Goal: Information Seeking & Learning: Check status

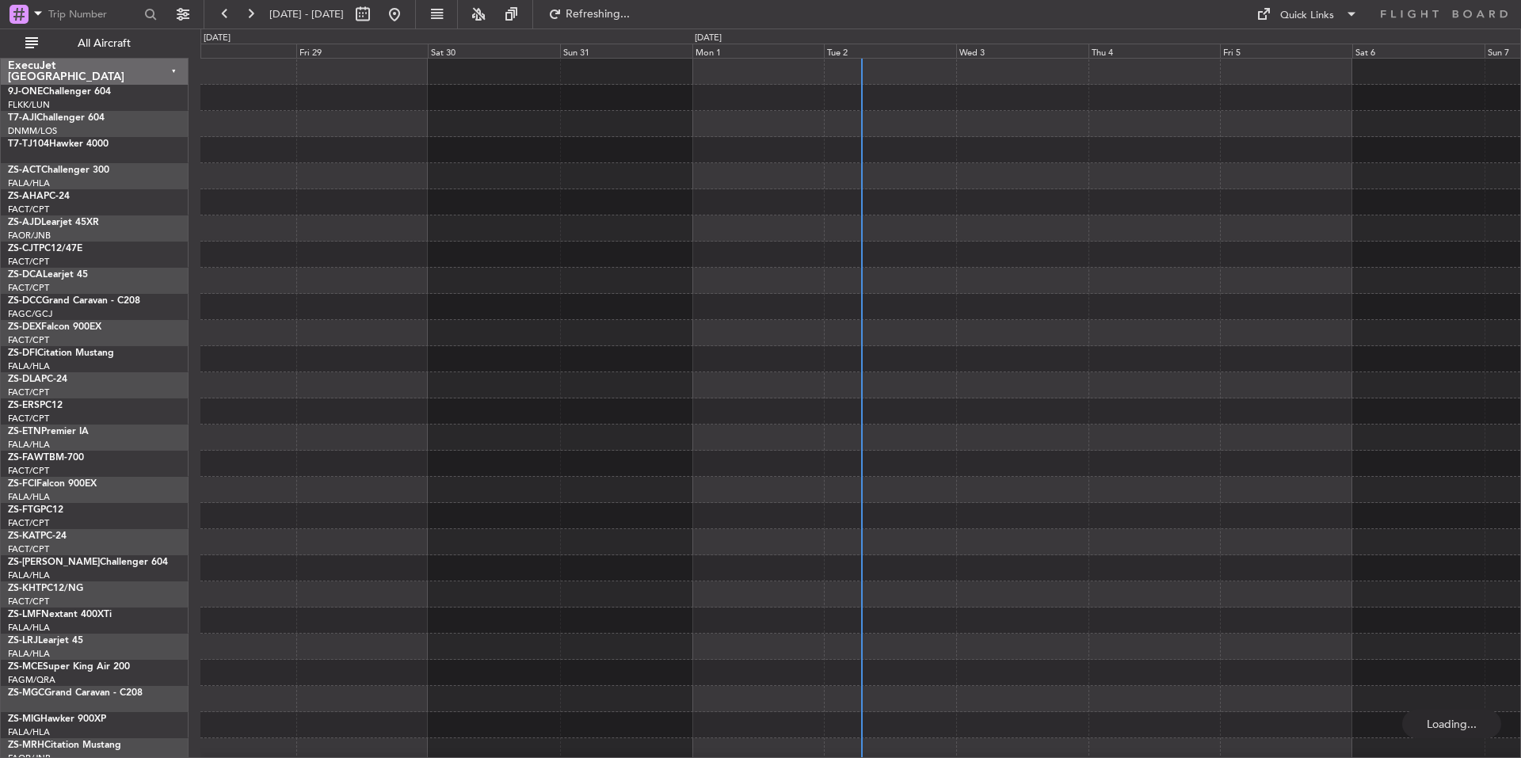
click at [900, 51] on div "Tue 2" at bounding box center [890, 51] width 132 height 14
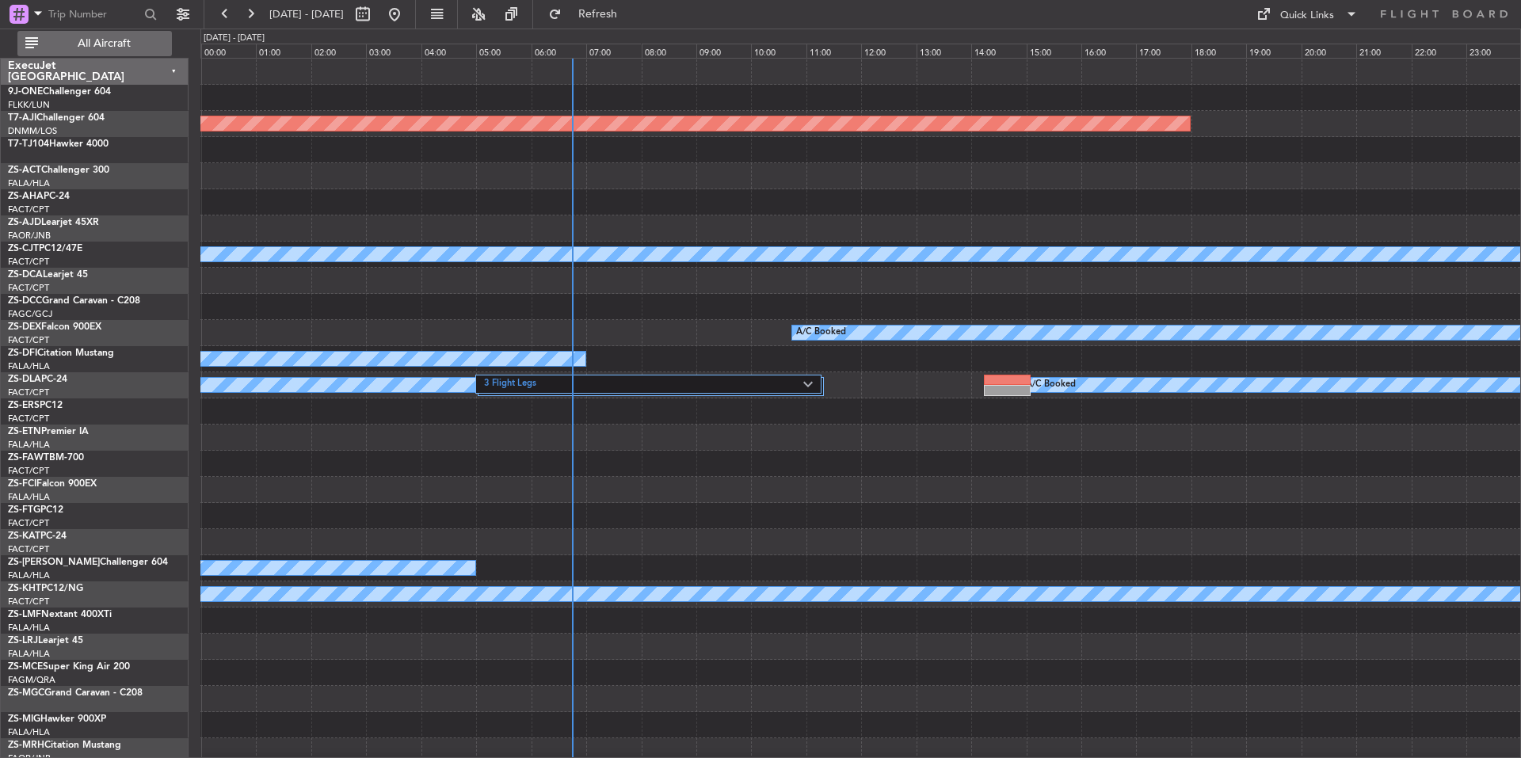
click at [92, 46] on span "All Aircraft" at bounding box center [104, 43] width 126 height 11
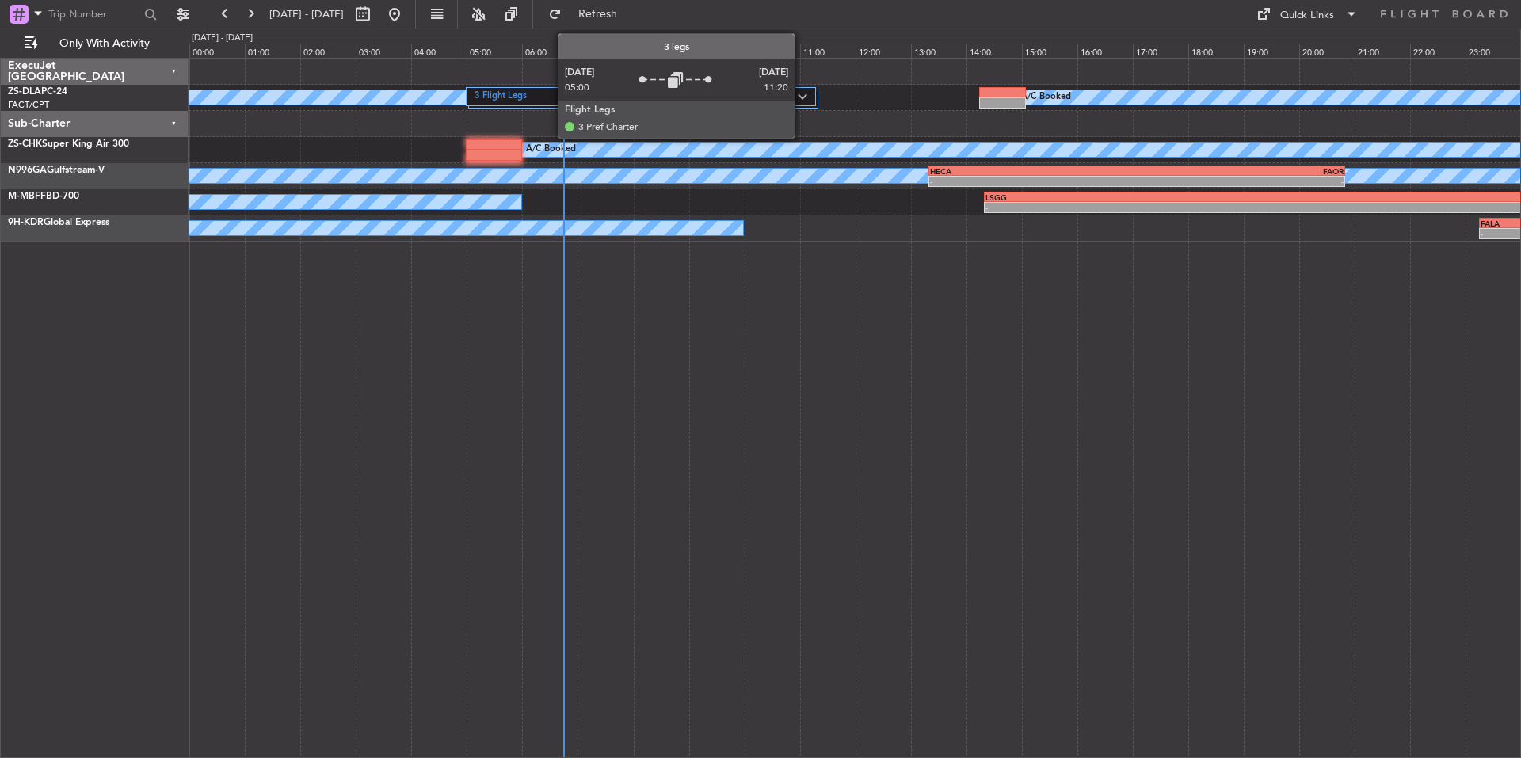
click at [802, 90] on div "3 Flight Legs" at bounding box center [640, 96] width 349 height 19
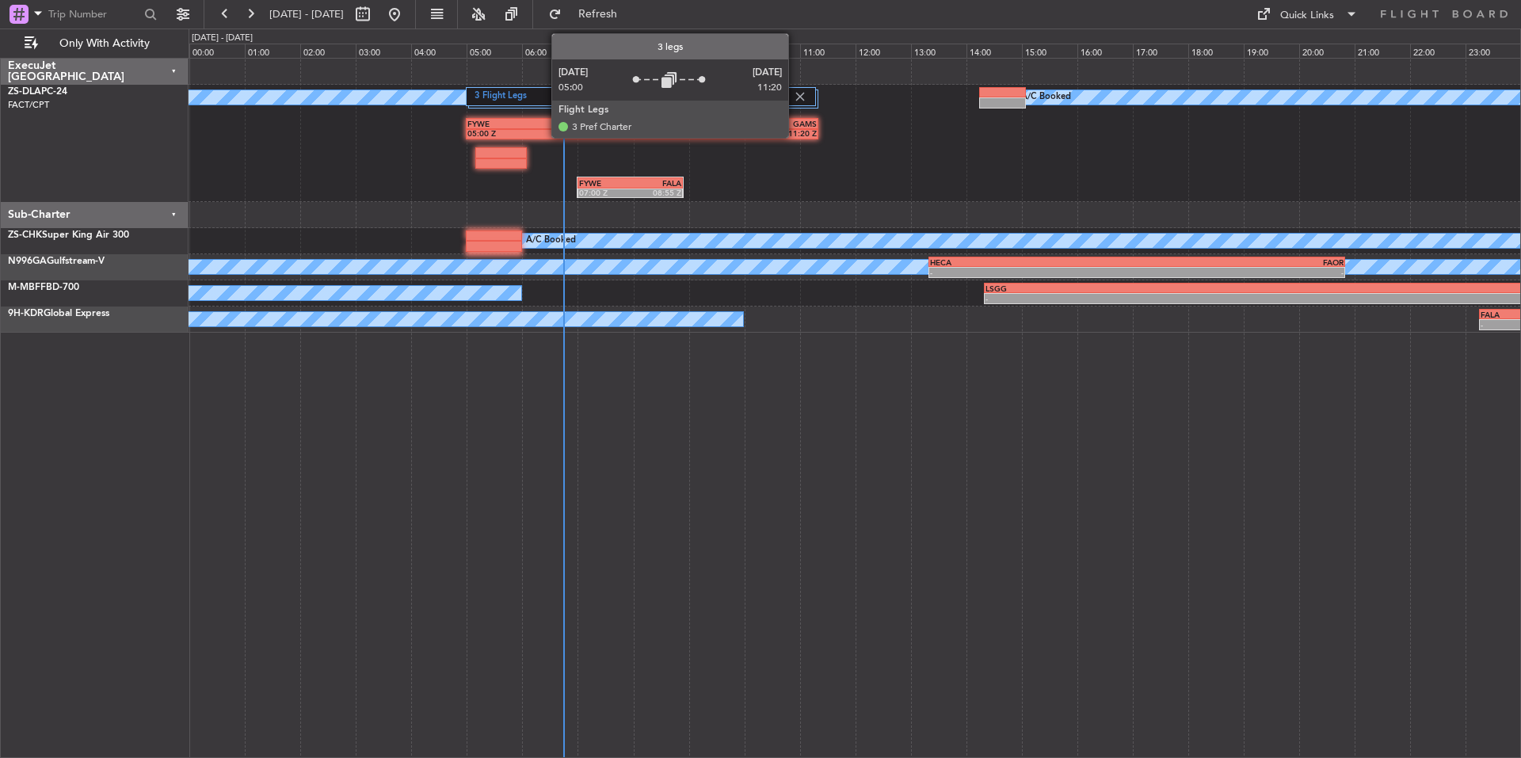
click at [795, 91] on img at bounding box center [800, 97] width 14 height 14
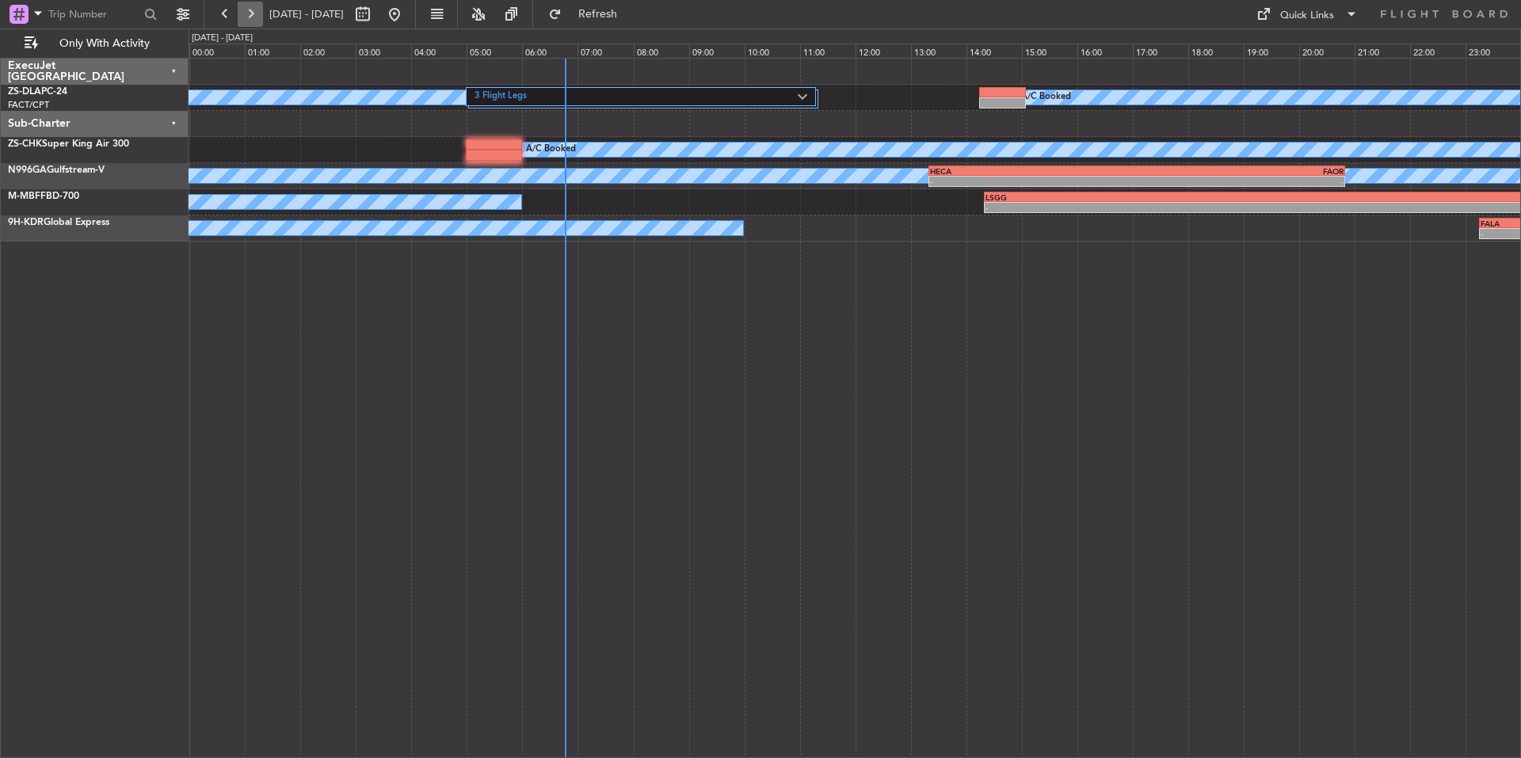
click at [257, 13] on button at bounding box center [250, 14] width 25 height 25
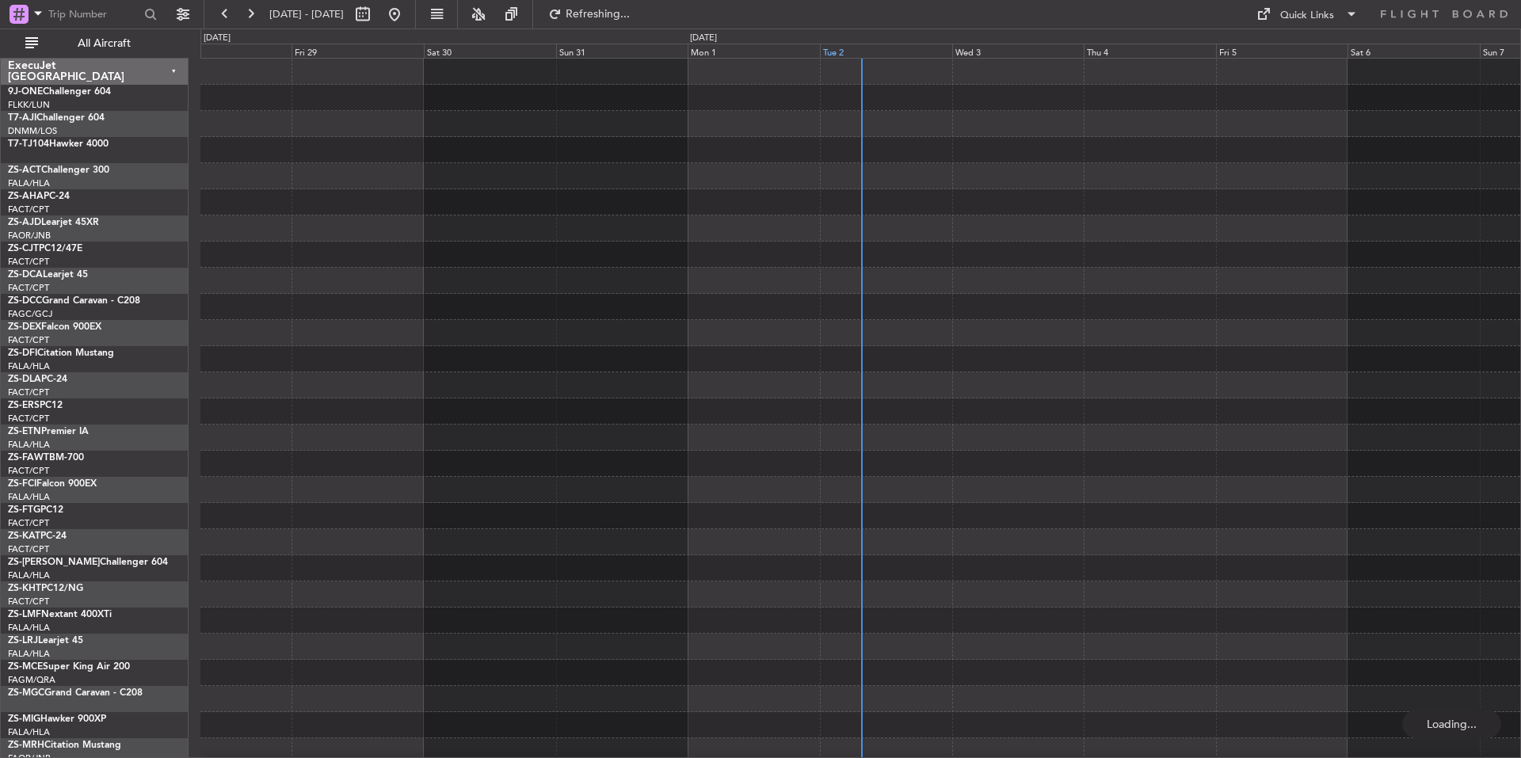
click at [882, 50] on div "Tue 2" at bounding box center [886, 51] width 132 height 14
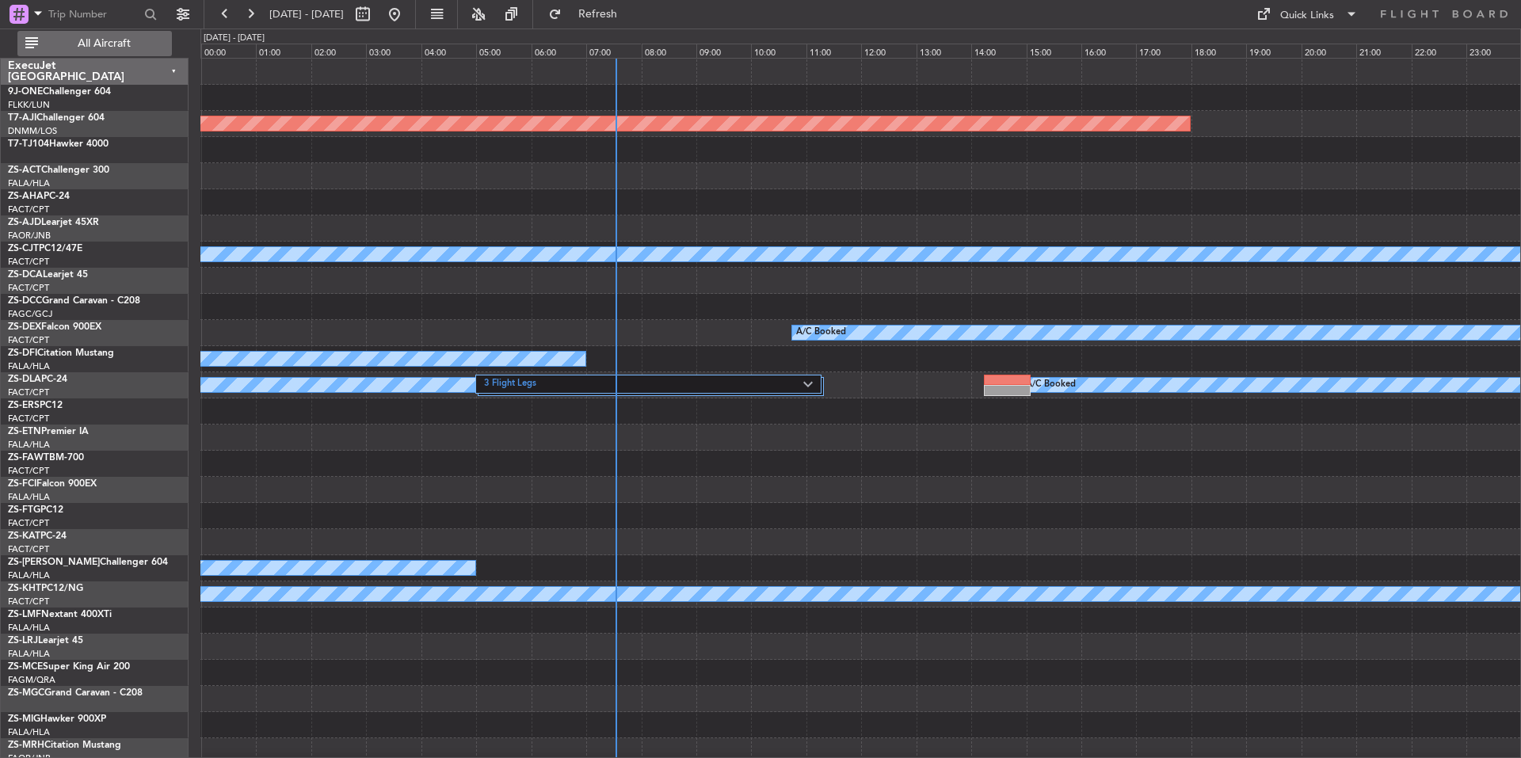
click at [125, 44] on span "All Aircraft" at bounding box center [104, 43] width 126 height 11
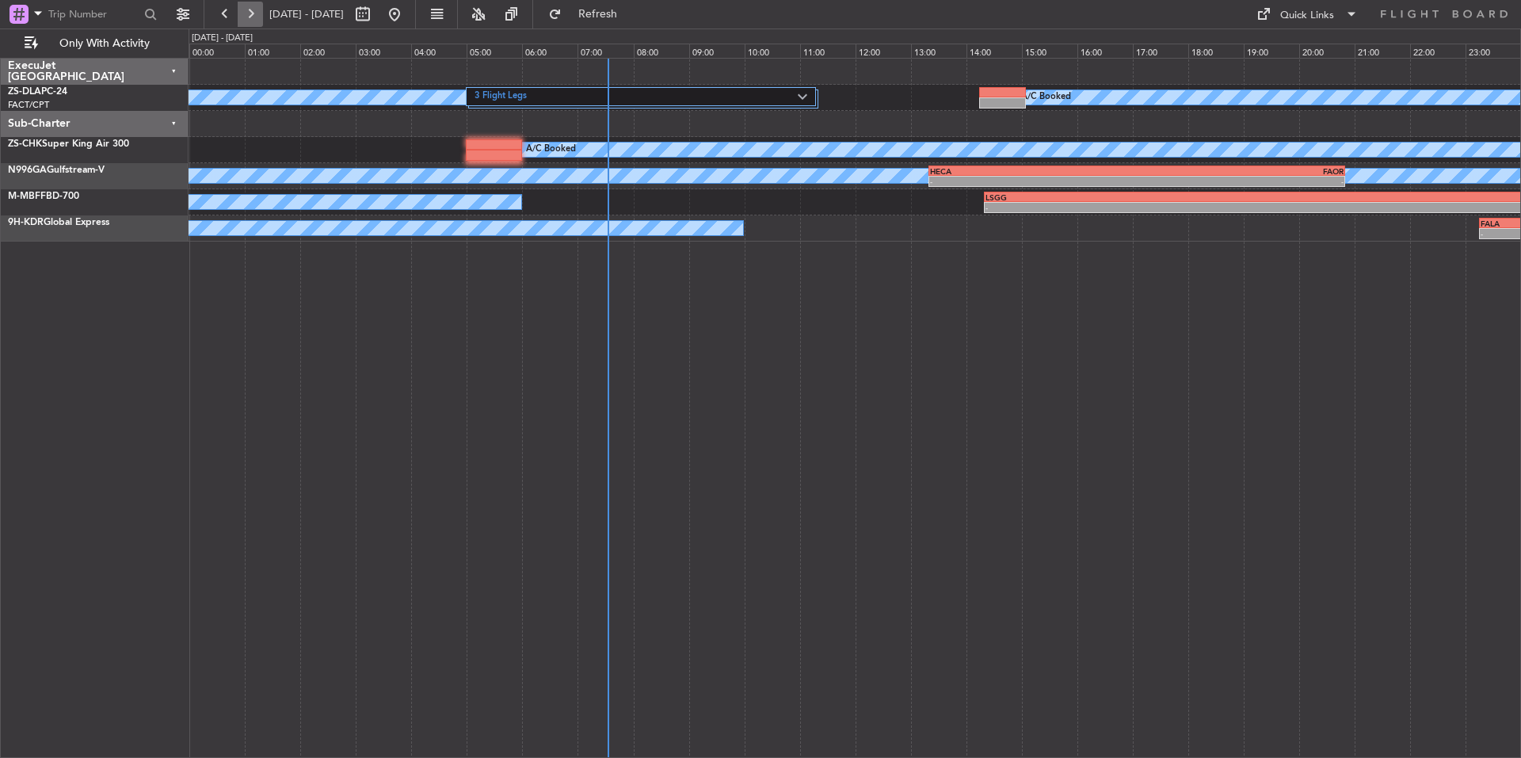
click at [245, 13] on button at bounding box center [250, 14] width 25 height 25
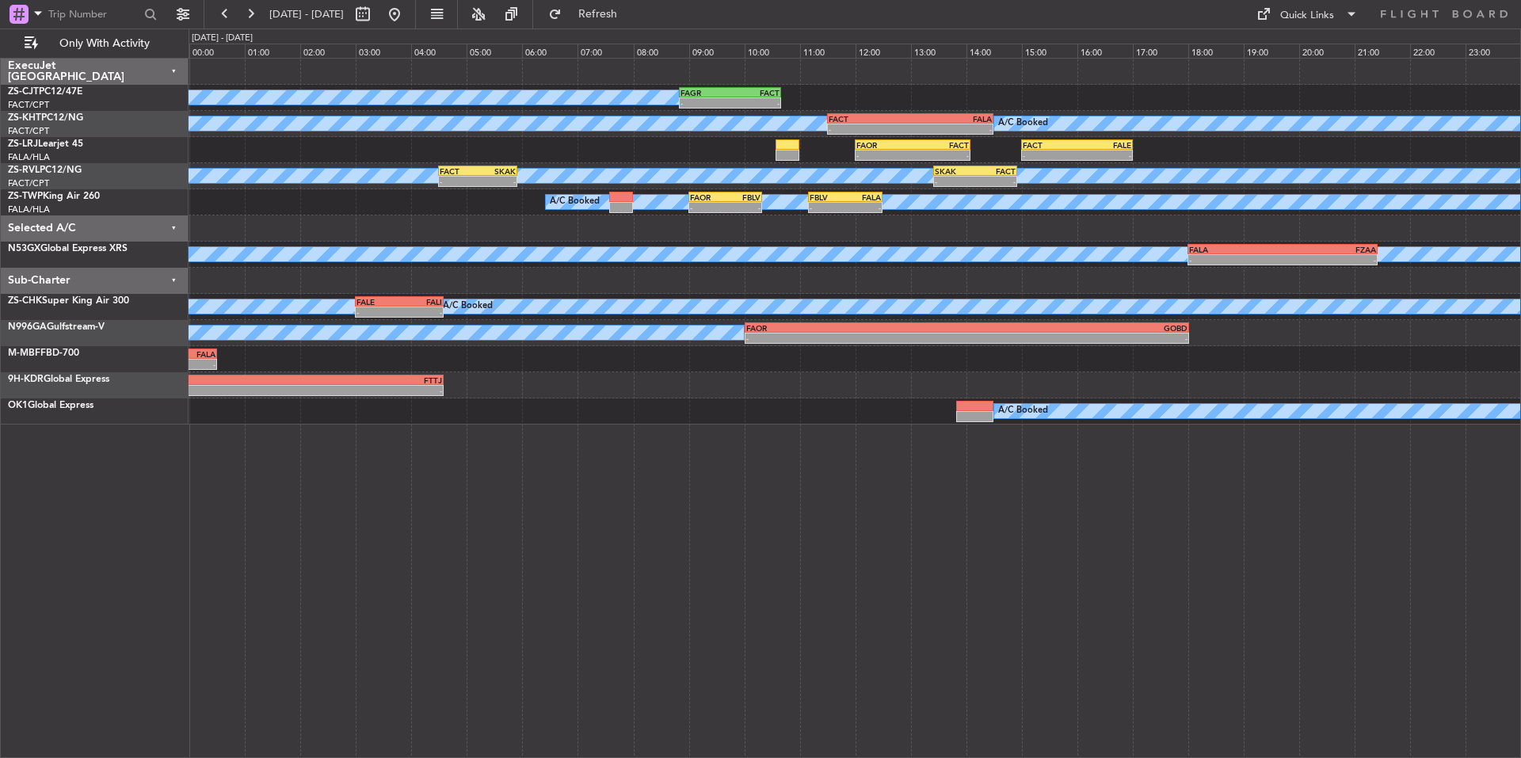
click at [496, 501] on div "A/C Booked FAGR 08:50 Z FACT 10:40 Z - - A/C Unavailable - - FACT 11:30 Z FALA …" at bounding box center [855, 408] width 1332 height 700
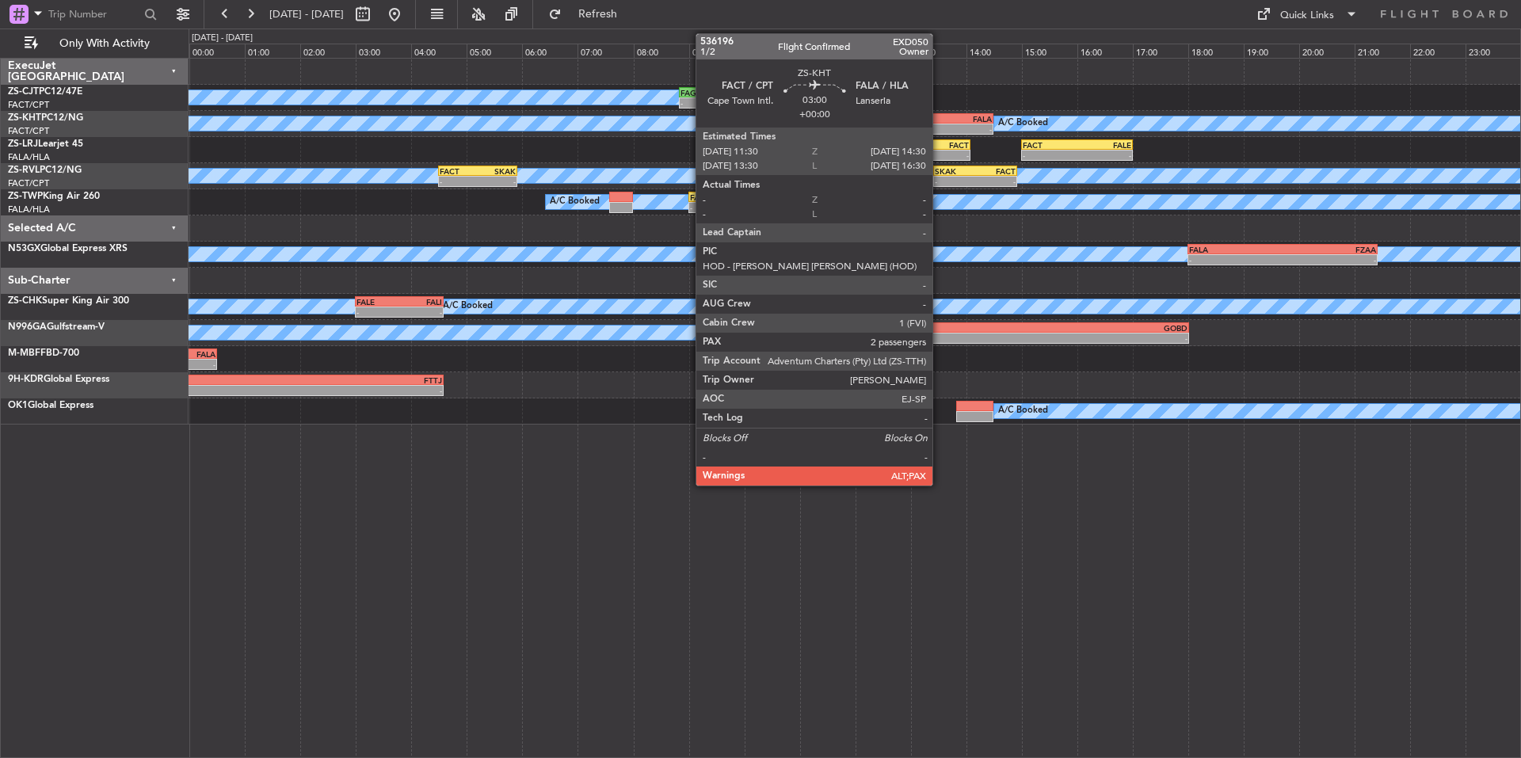
click at [939, 125] on div "-" at bounding box center [951, 129] width 82 height 10
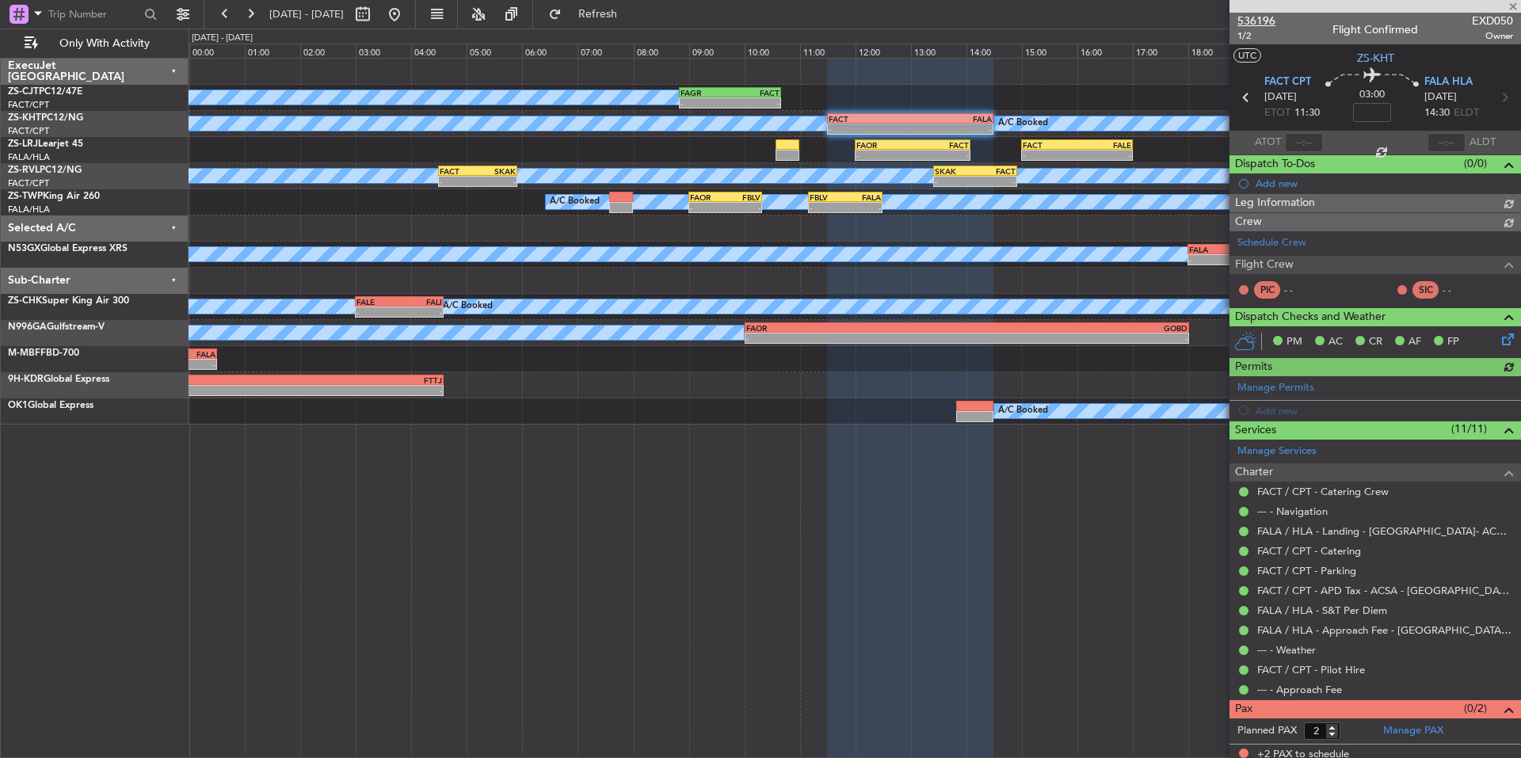
click at [1266, 17] on span "536196" at bounding box center [1256, 21] width 38 height 17
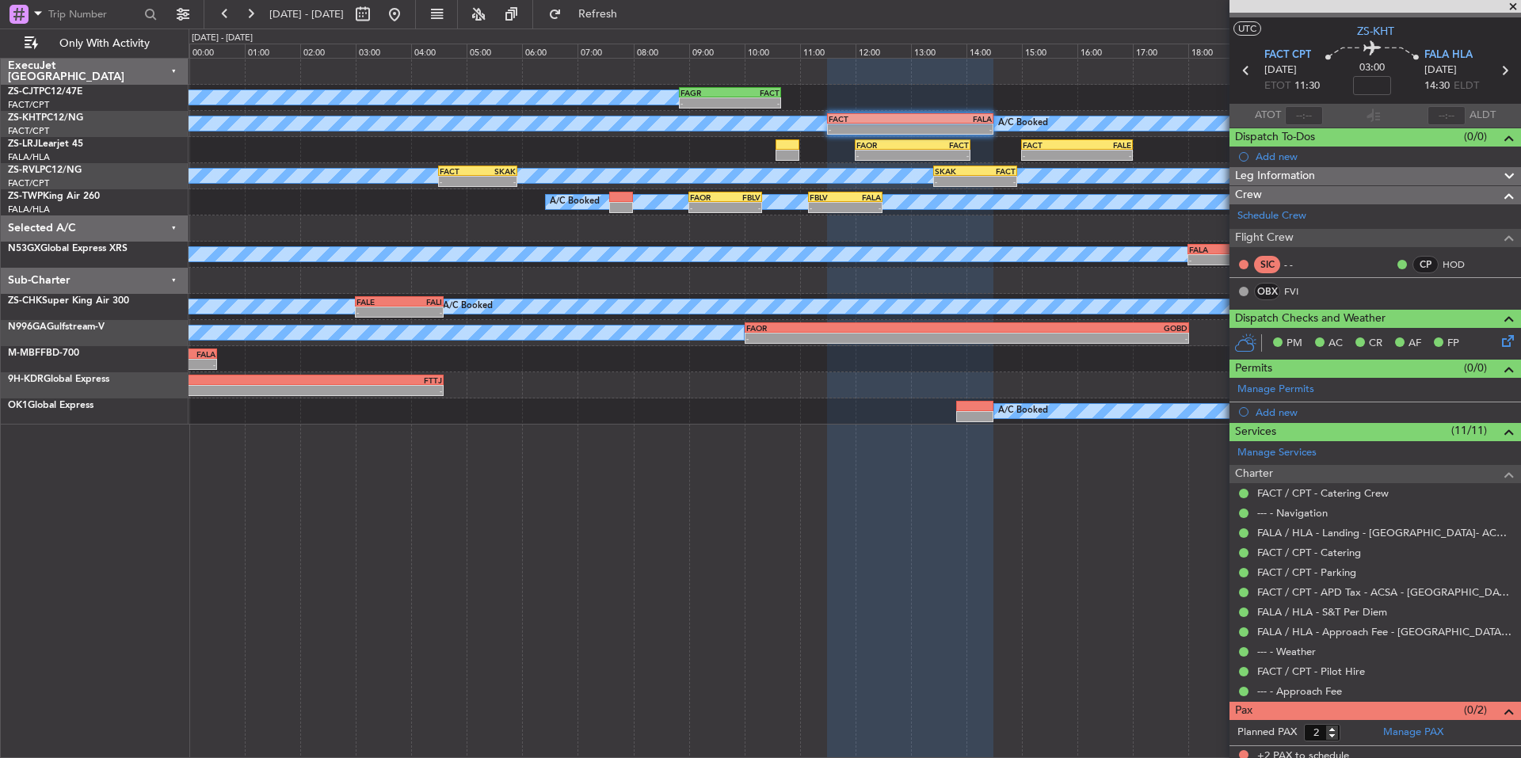
scroll to position [35, 0]
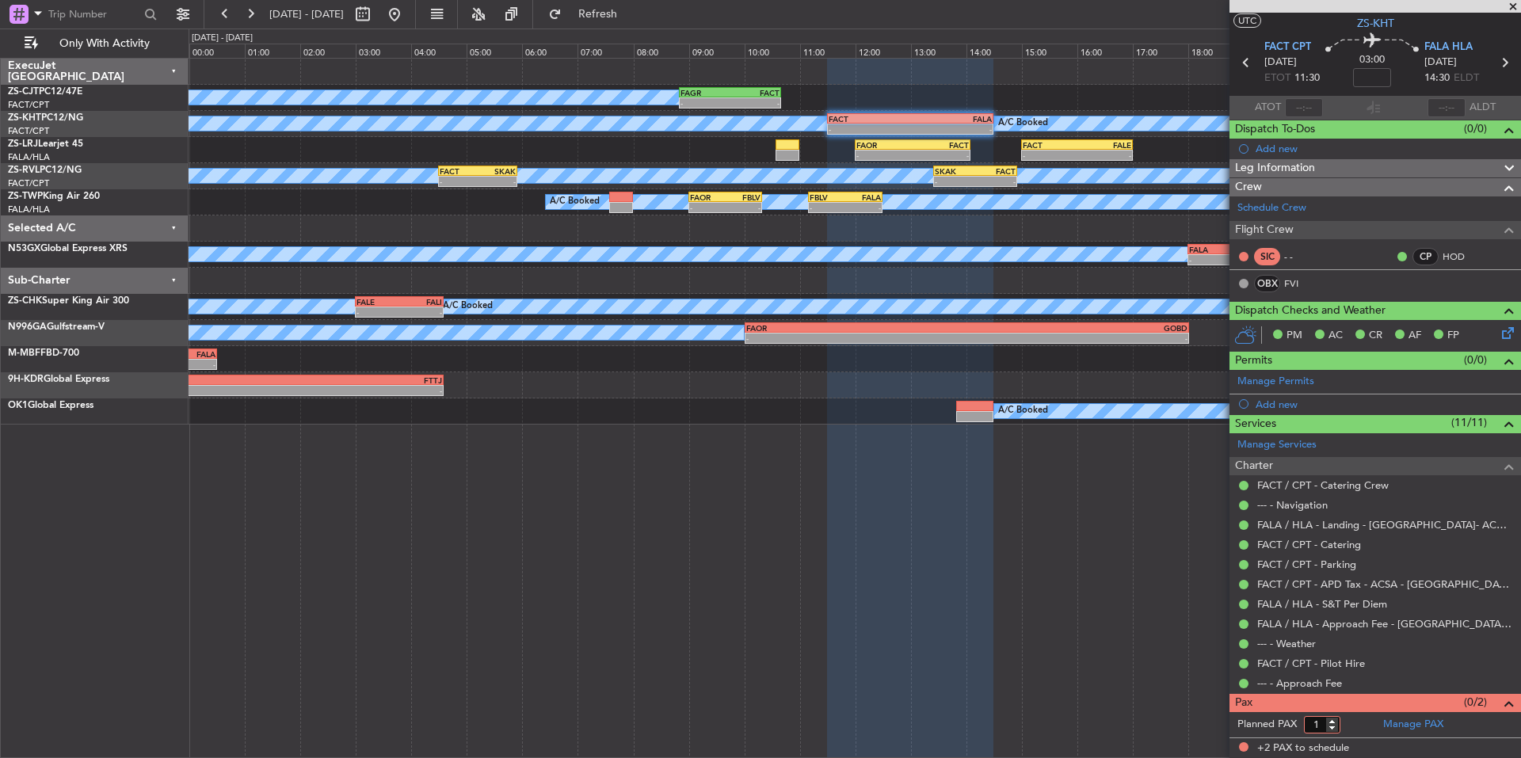
click at [1333, 730] on input "1" at bounding box center [1322, 724] width 36 height 17
click at [1333, 730] on input "0" at bounding box center [1322, 724] width 36 height 17
click at [1338, 728] on input "-1" at bounding box center [1322, 724] width 36 height 17
type input "0"
click at [1332, 719] on input "0" at bounding box center [1322, 724] width 36 height 17
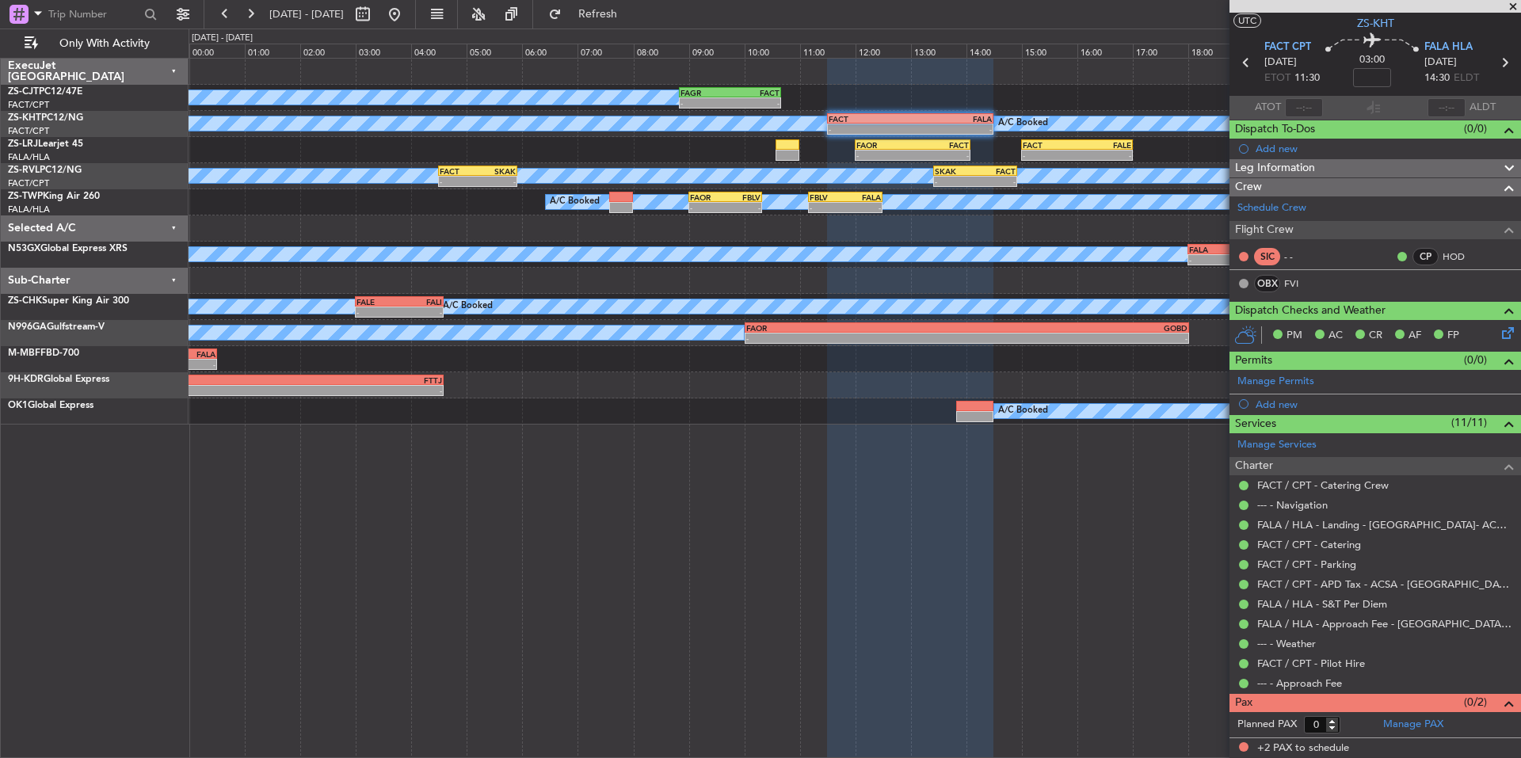
click at [1344, 719] on form "Planned PAX 0" at bounding box center [1302, 724] width 146 height 25
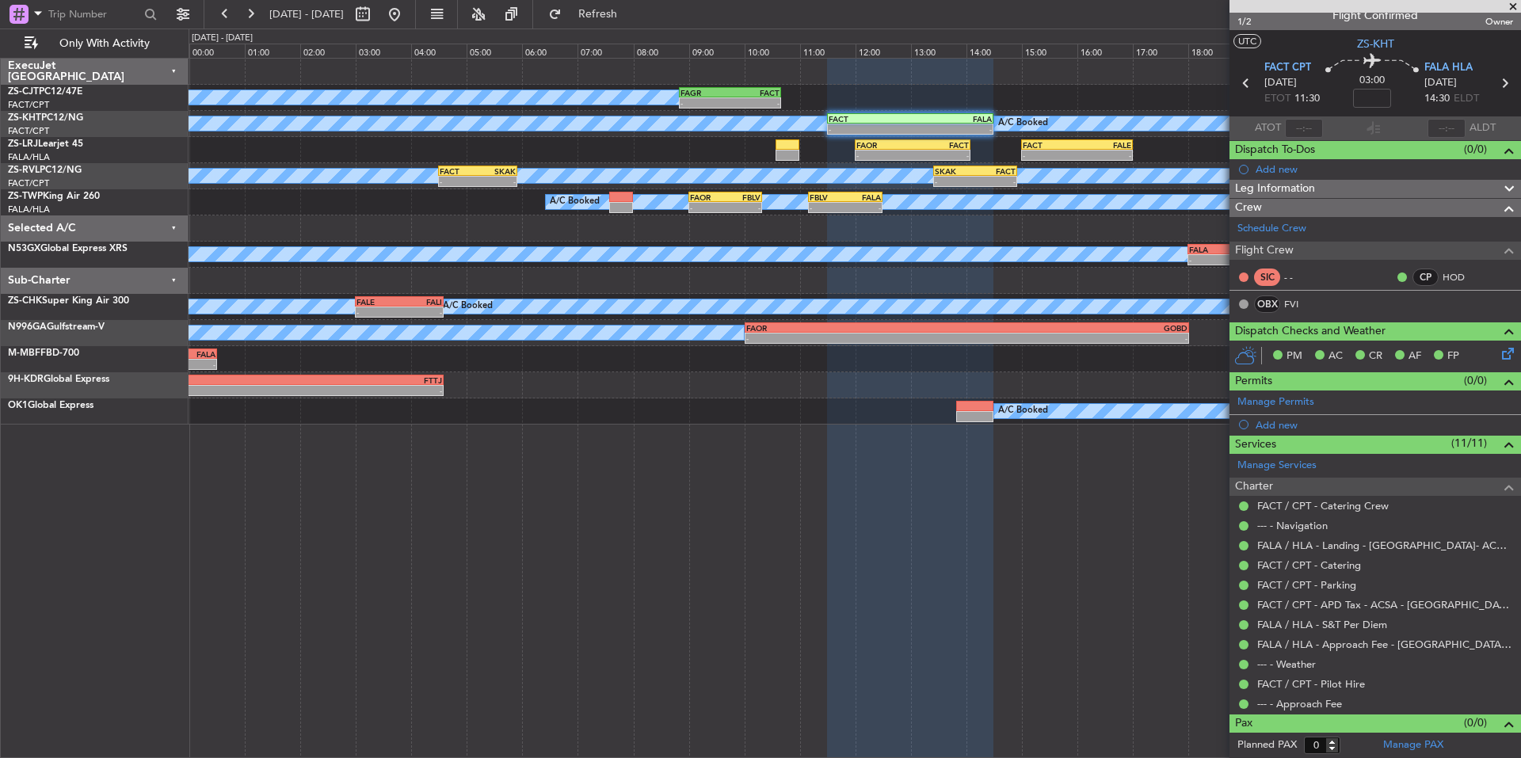
click at [1511, 8] on span at bounding box center [1513, 7] width 16 height 14
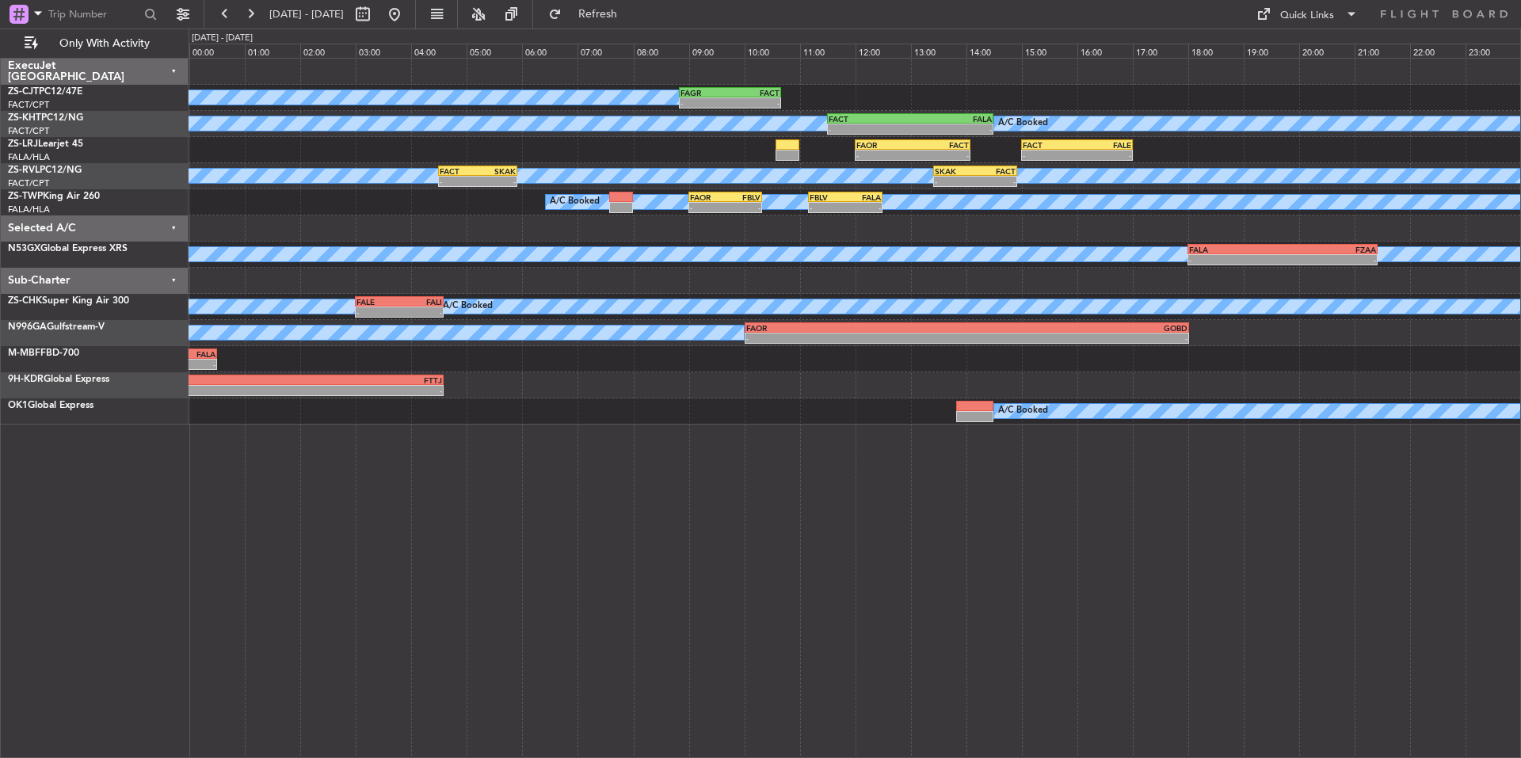
scroll to position [0, 0]
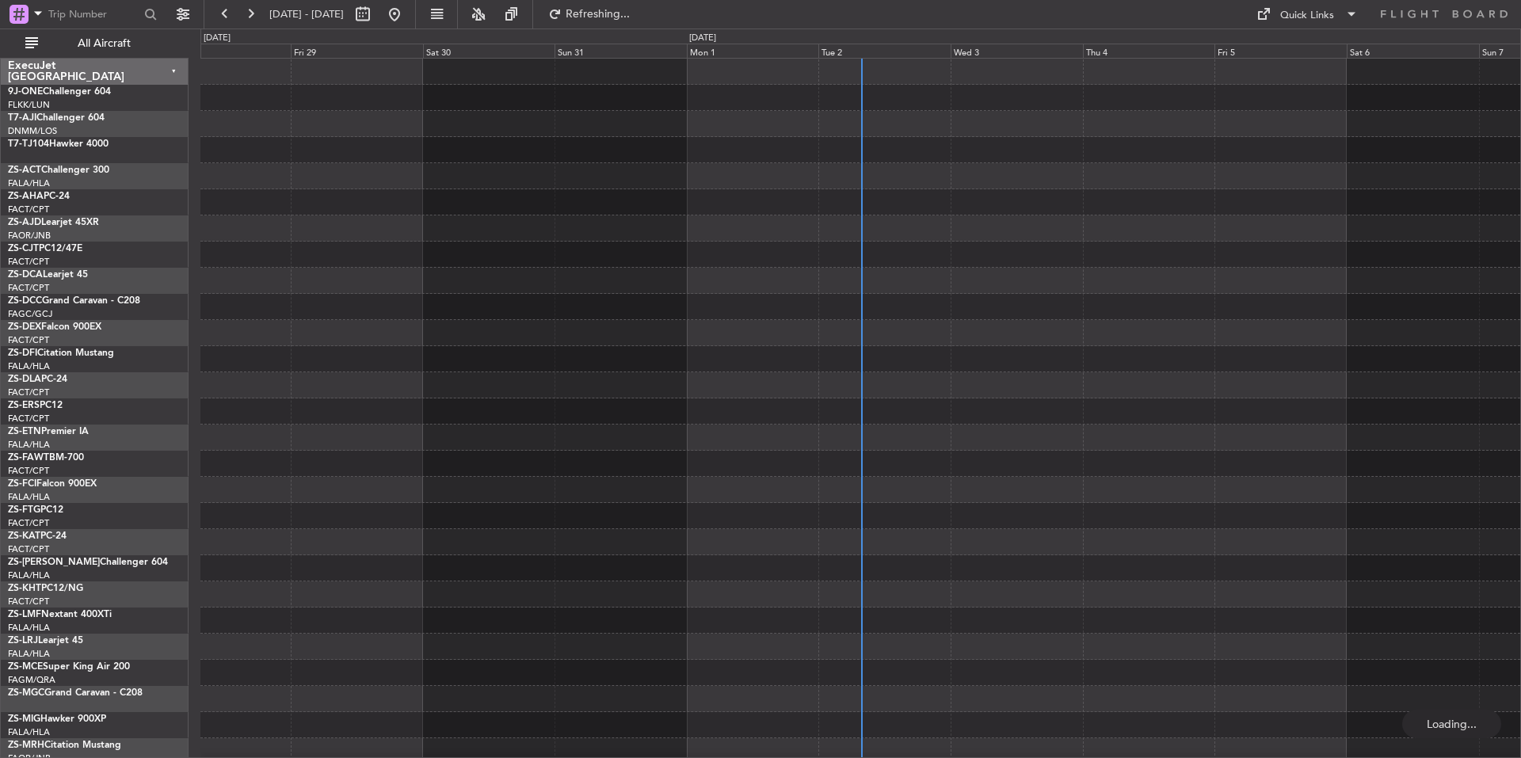
click at [875, 45] on div "Tue 2" at bounding box center [884, 51] width 132 height 14
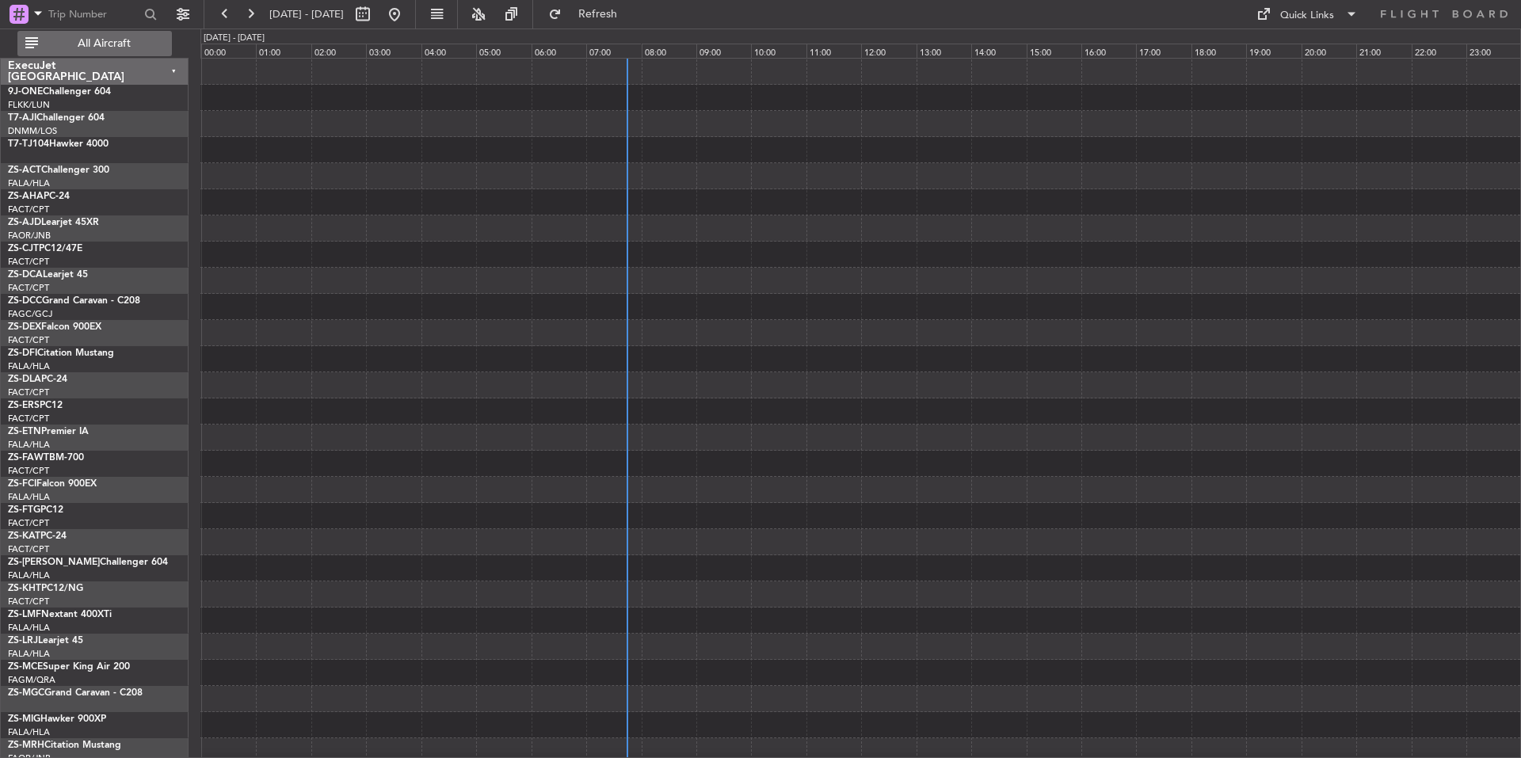
click at [112, 38] on span "All Aircraft" at bounding box center [104, 43] width 126 height 11
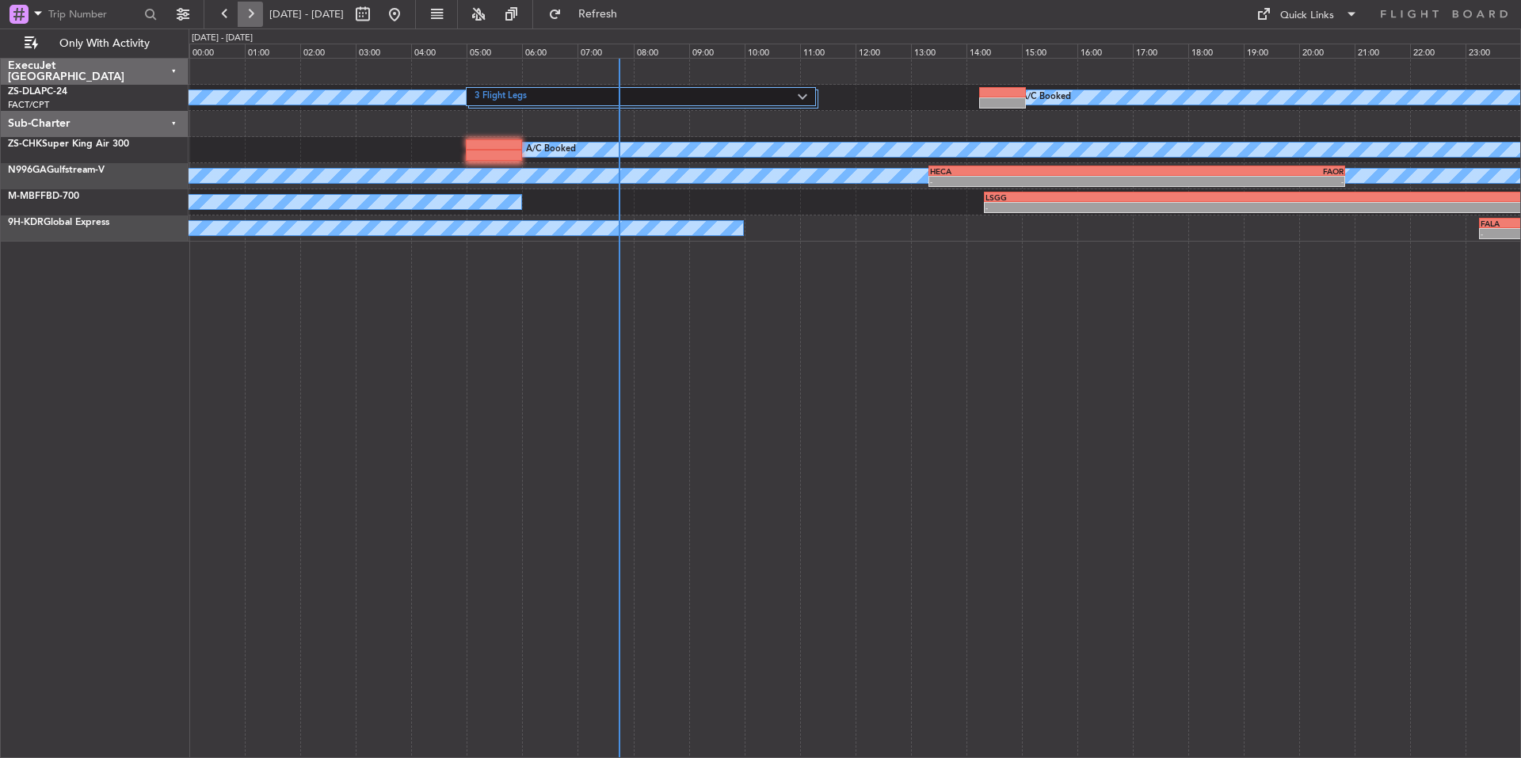
click at [250, 10] on button at bounding box center [250, 14] width 25 height 25
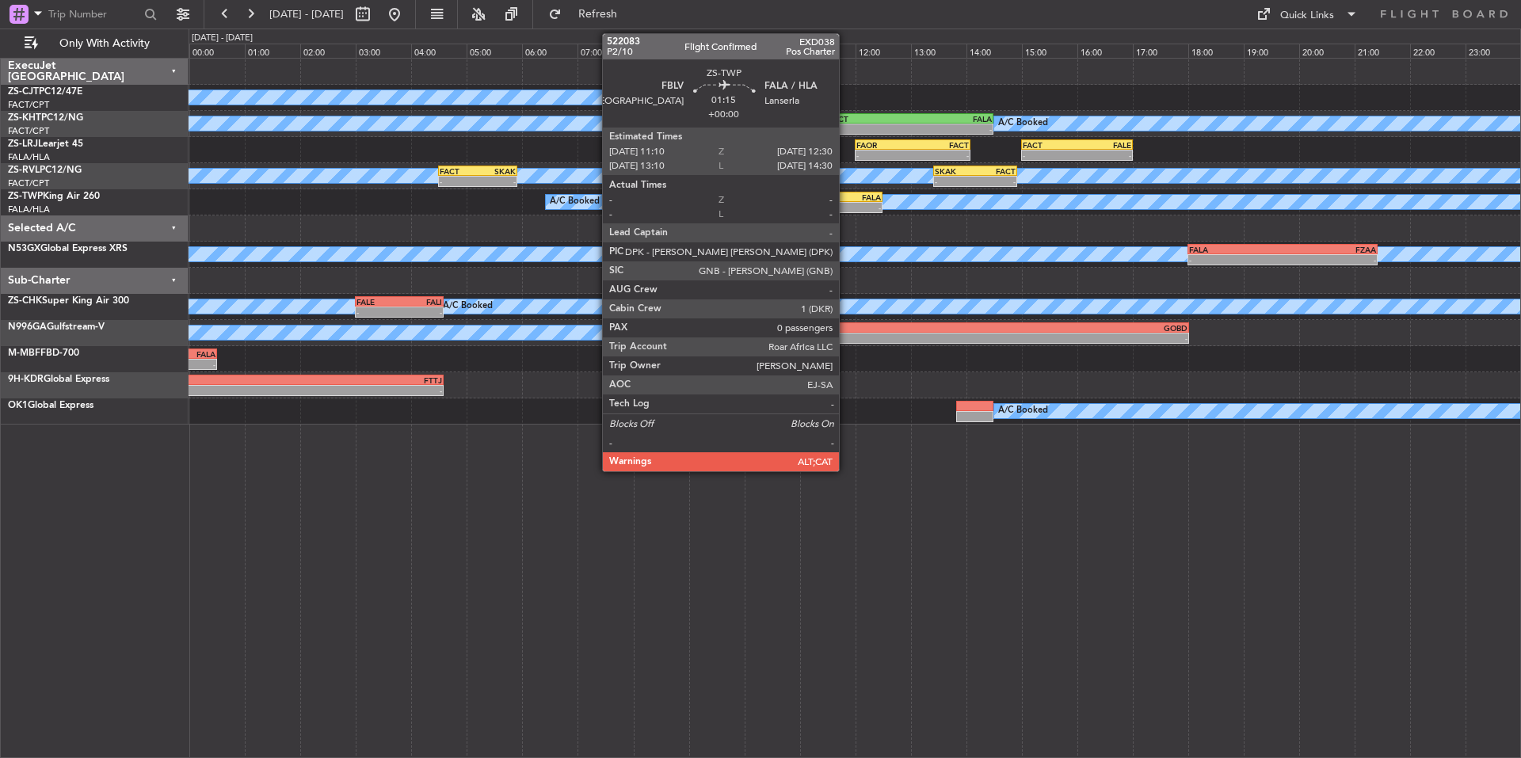
click at [846, 204] on div "-" at bounding box center [863, 208] width 36 height 10
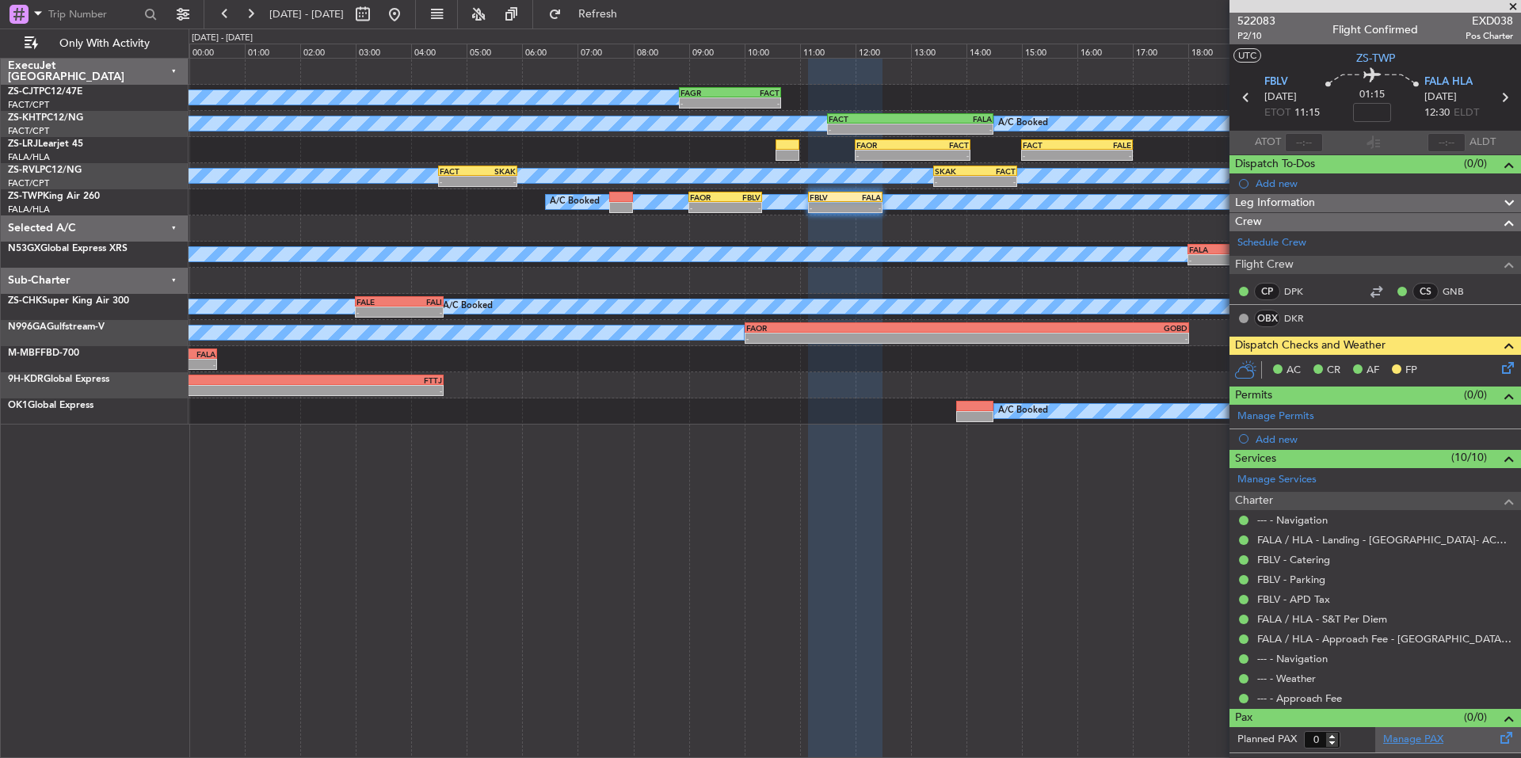
click at [1419, 735] on link "Manage PAX" at bounding box center [1413, 740] width 60 height 16
click at [1519, 2] on span at bounding box center [1513, 7] width 16 height 14
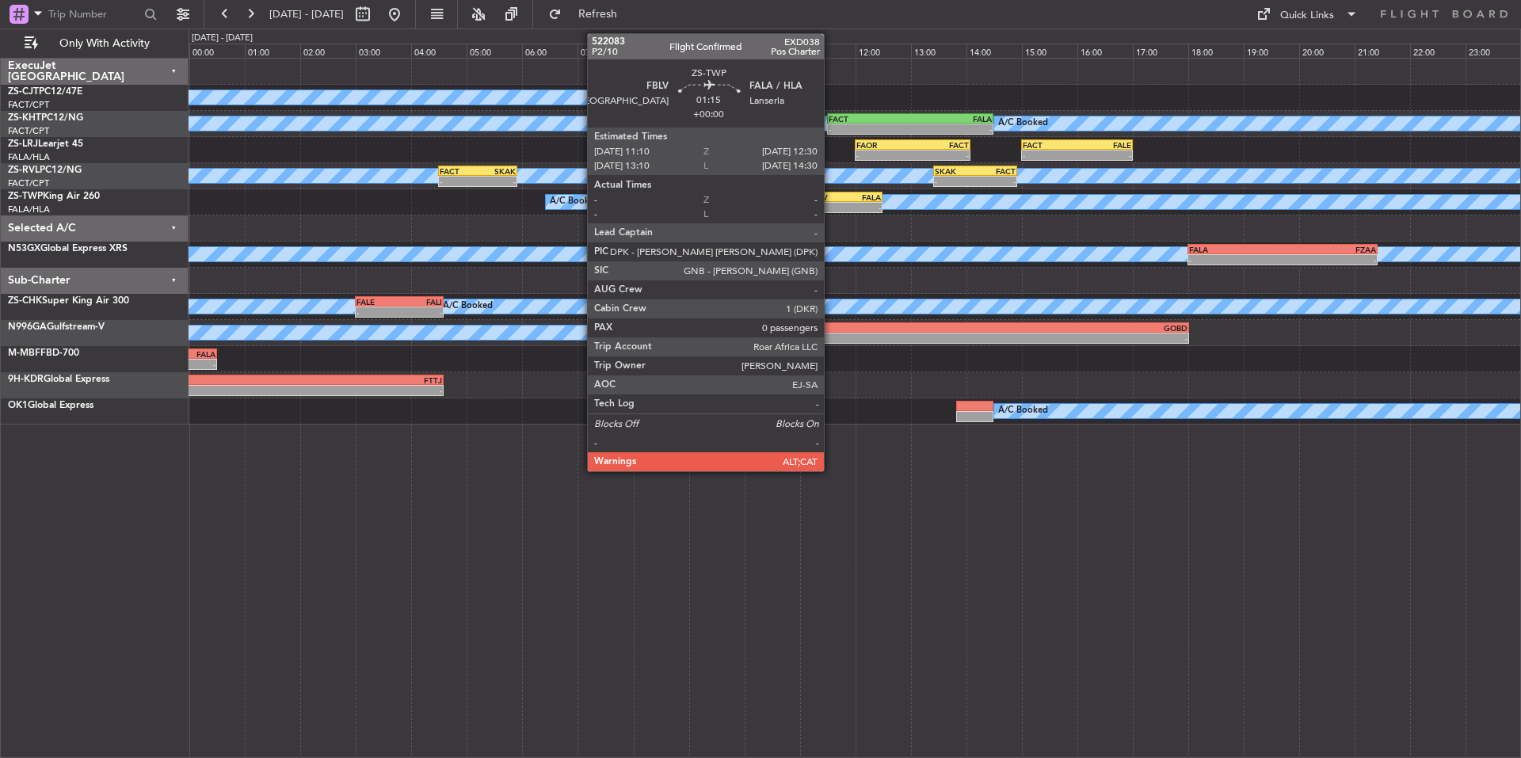
click at [831, 203] on div "-" at bounding box center [828, 208] width 36 height 10
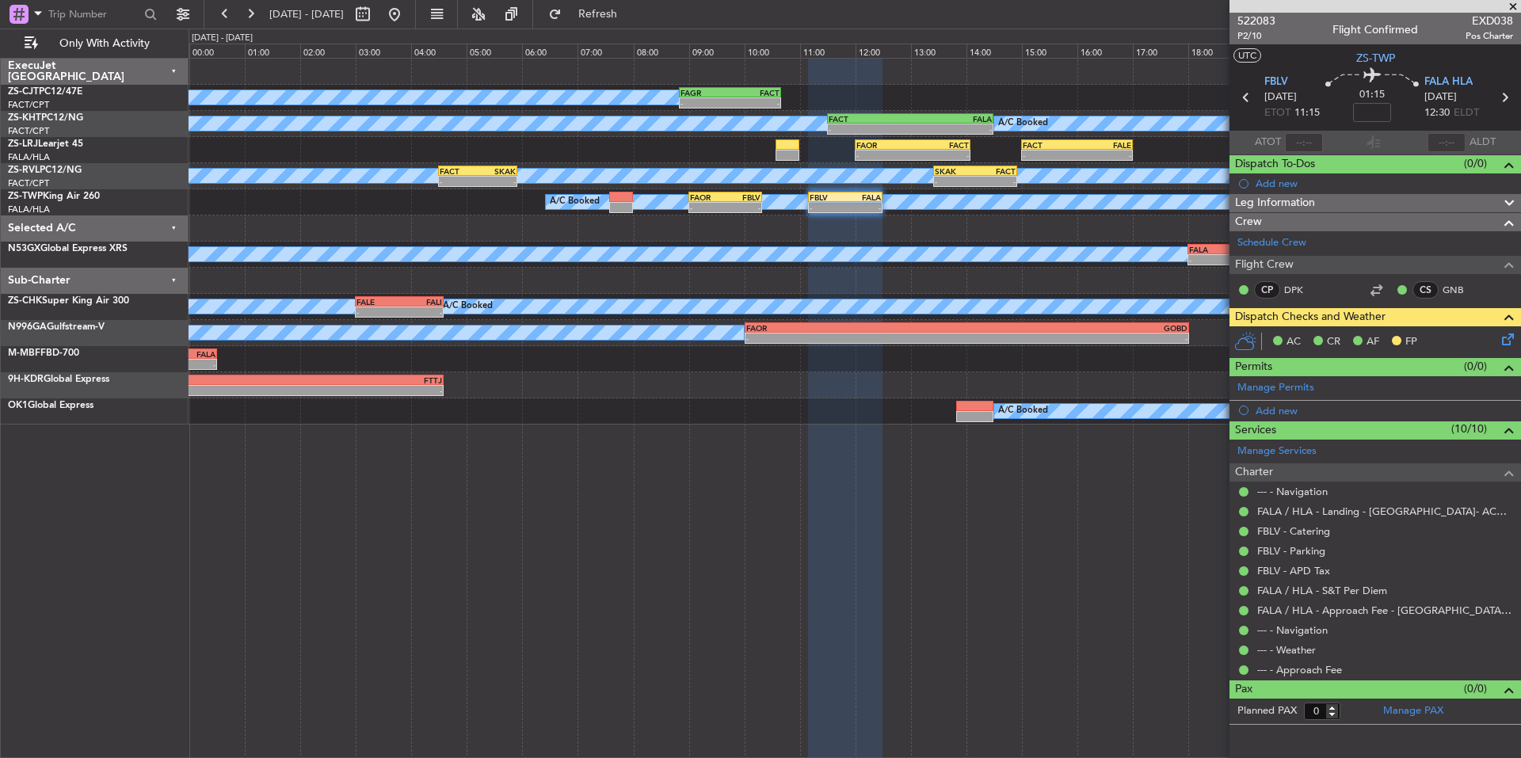
click at [1512, 4] on span at bounding box center [1513, 7] width 16 height 14
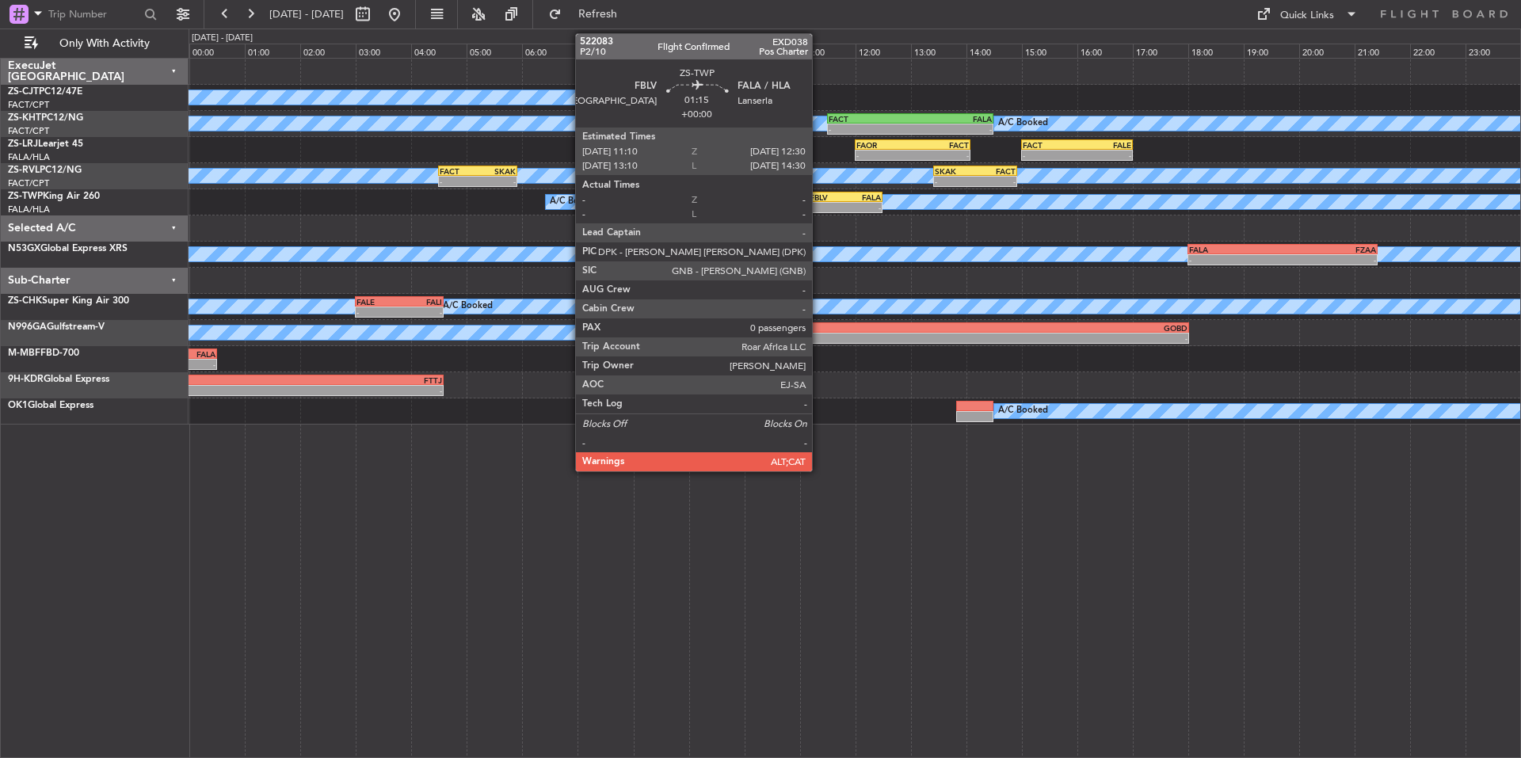
click at [837, 198] on div "FBLV" at bounding box center [828, 197] width 36 height 10
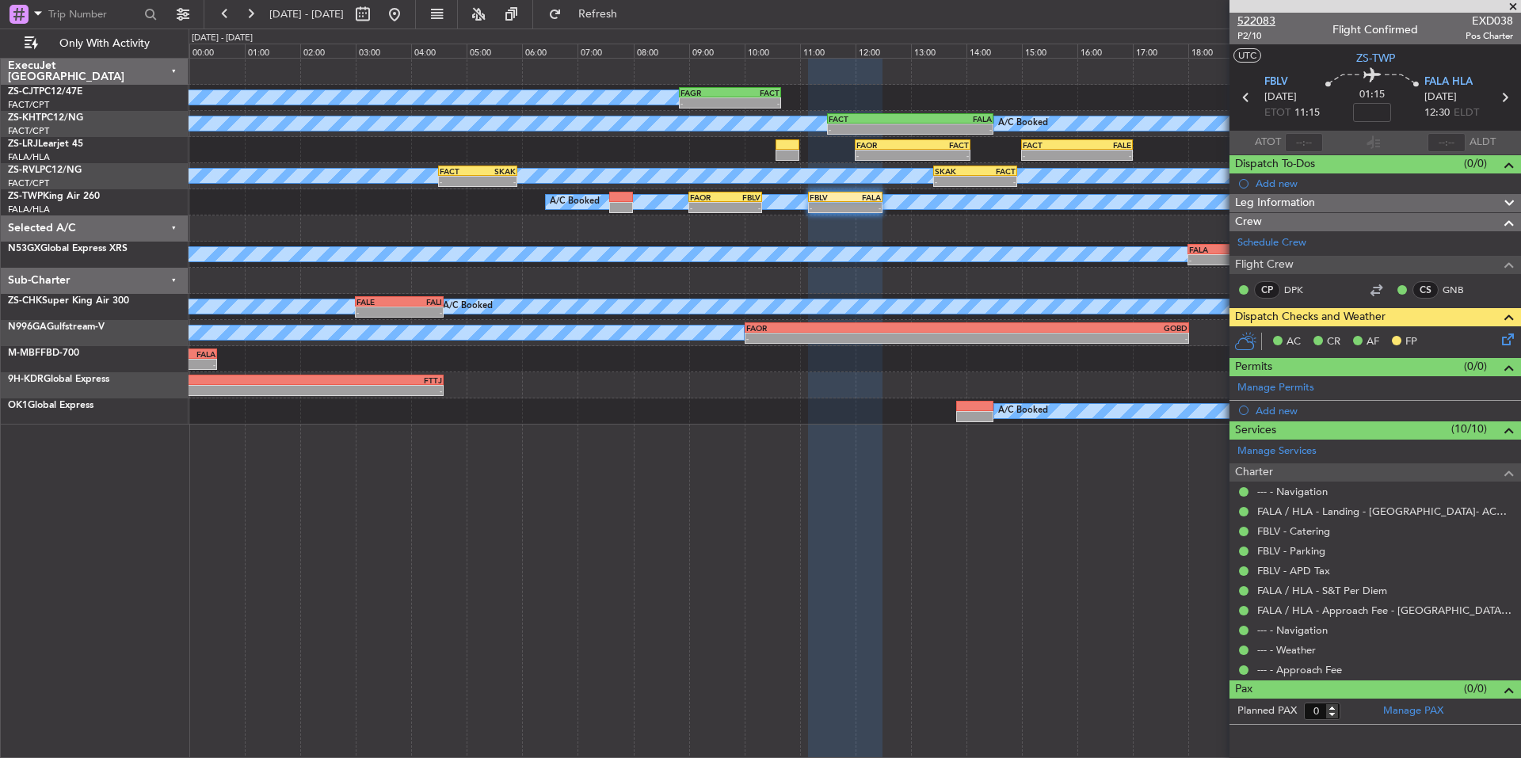
click at [1263, 17] on span "522083" at bounding box center [1256, 21] width 38 height 17
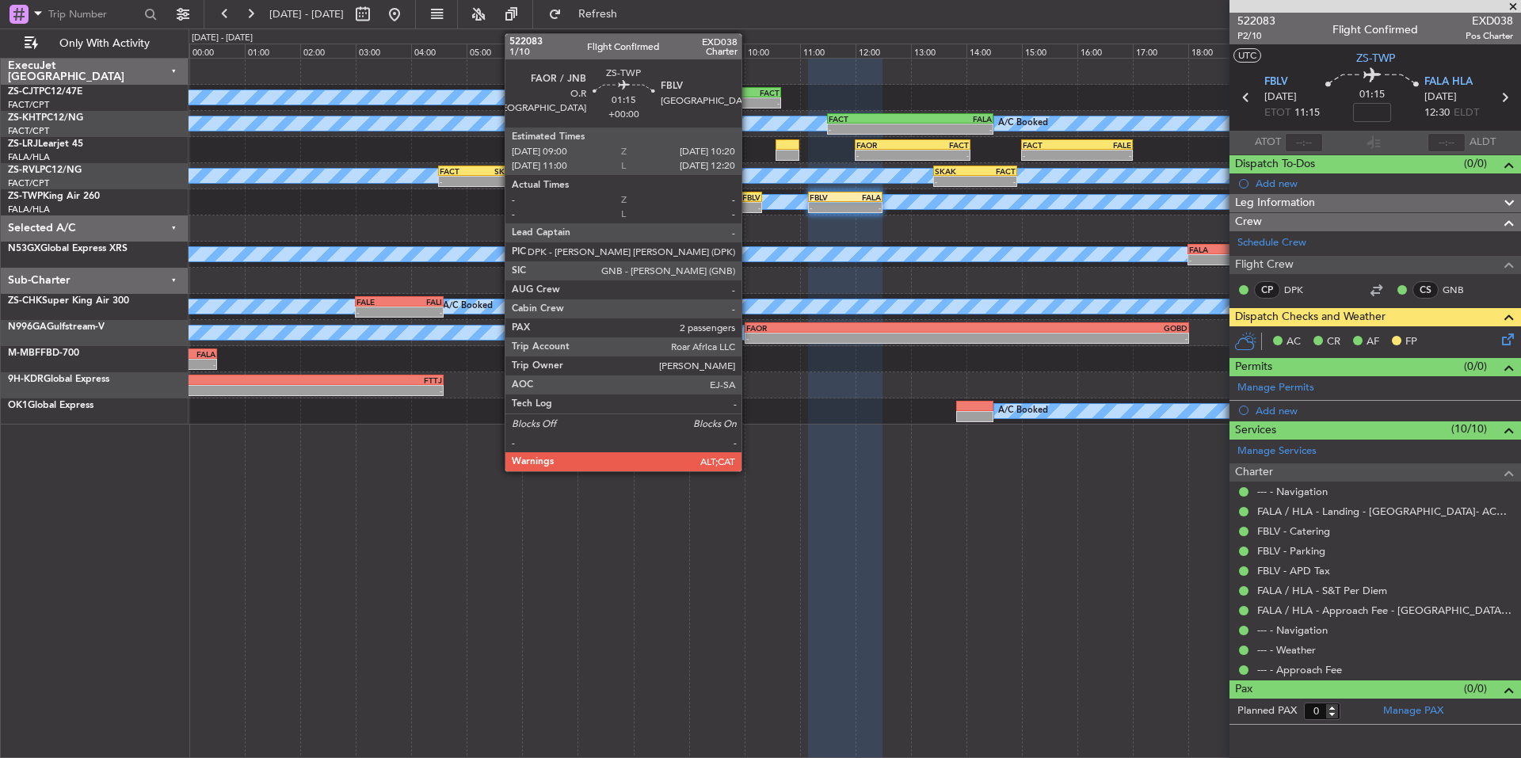
click at [742, 200] on div "FBLV" at bounding box center [744, 197] width 36 height 10
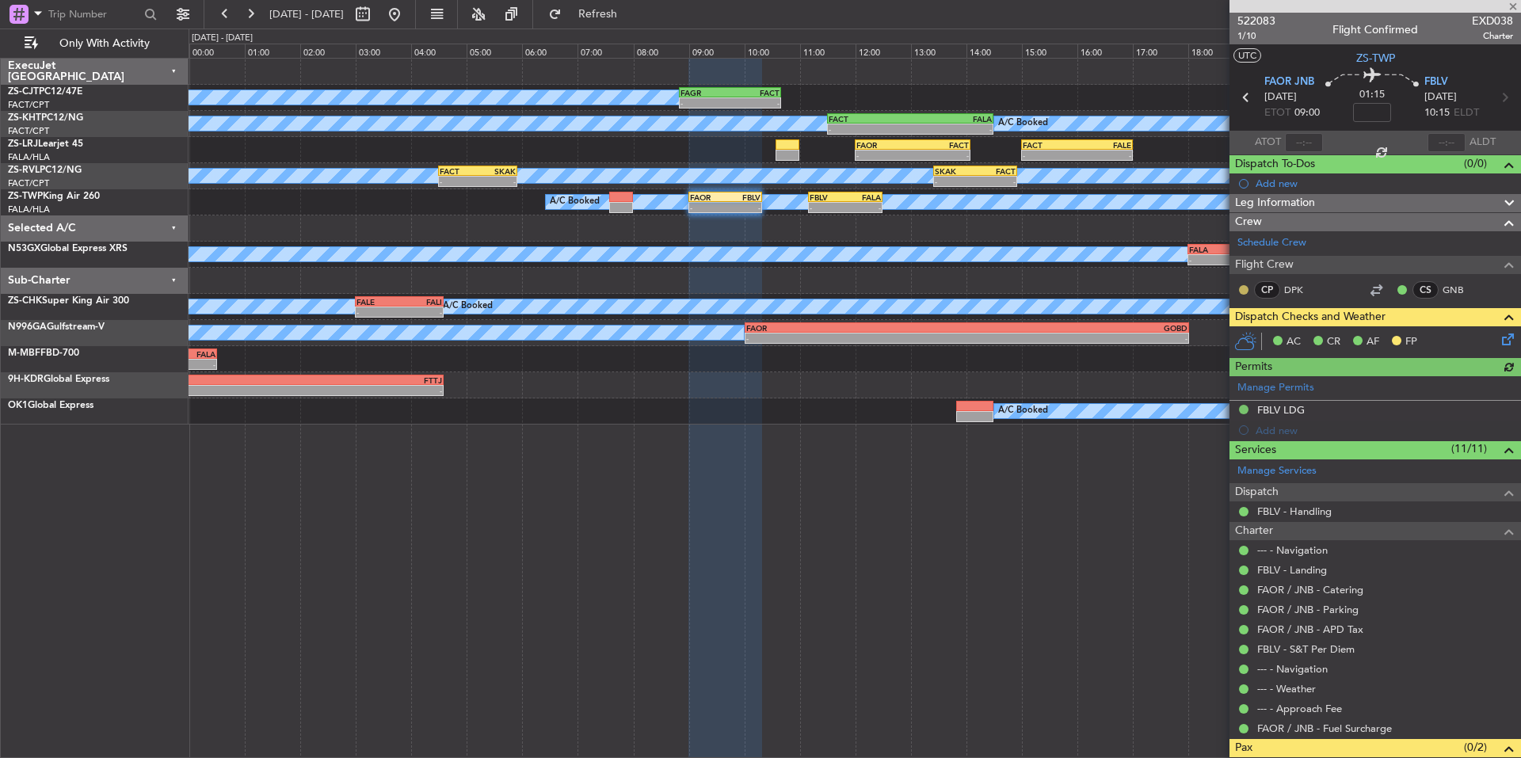
click at [1244, 291] on button at bounding box center [1244, 290] width 10 height 10
click at [1236, 333] on span "Acknowledged" at bounding box center [1248, 336] width 70 height 16
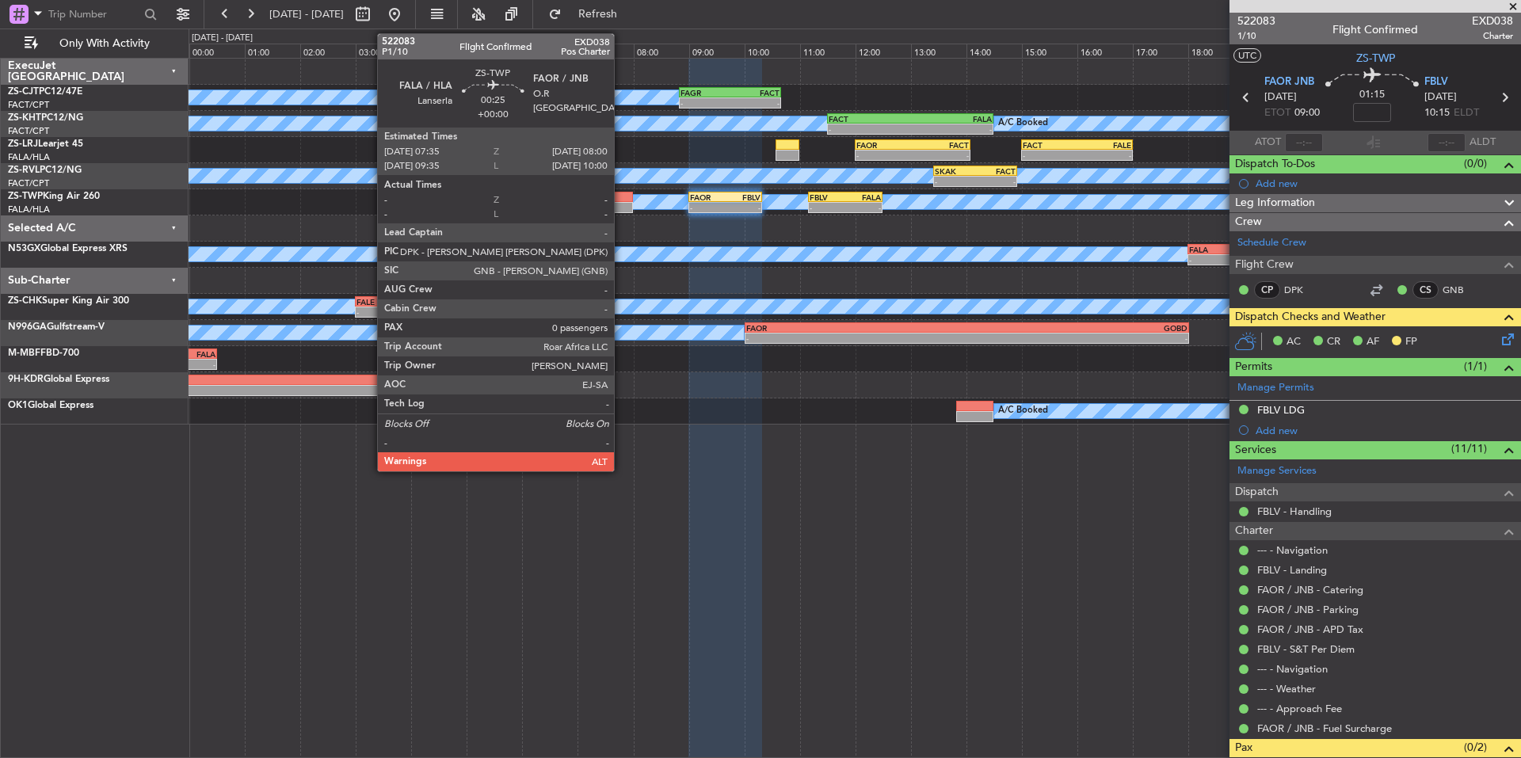
click at [621, 203] on div at bounding box center [621, 207] width 24 height 11
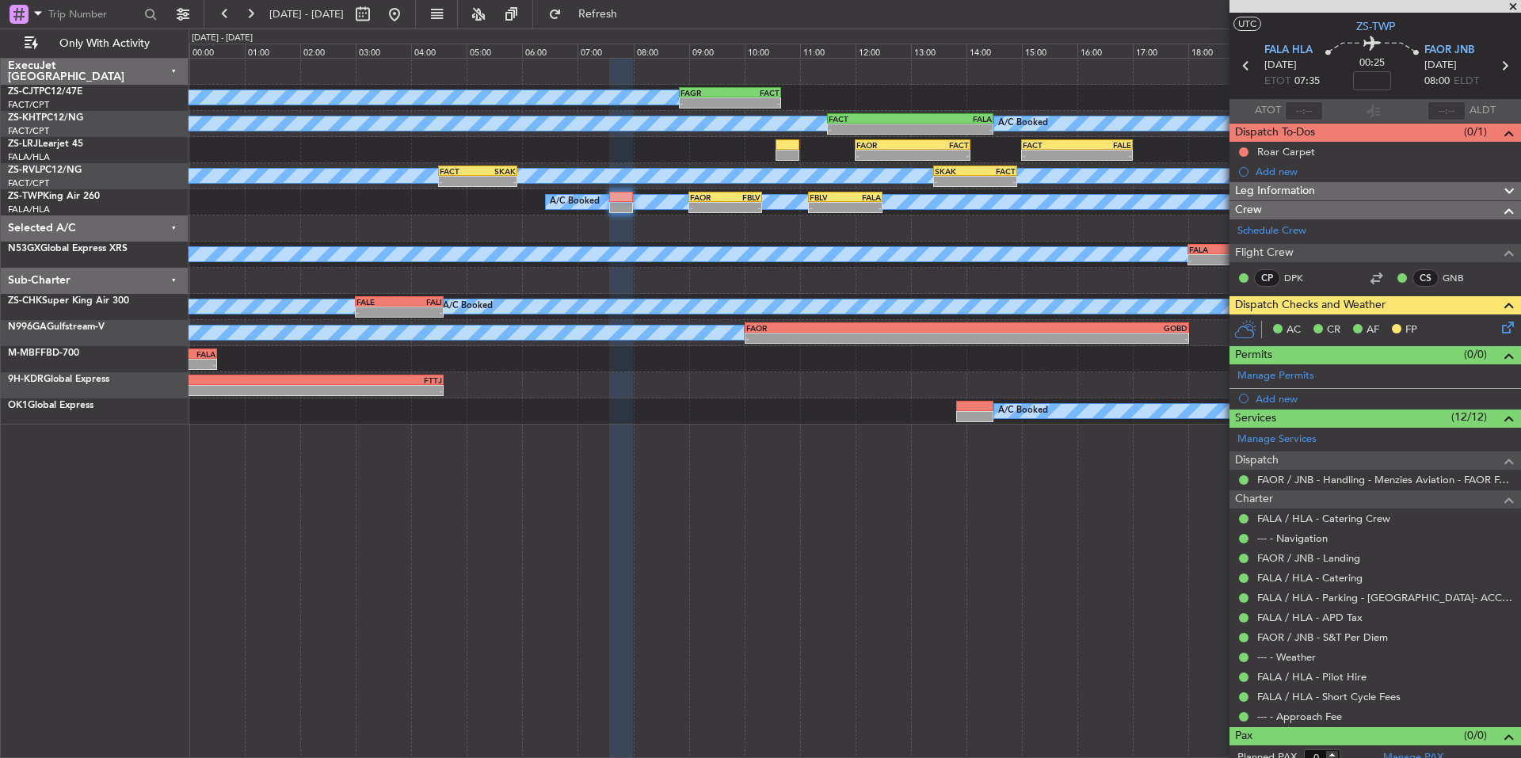
scroll to position [44, 0]
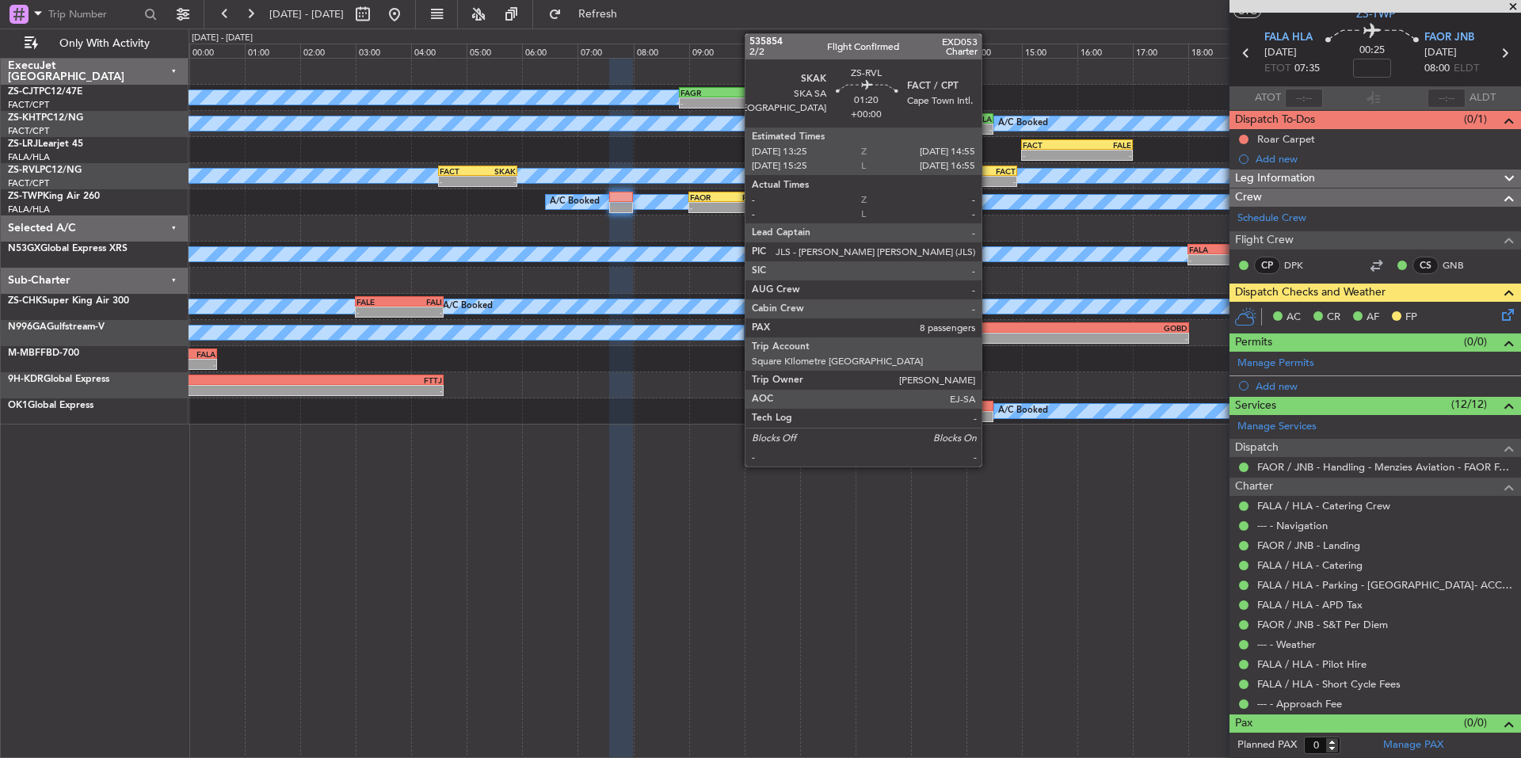
click at [989, 173] on div "FACT" at bounding box center [995, 171] width 40 height 10
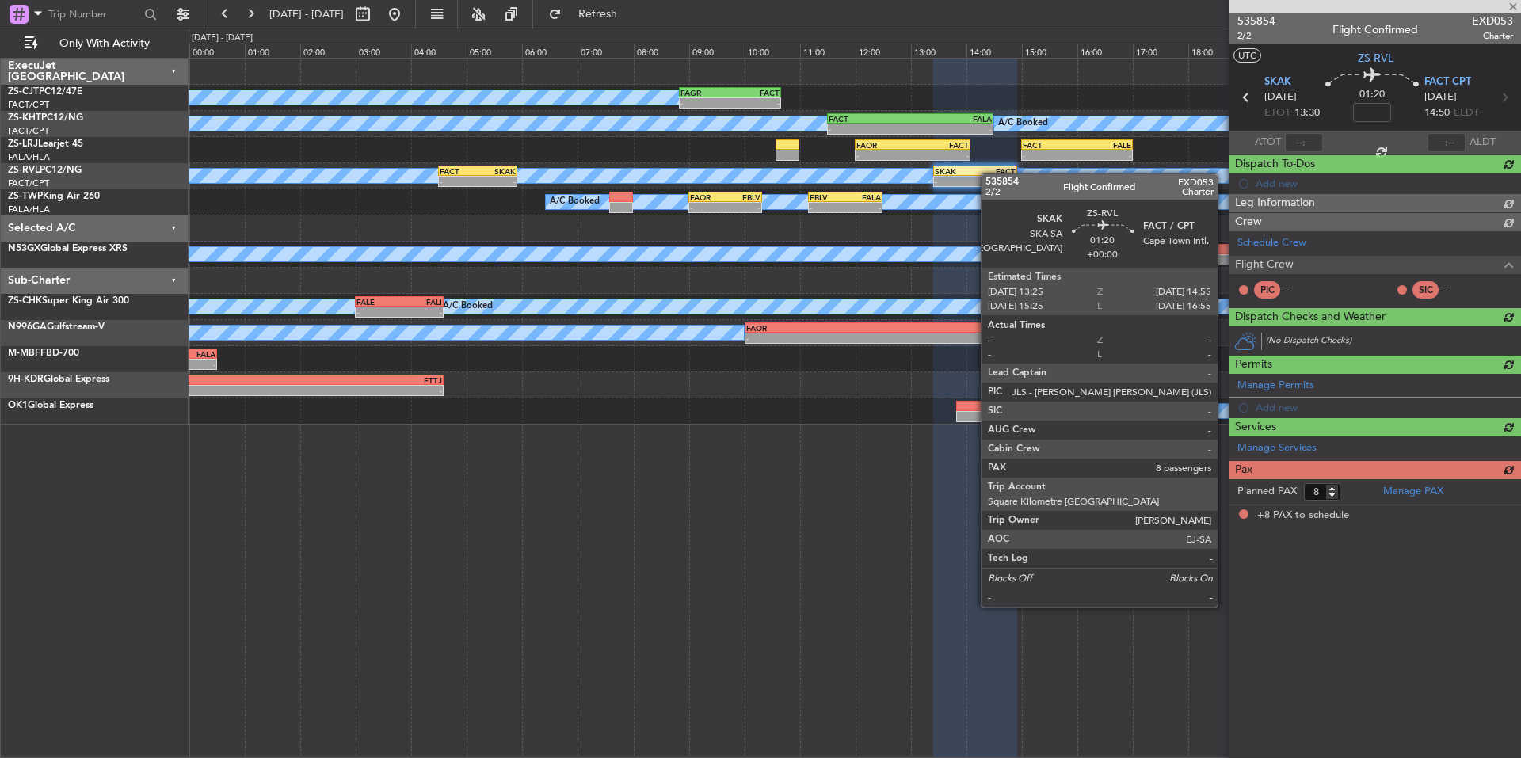
scroll to position [0, 0]
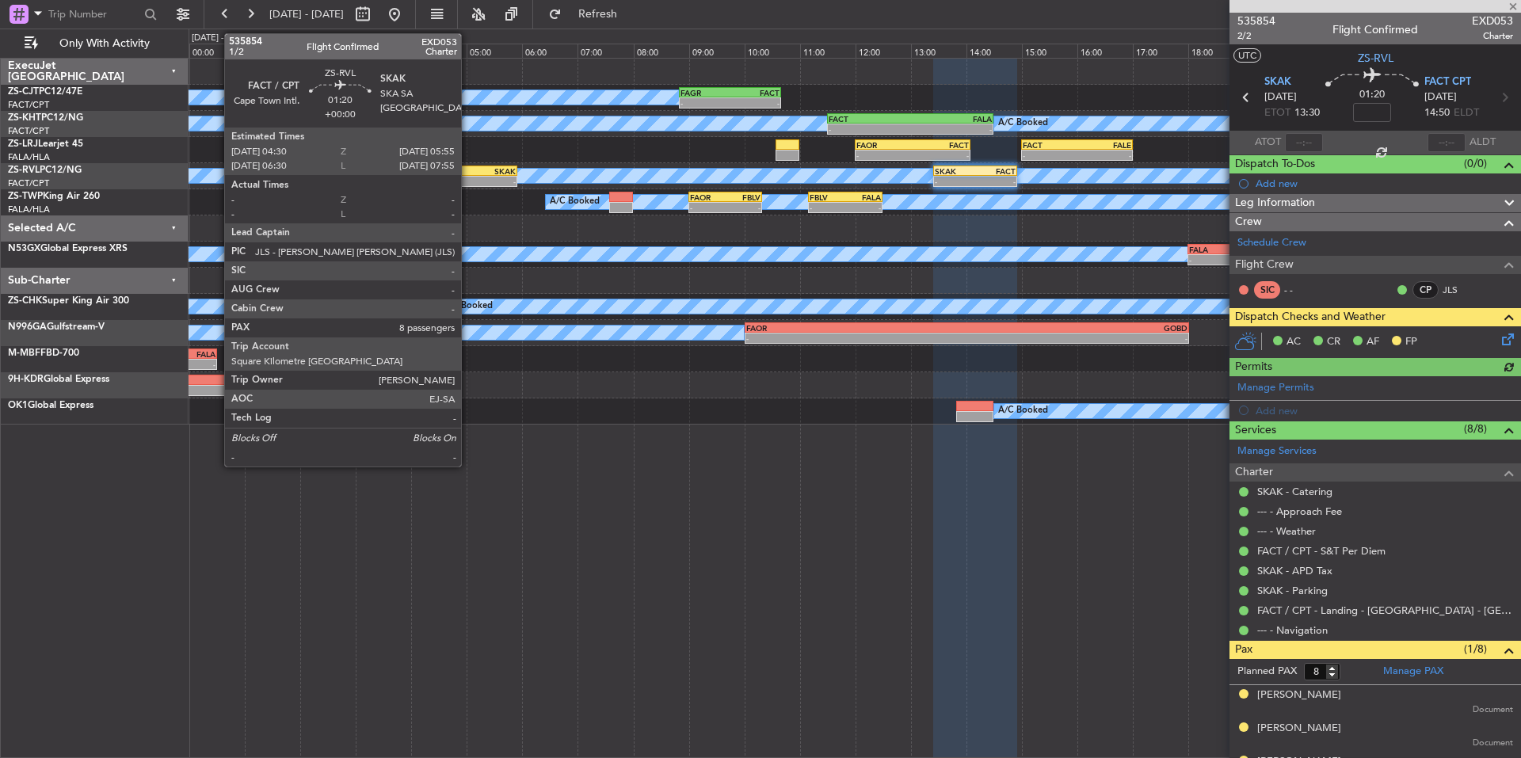
click at [470, 181] on div "-" at bounding box center [459, 182] width 38 height 10
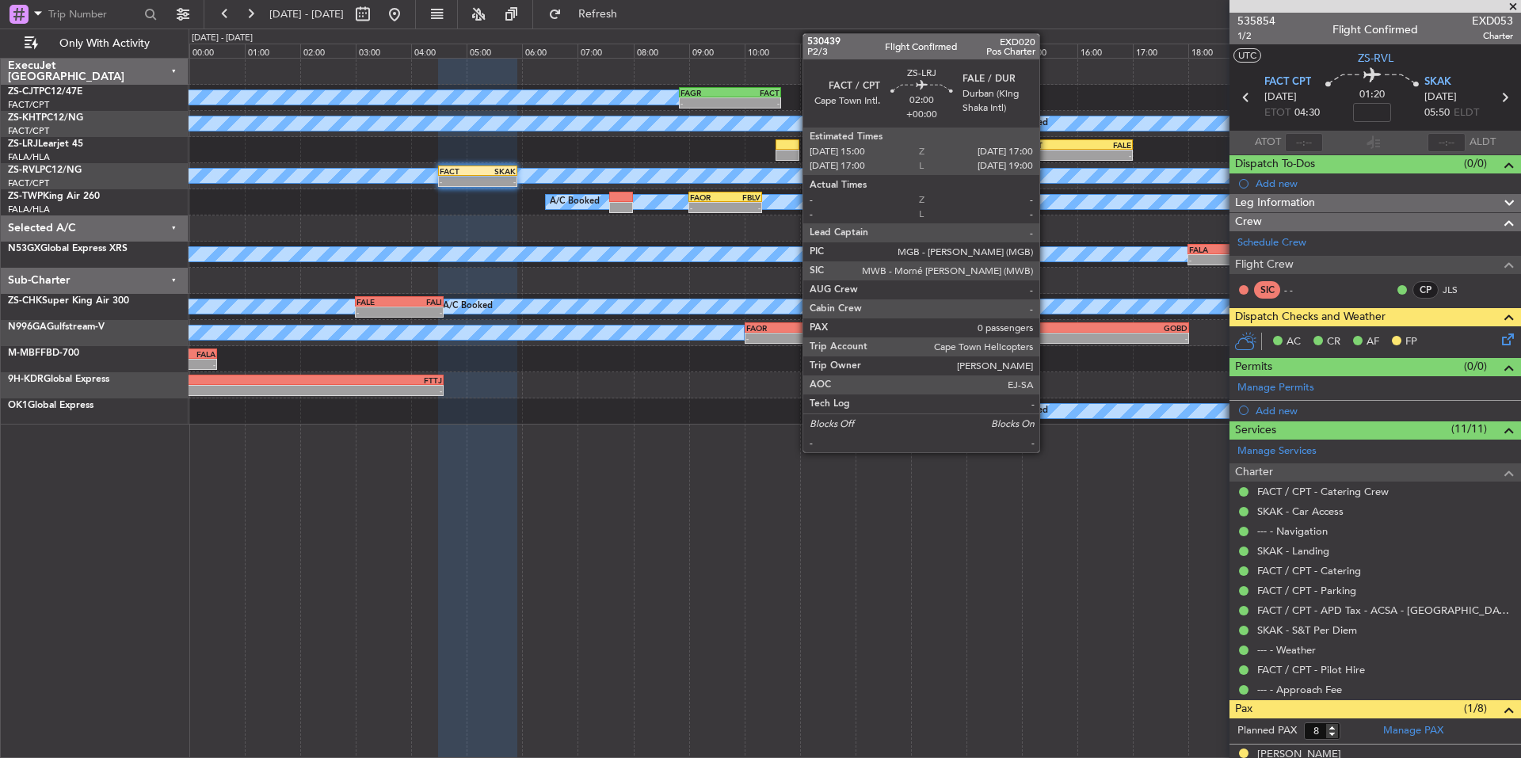
click at [1046, 146] on div "FACT" at bounding box center [1050, 145] width 54 height 10
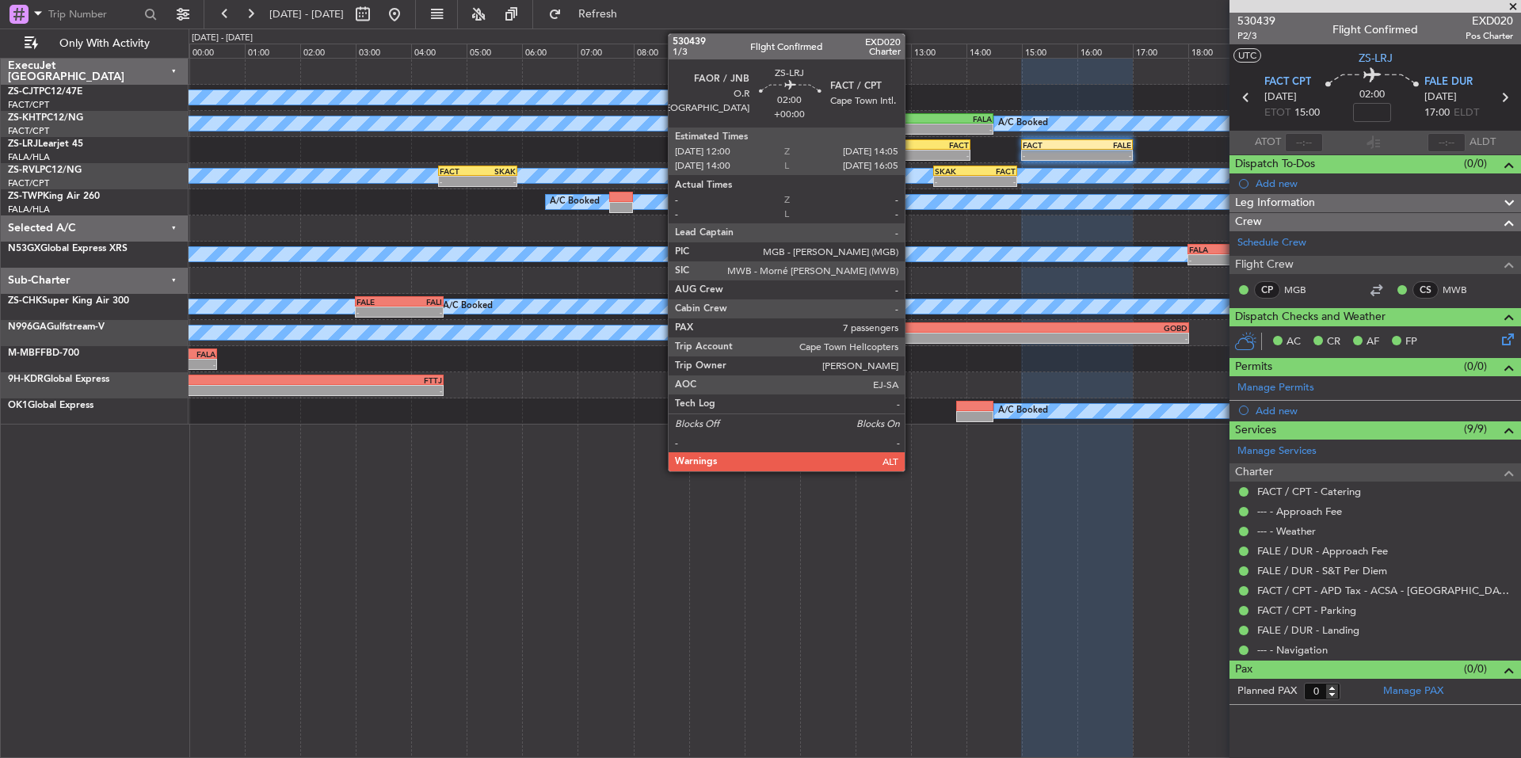
click at [911, 147] on div "FAOR" at bounding box center [884, 145] width 56 height 10
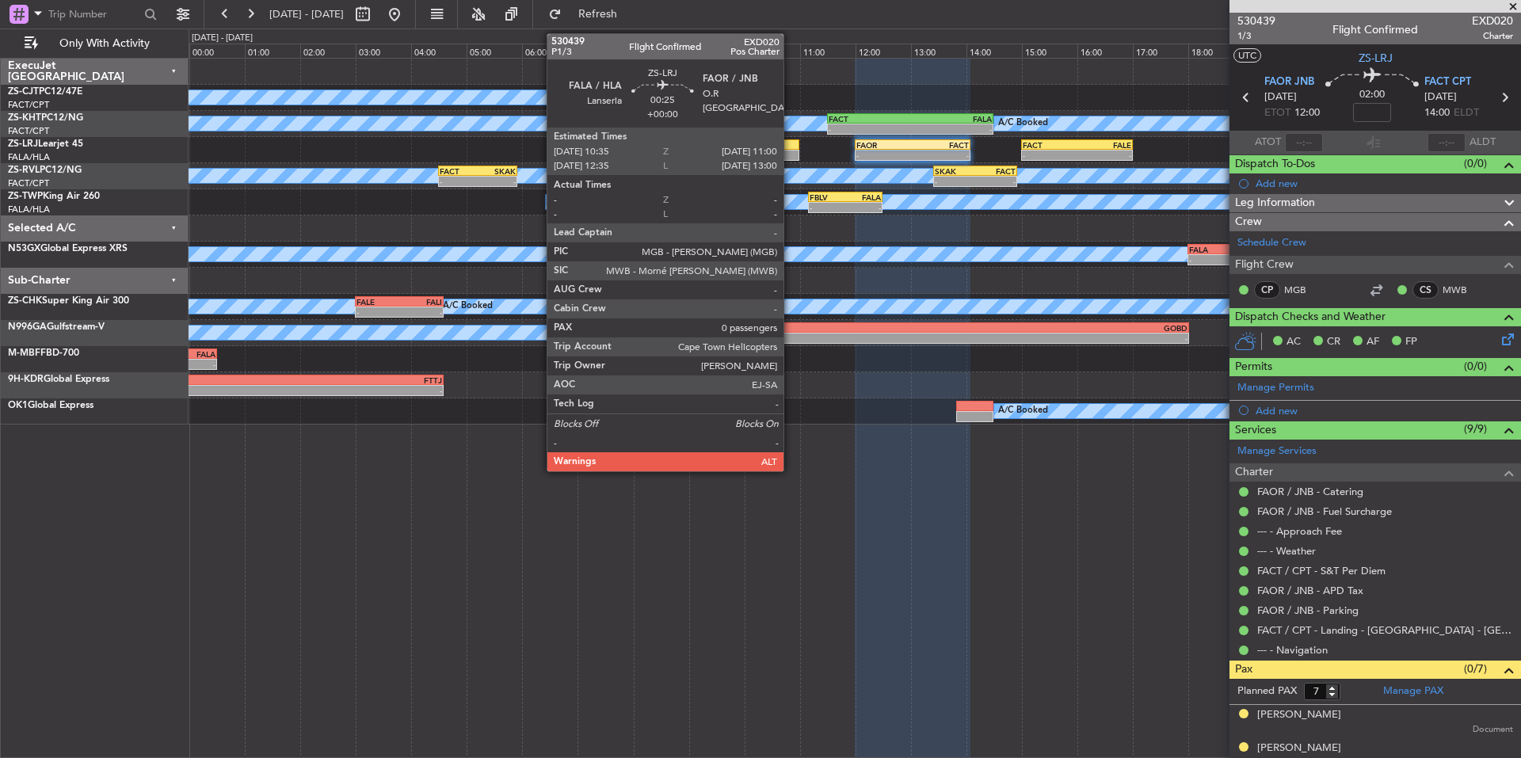
click at [791, 145] on div at bounding box center [787, 144] width 24 height 11
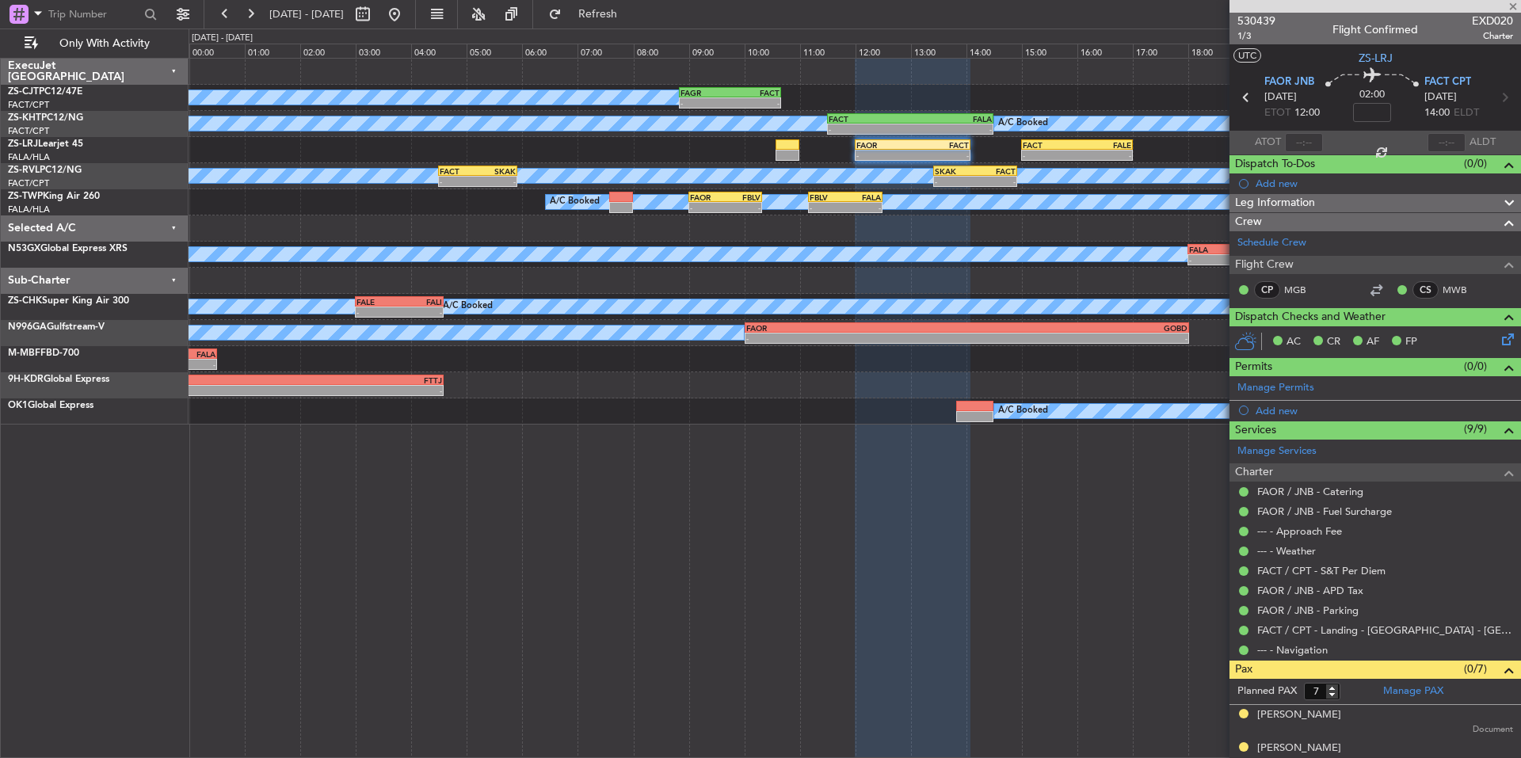
type input "0"
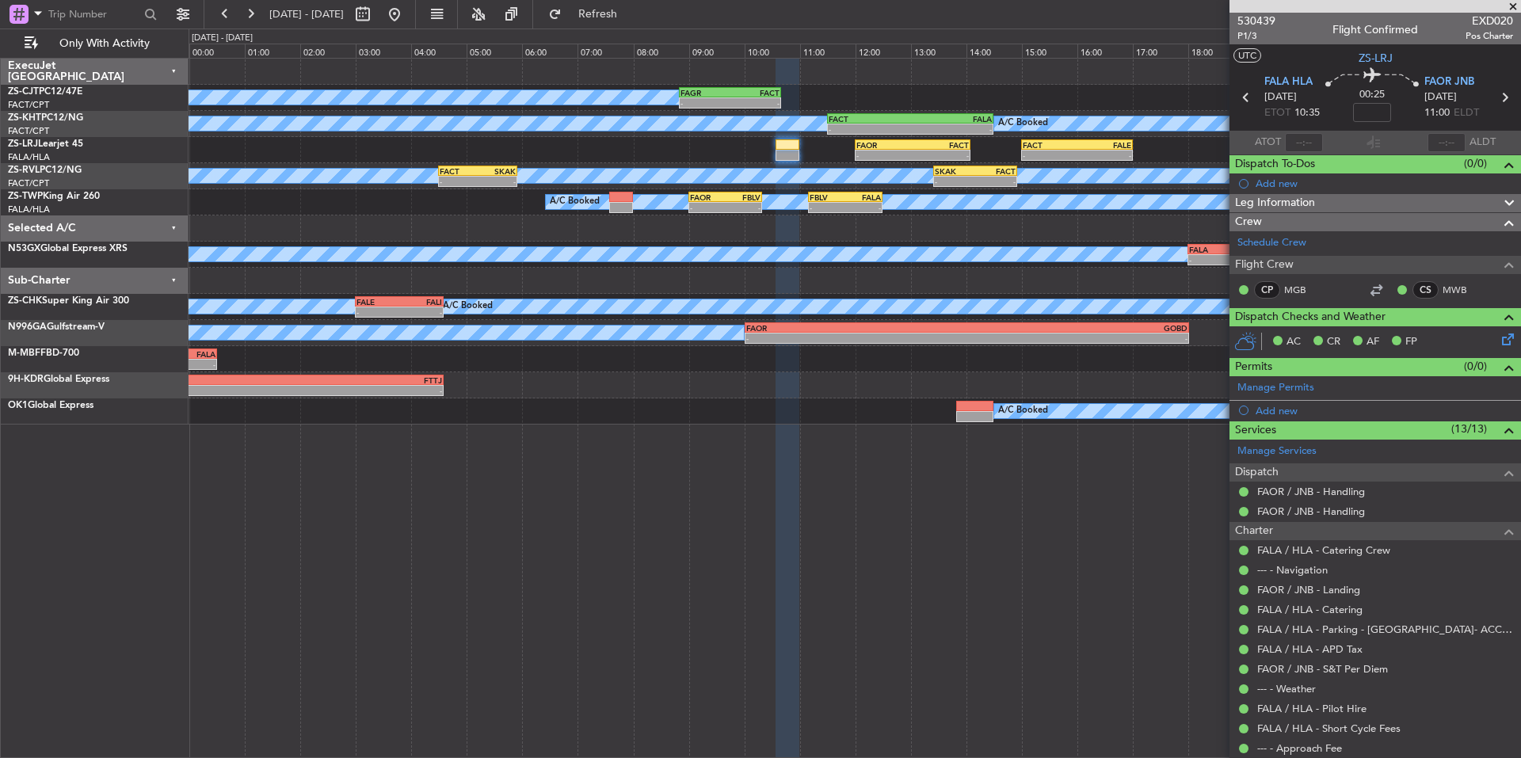
click at [1511, 10] on span at bounding box center [1513, 7] width 16 height 14
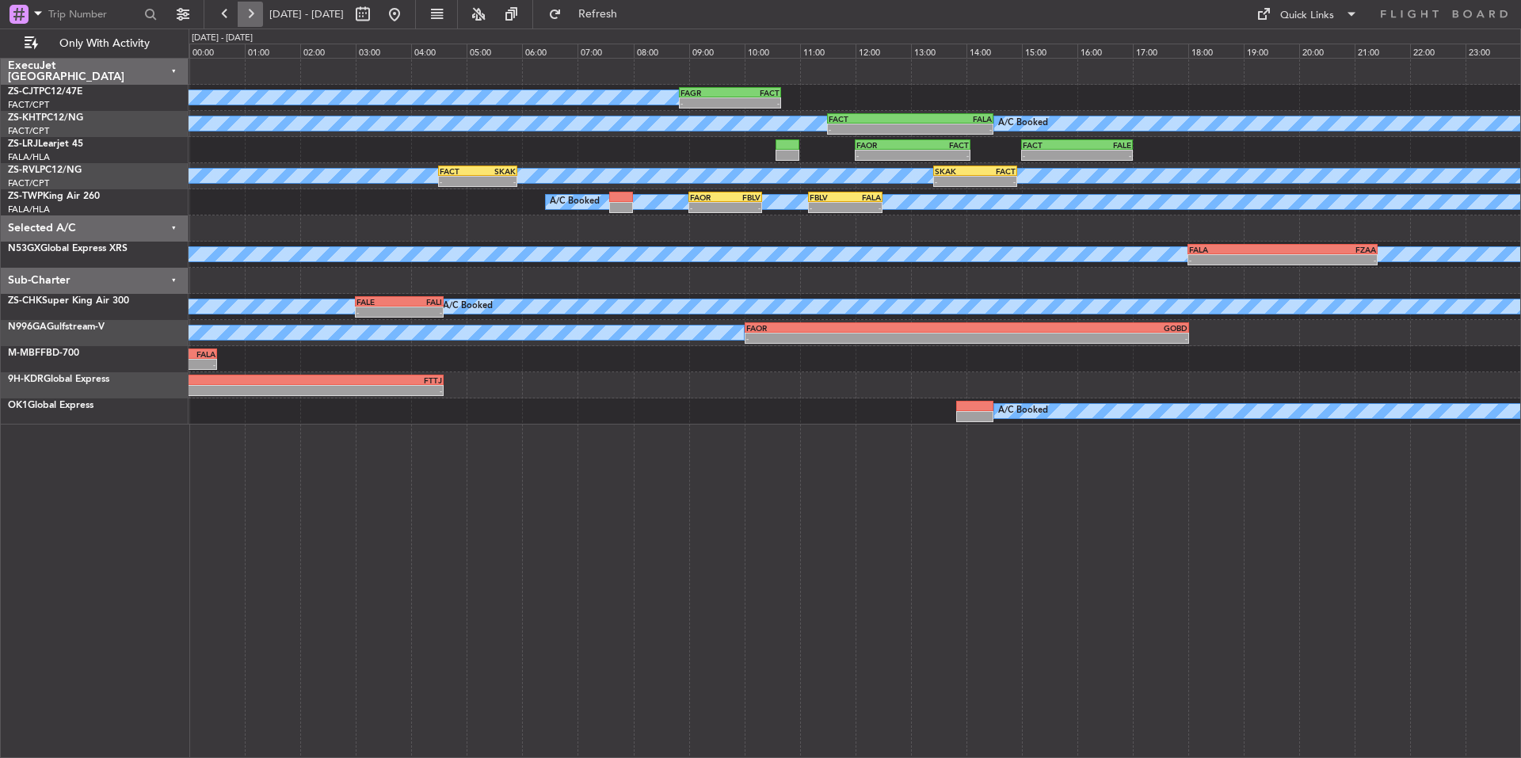
click at [255, 13] on button at bounding box center [250, 14] width 25 height 25
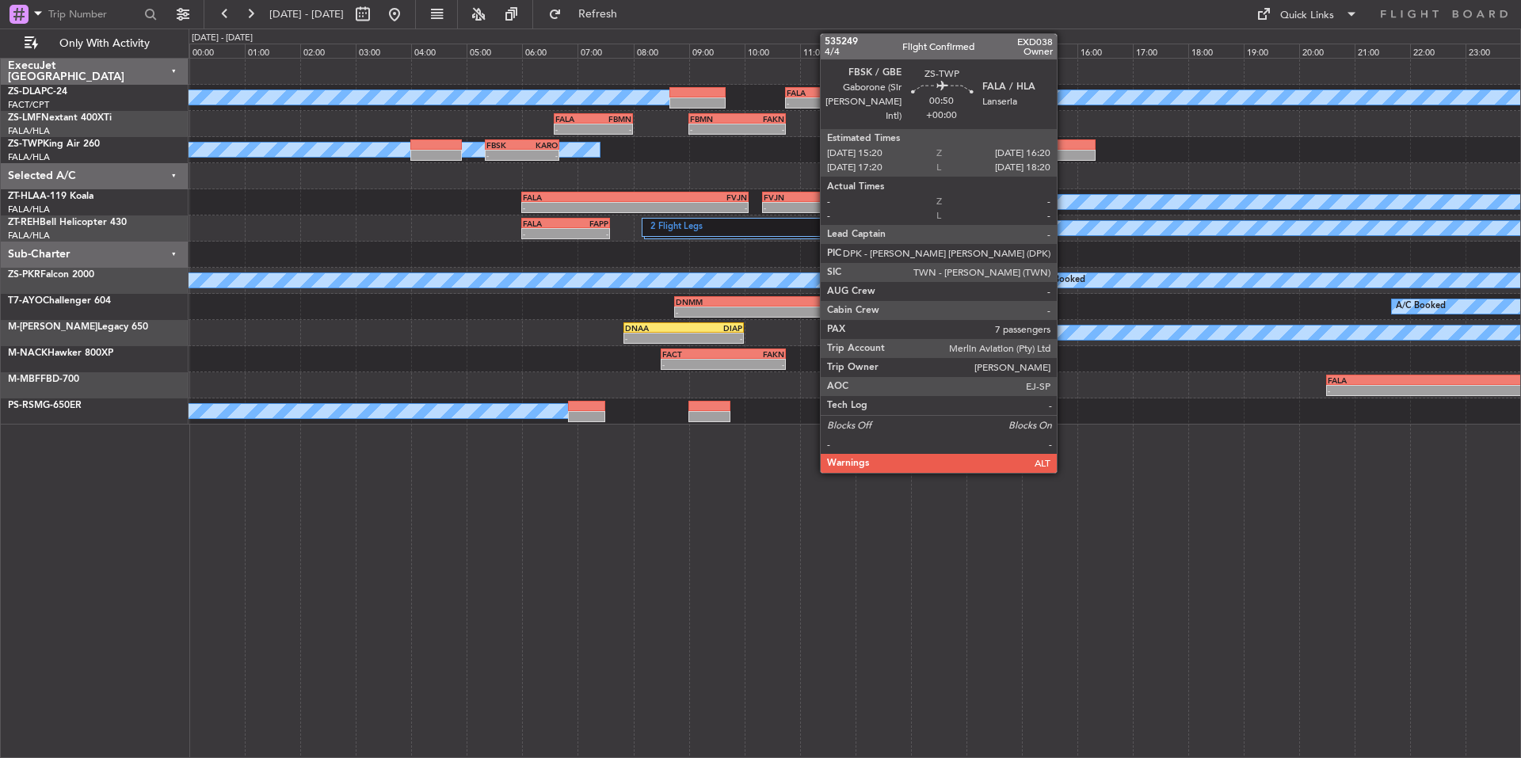
click at [1064, 151] on div at bounding box center [1067, 155] width 56 height 11
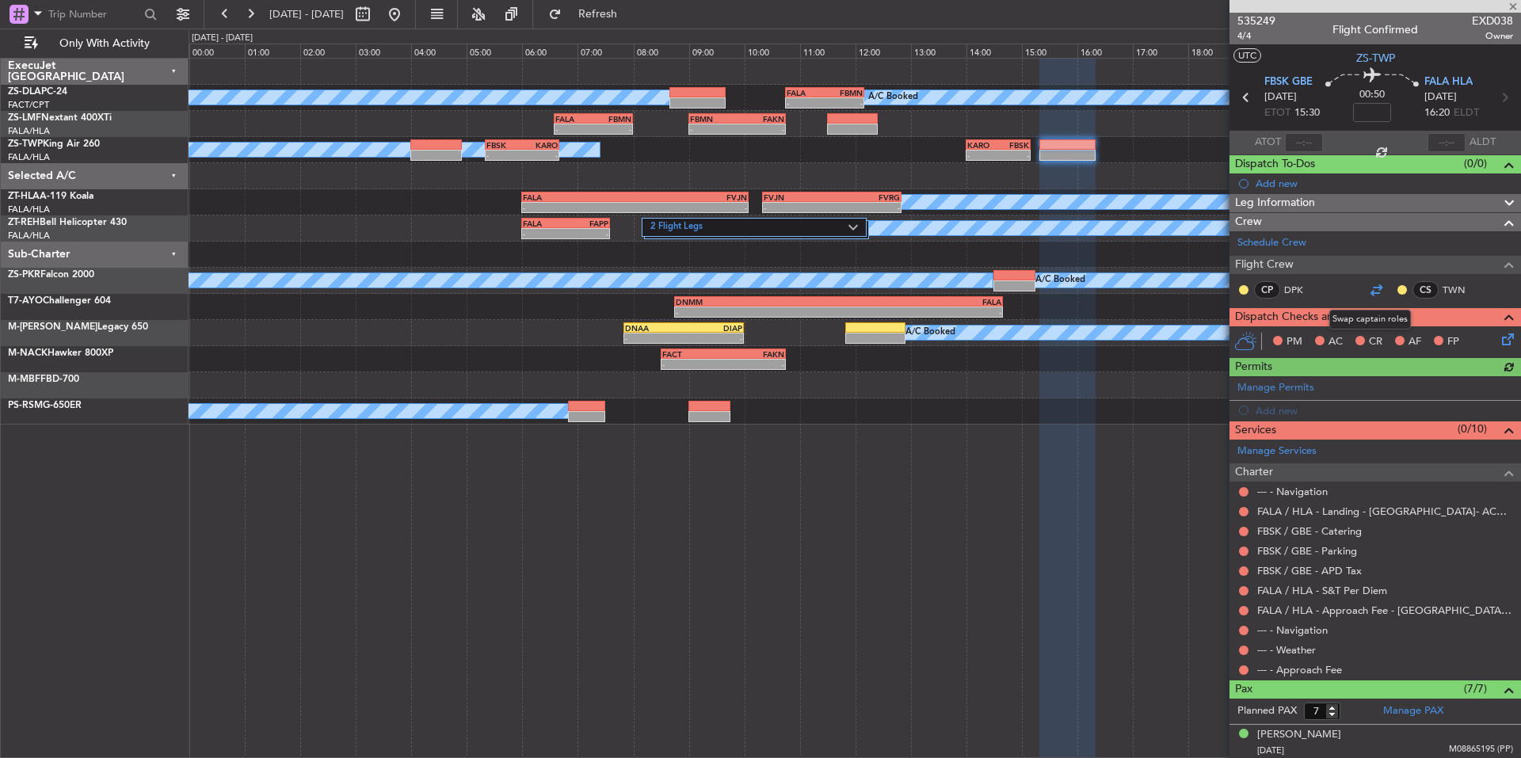
click at [1369, 295] on div at bounding box center [1375, 289] width 19 height 19
click at [1367, 288] on div at bounding box center [1375, 289] width 19 height 19
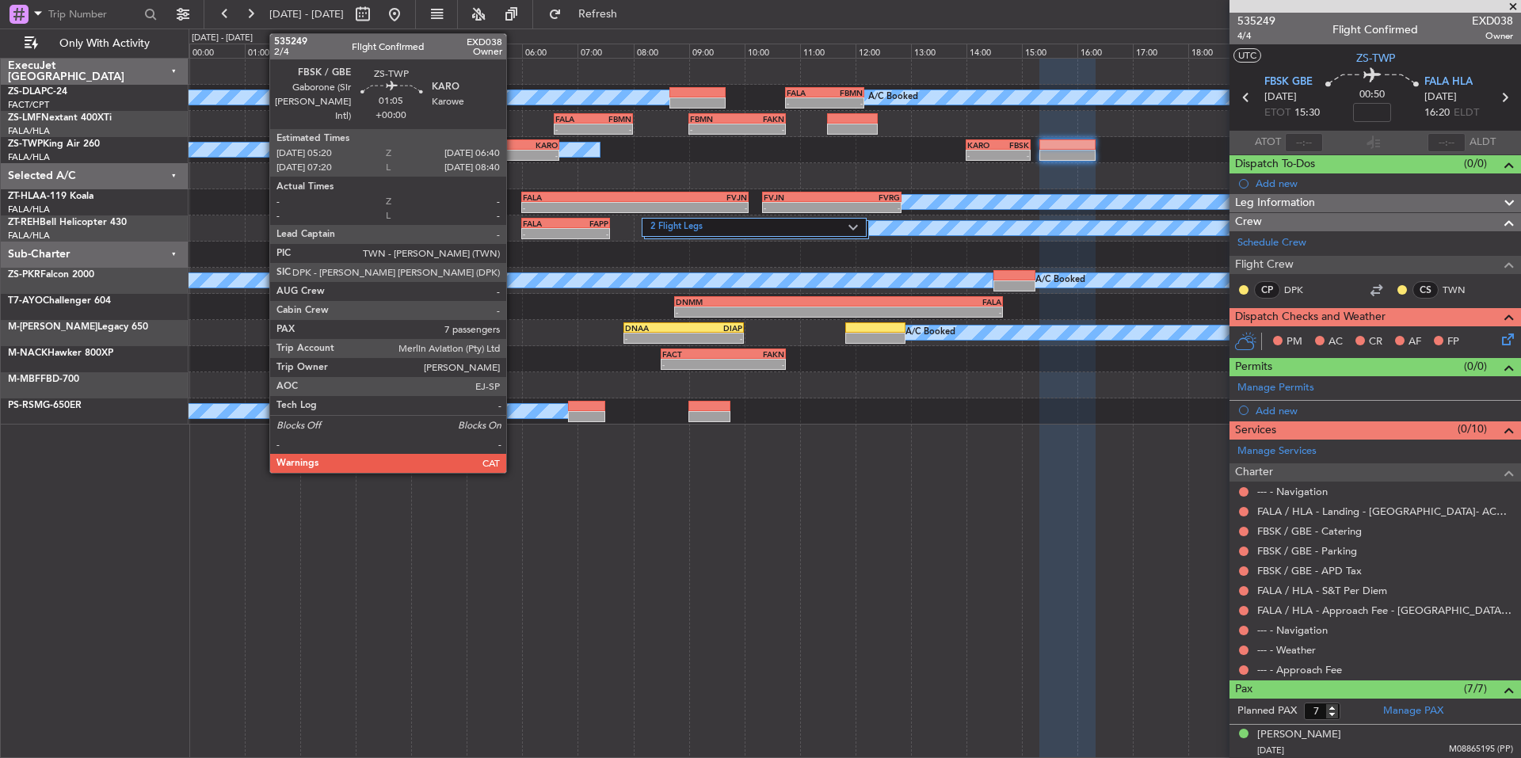
click at [513, 143] on div "FBSK" at bounding box center [504, 145] width 36 height 10
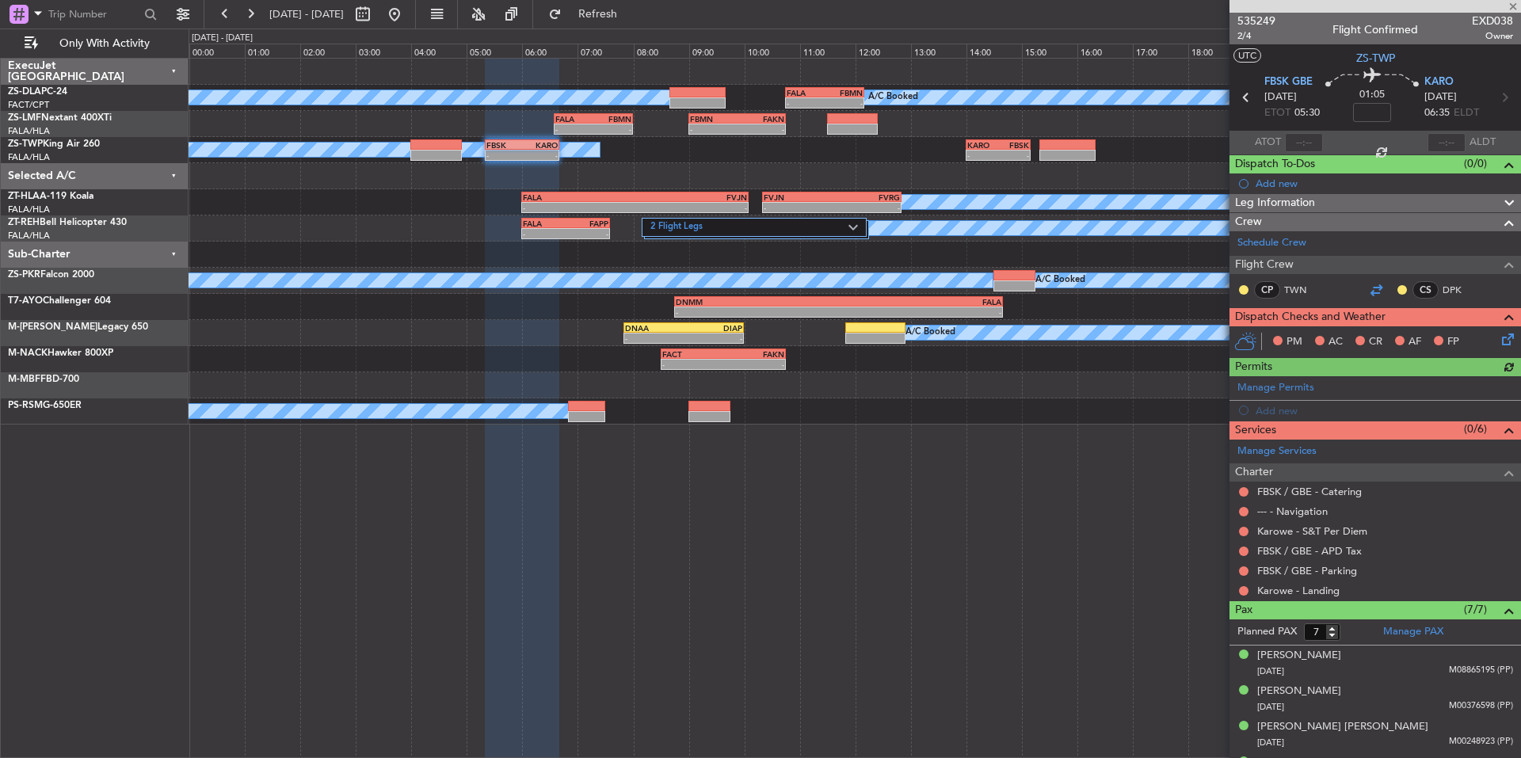
click at [1370, 289] on div at bounding box center [1375, 289] width 19 height 19
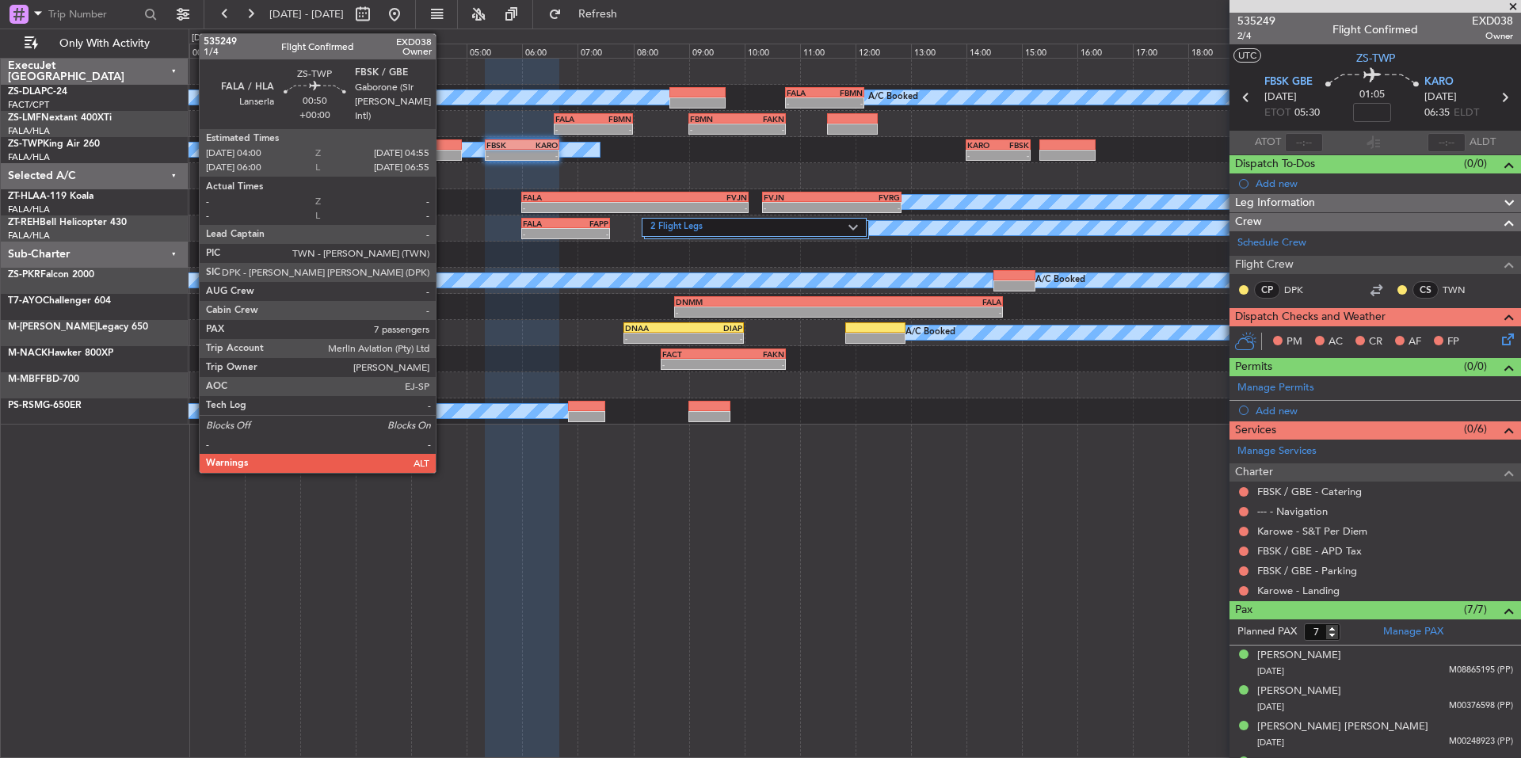
click at [443, 143] on div at bounding box center [435, 144] width 51 height 11
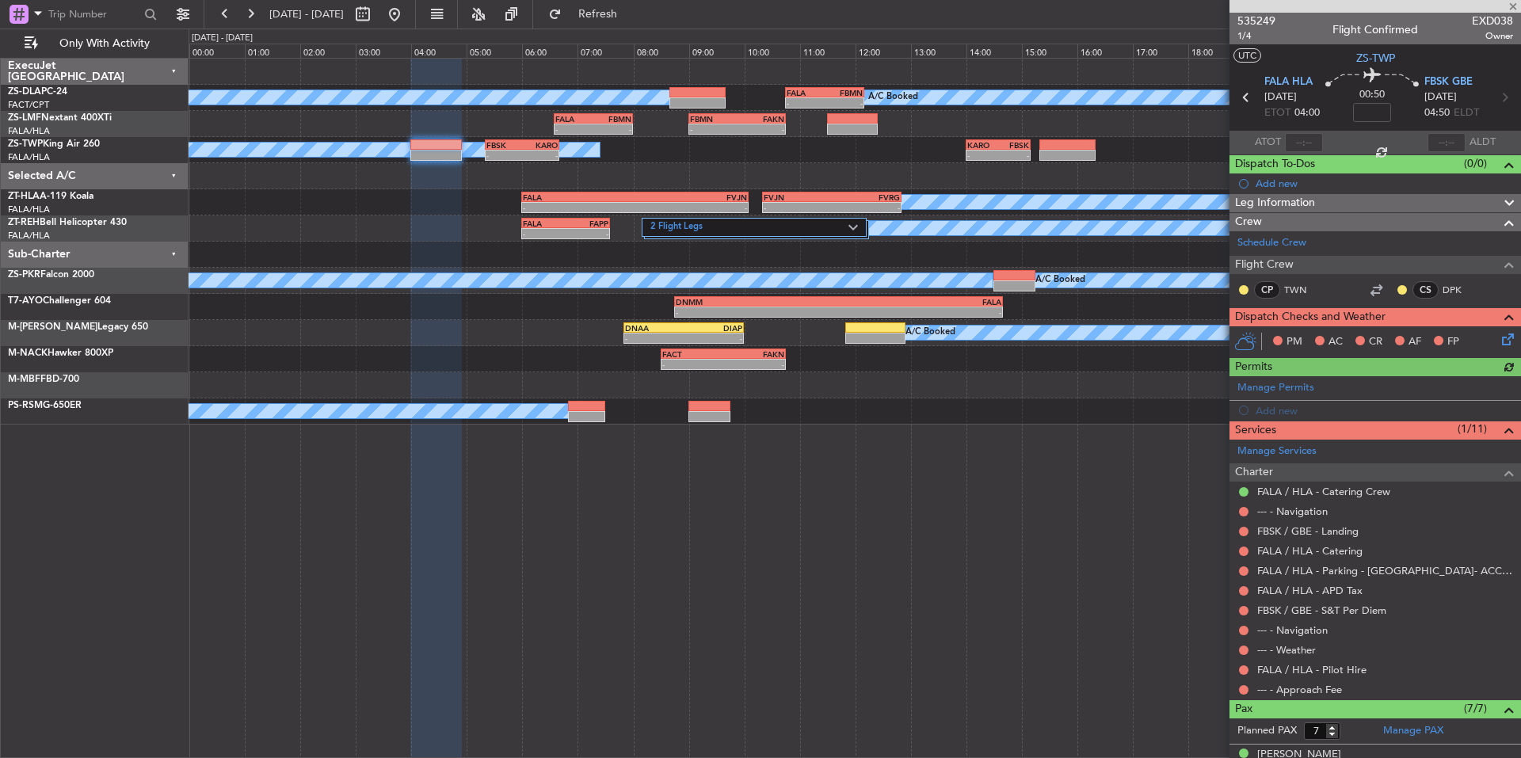
click at [1371, 295] on div at bounding box center [1375, 289] width 19 height 19
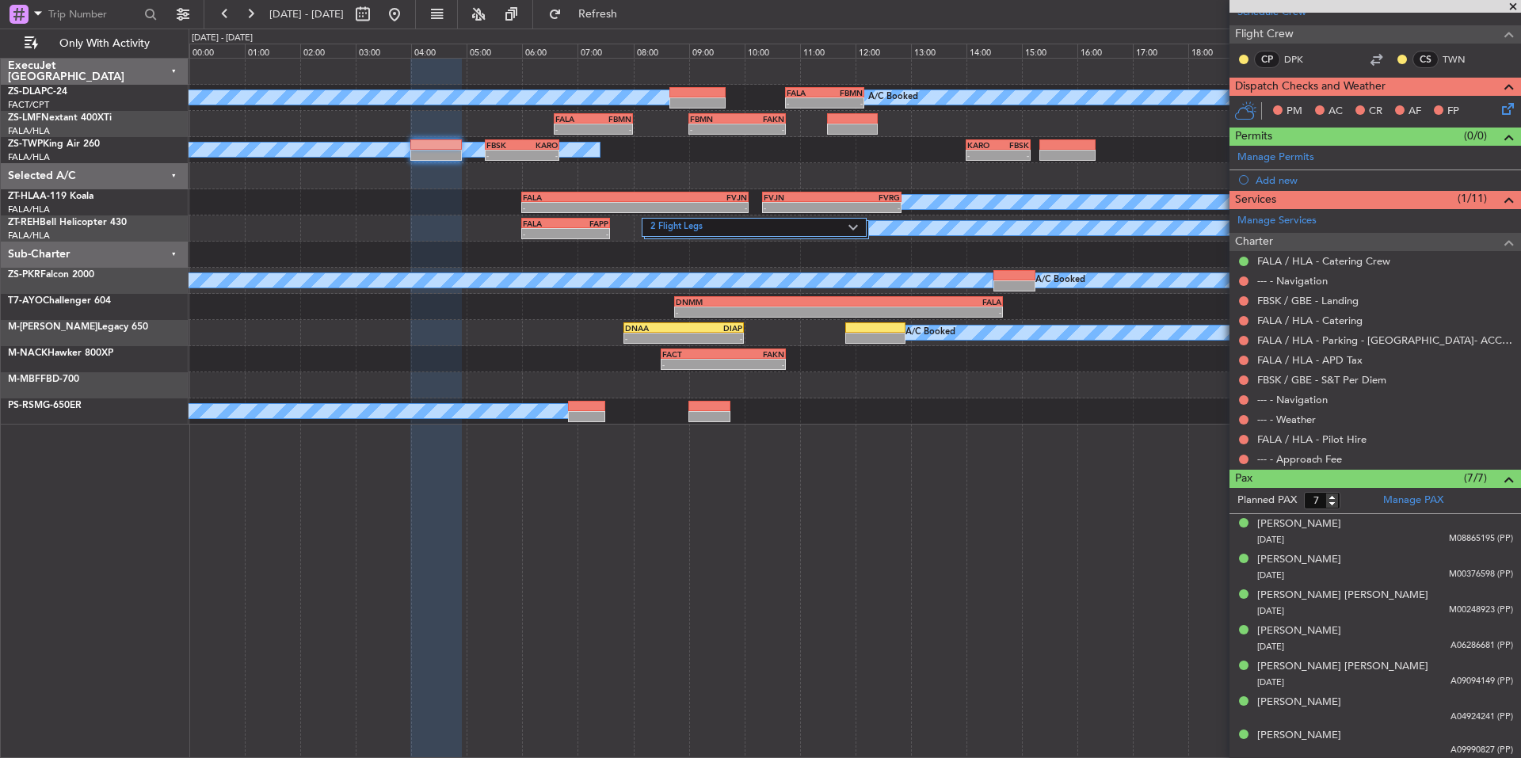
click at [1508, 7] on span at bounding box center [1513, 7] width 16 height 14
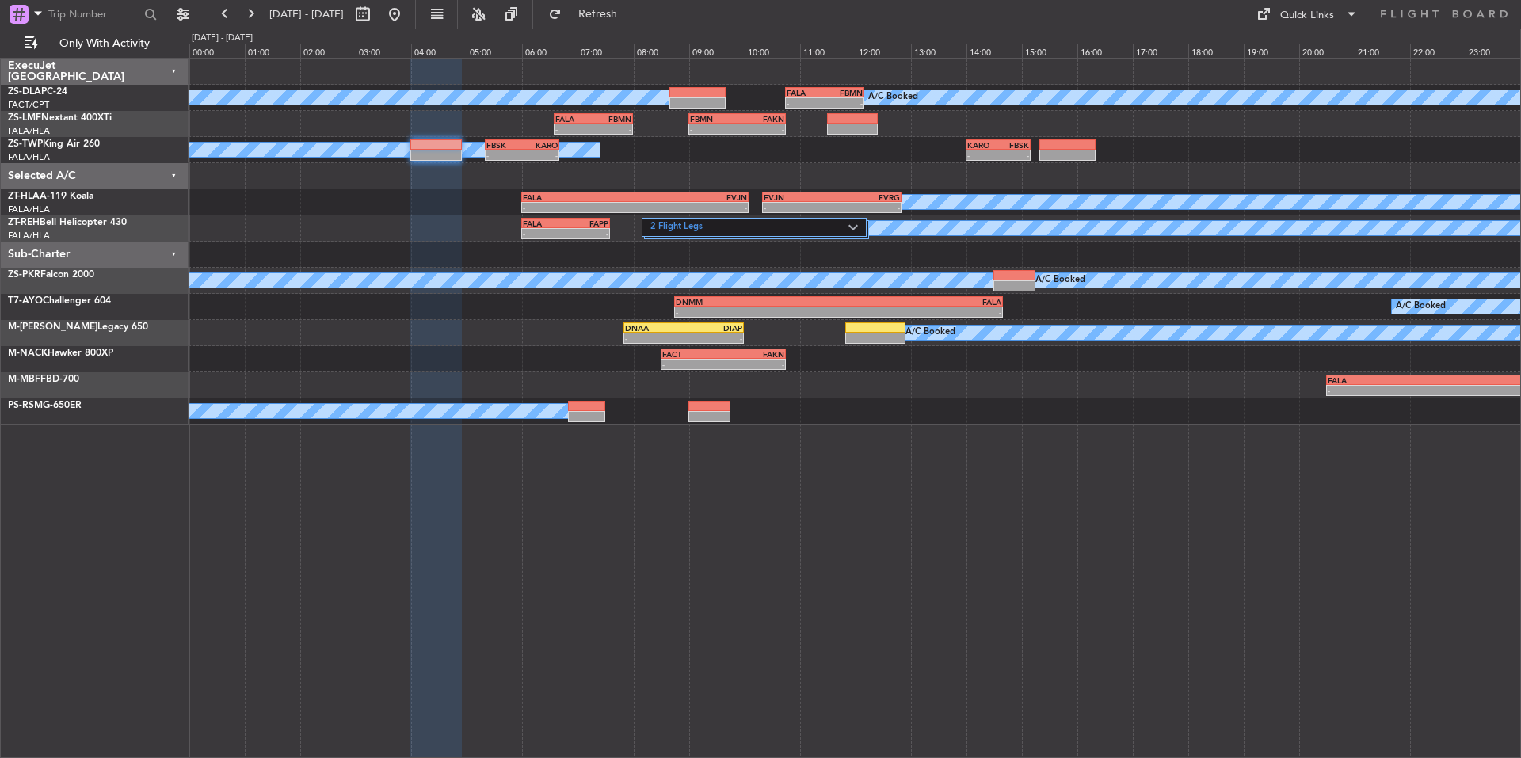
type input "0"
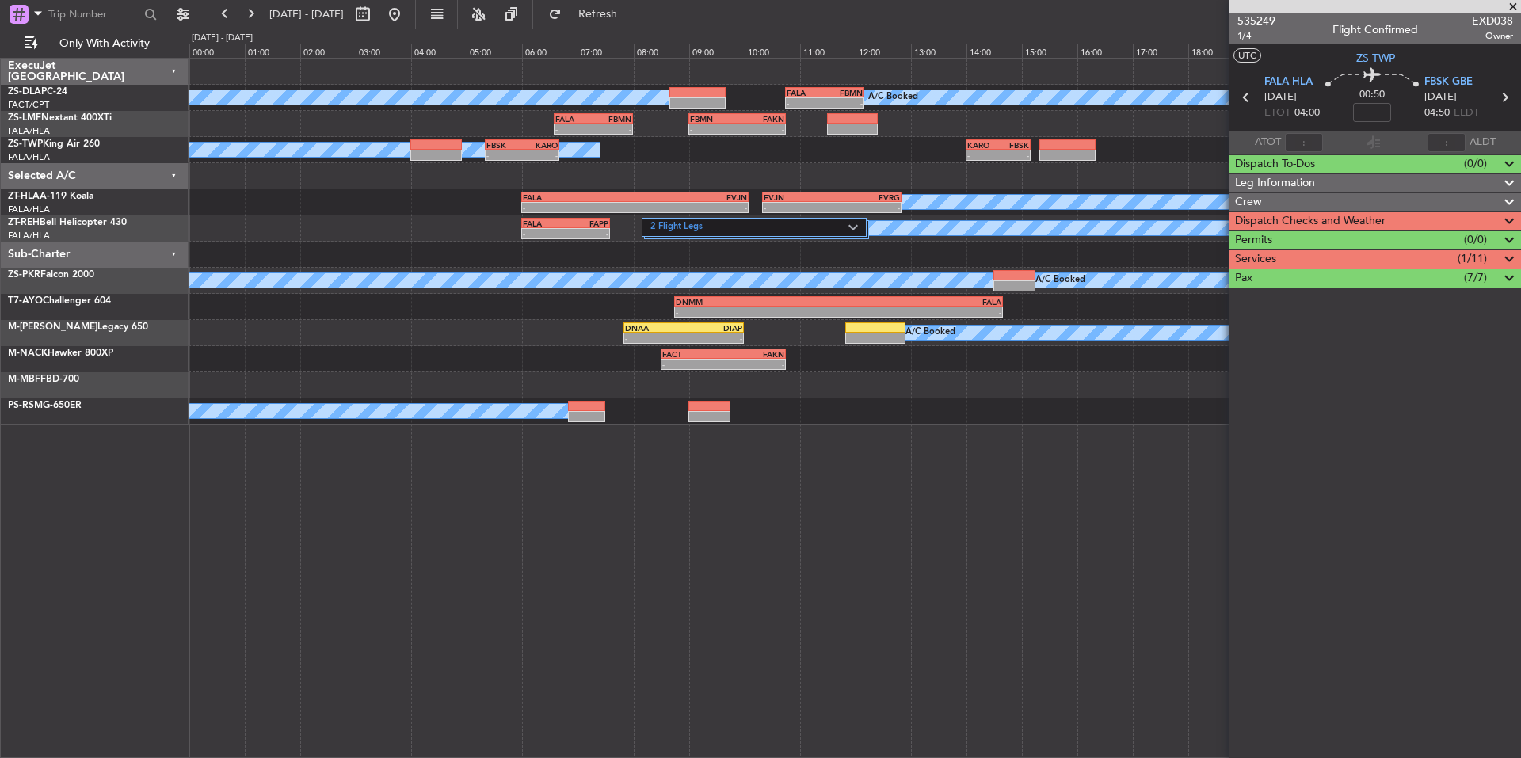
scroll to position [0, 0]
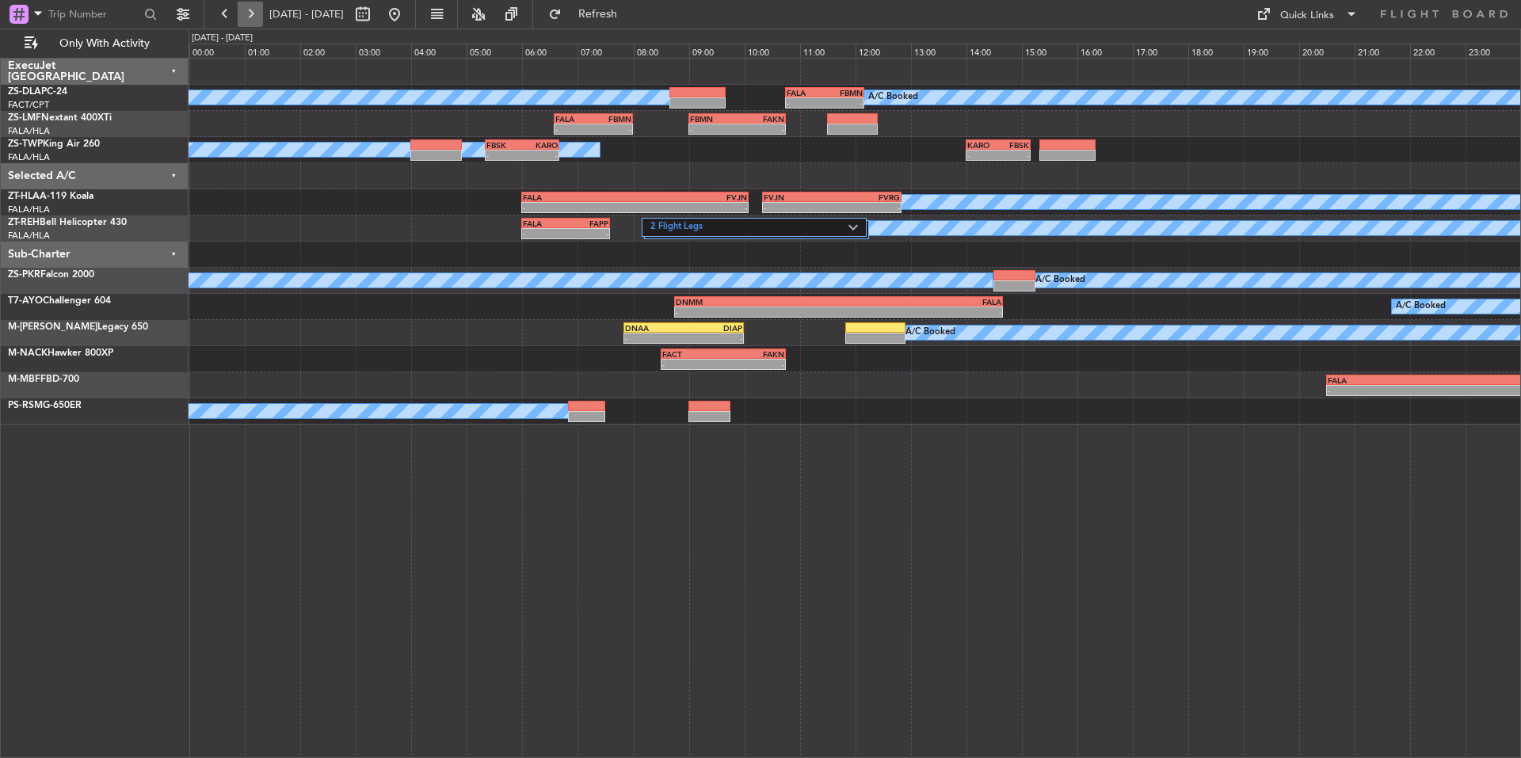
click at [258, 12] on button at bounding box center [250, 14] width 25 height 25
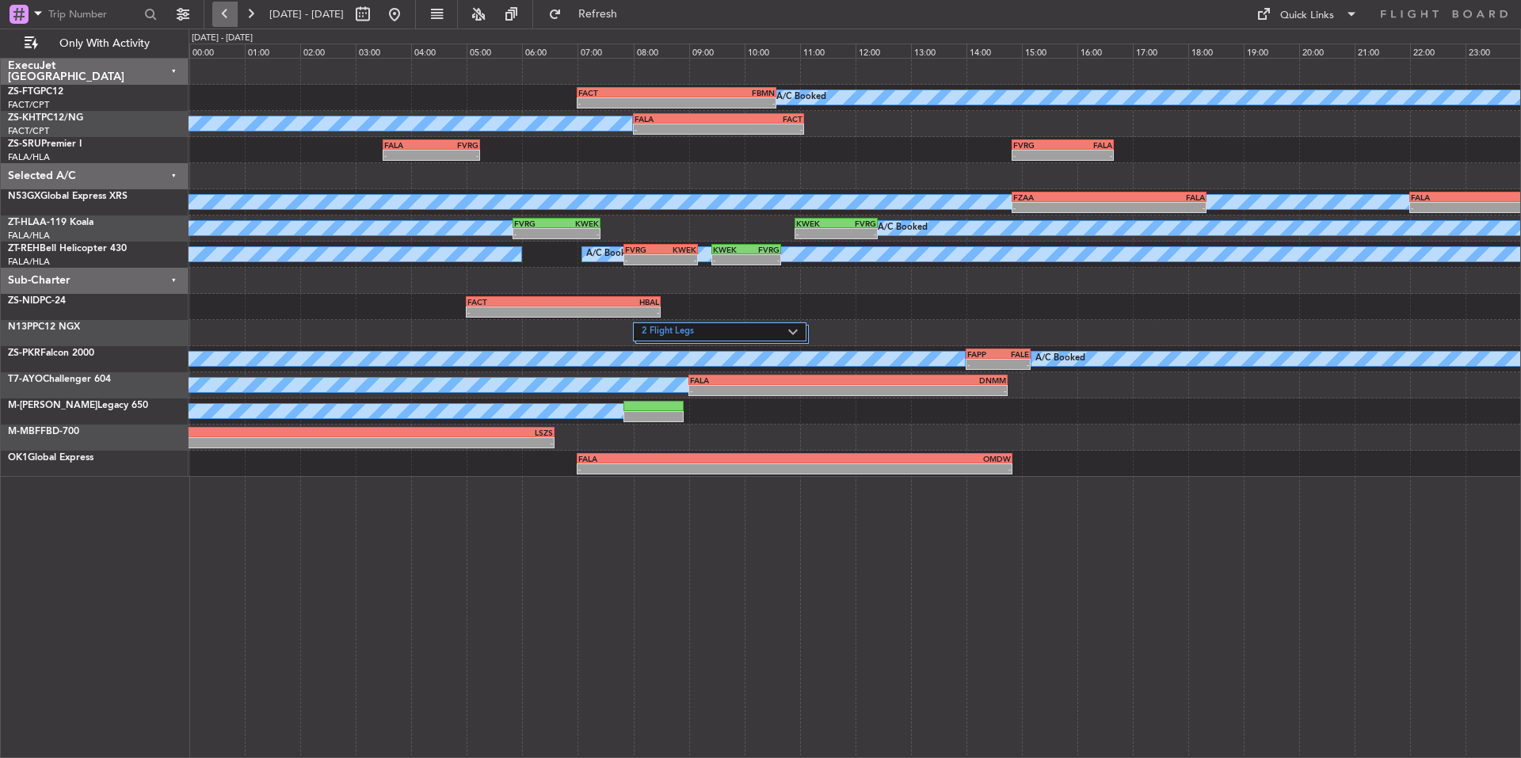
click at [235, 18] on button at bounding box center [224, 14] width 25 height 25
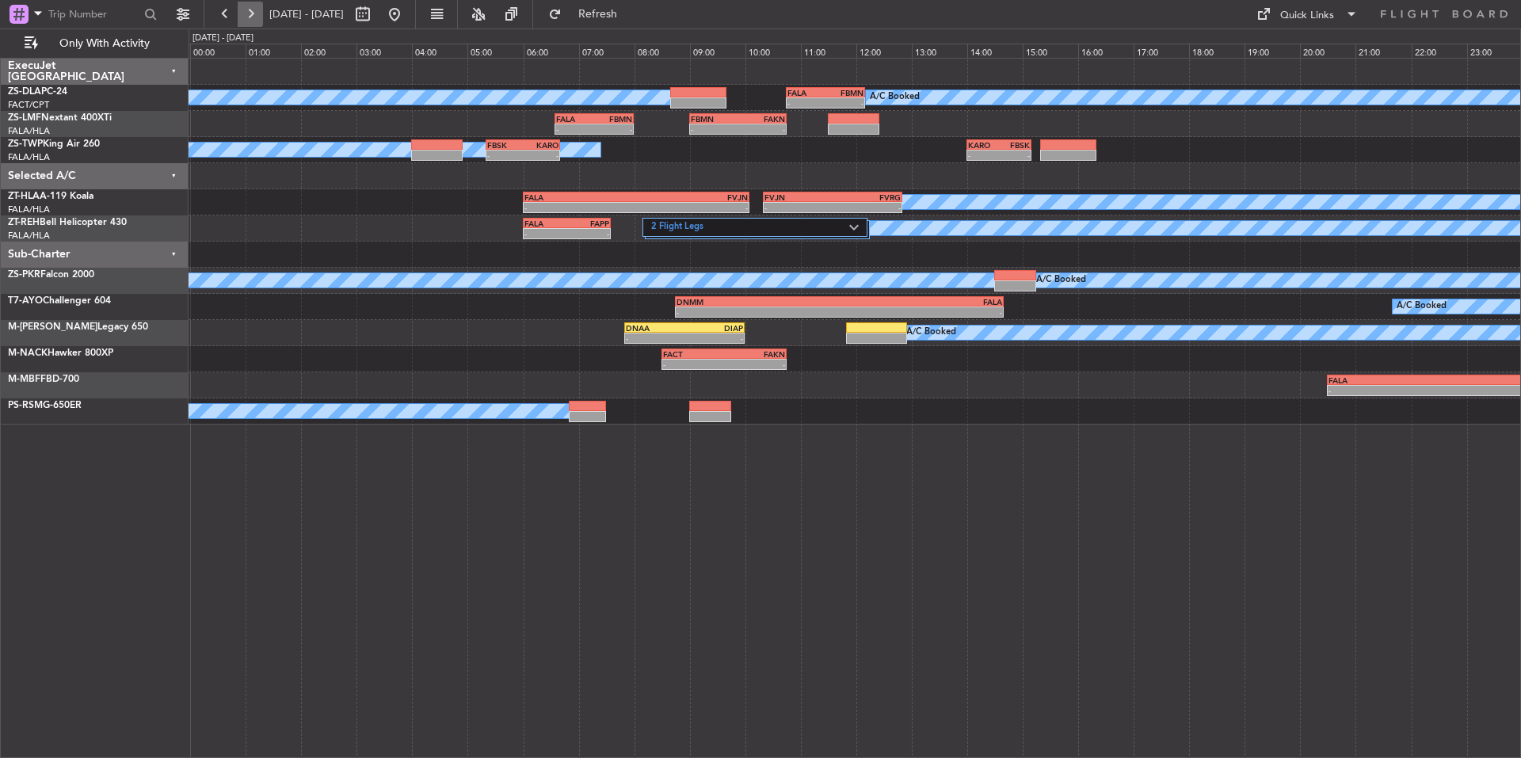
click at [257, 14] on button at bounding box center [250, 14] width 25 height 25
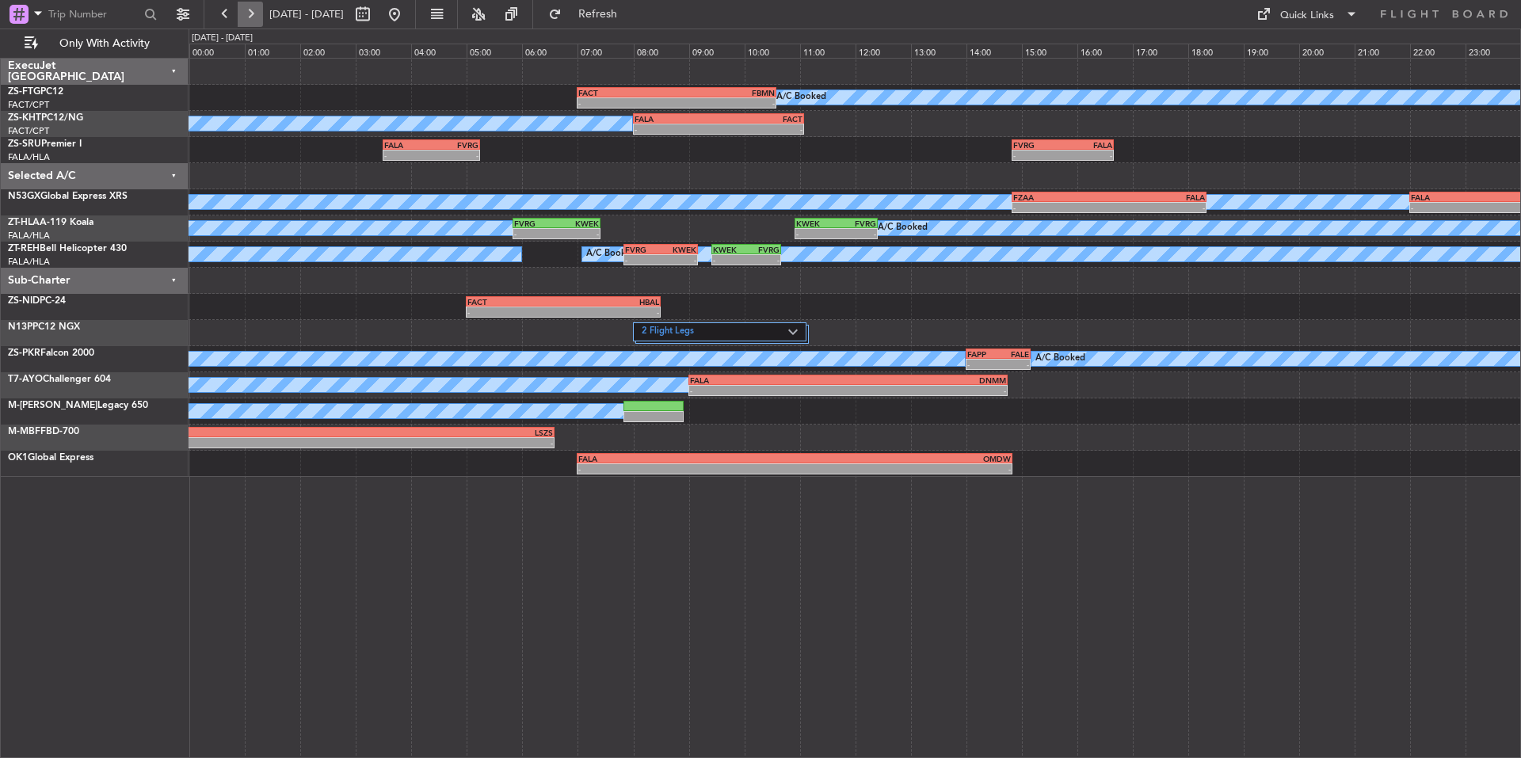
click at [253, 13] on button at bounding box center [250, 14] width 25 height 25
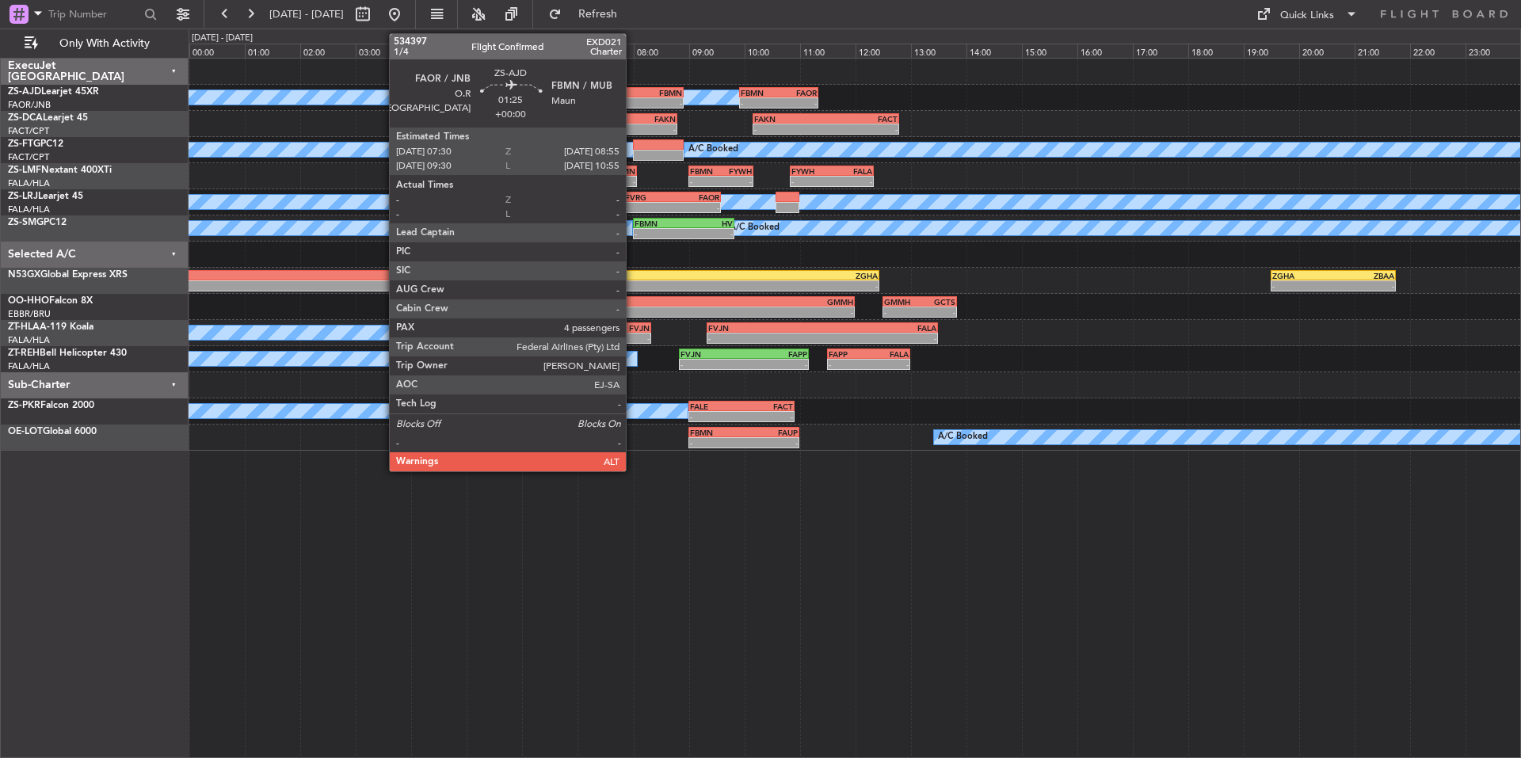
click at [633, 91] on div "FAOR" at bounding box center [625, 93] width 38 height 10
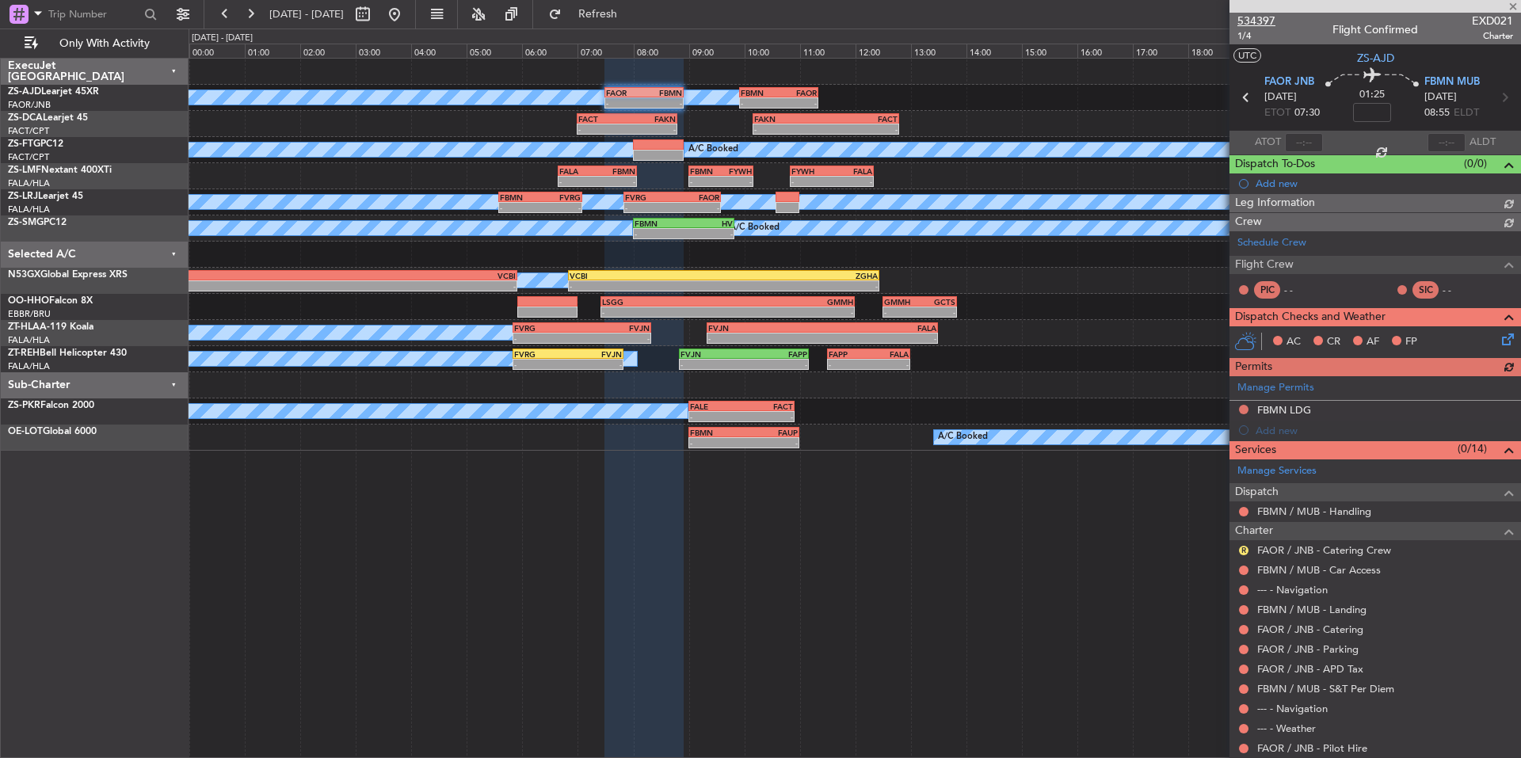
click at [1271, 23] on span "534397" at bounding box center [1256, 21] width 38 height 17
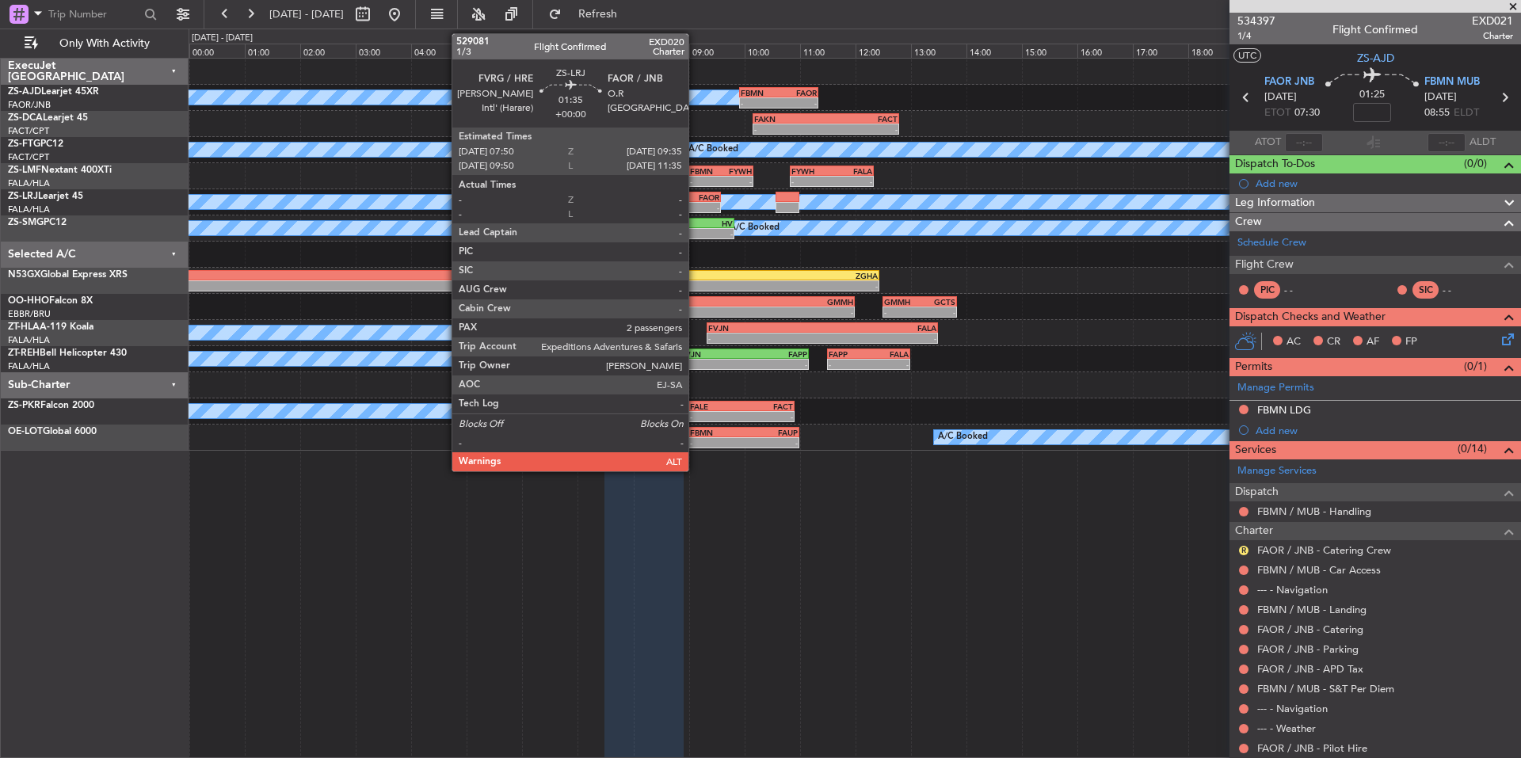
click at [695, 196] on div "FAOR" at bounding box center [696, 197] width 48 height 10
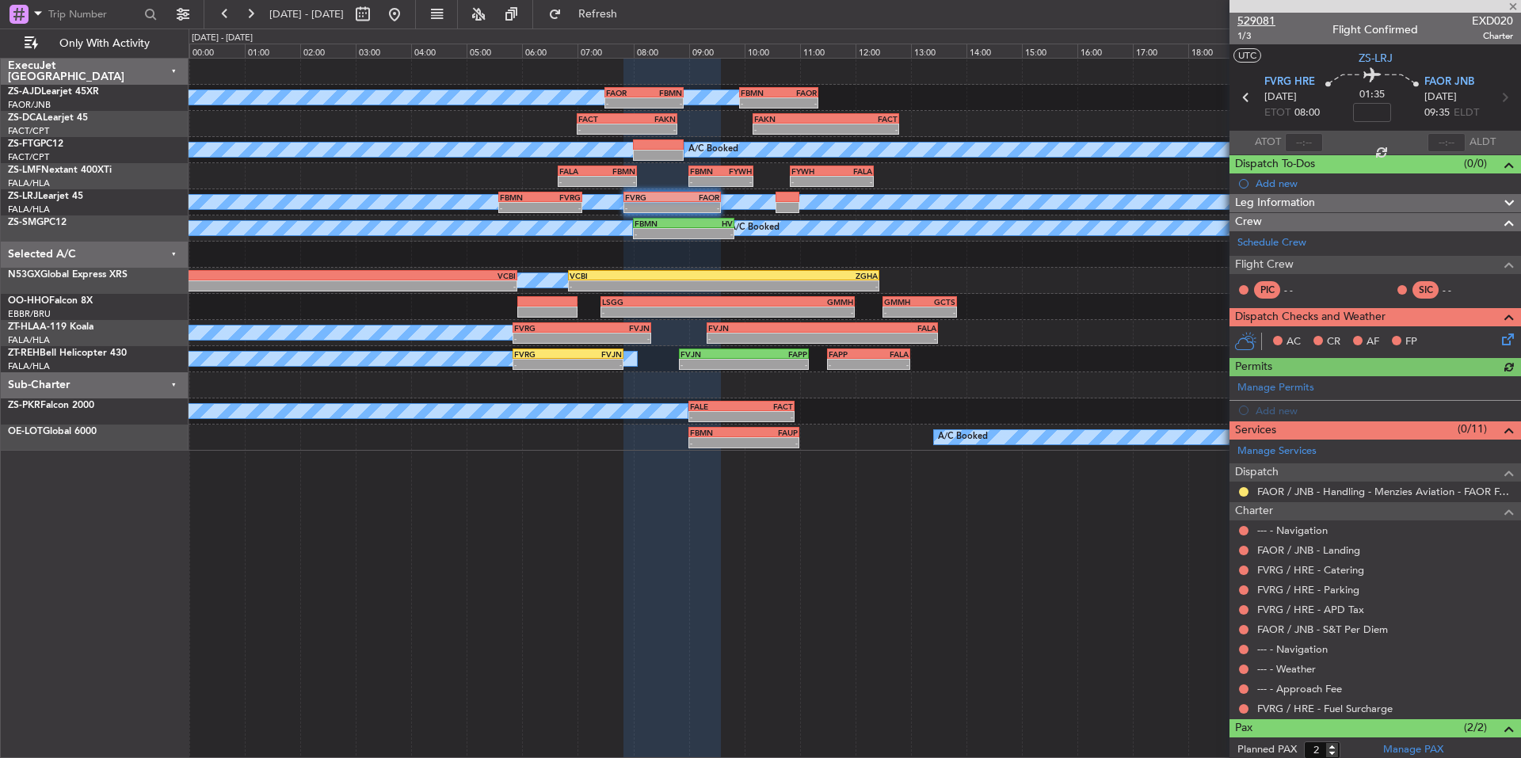
click at [1272, 20] on span "529081" at bounding box center [1256, 21] width 38 height 17
click at [256, 13] on button at bounding box center [250, 14] width 25 height 25
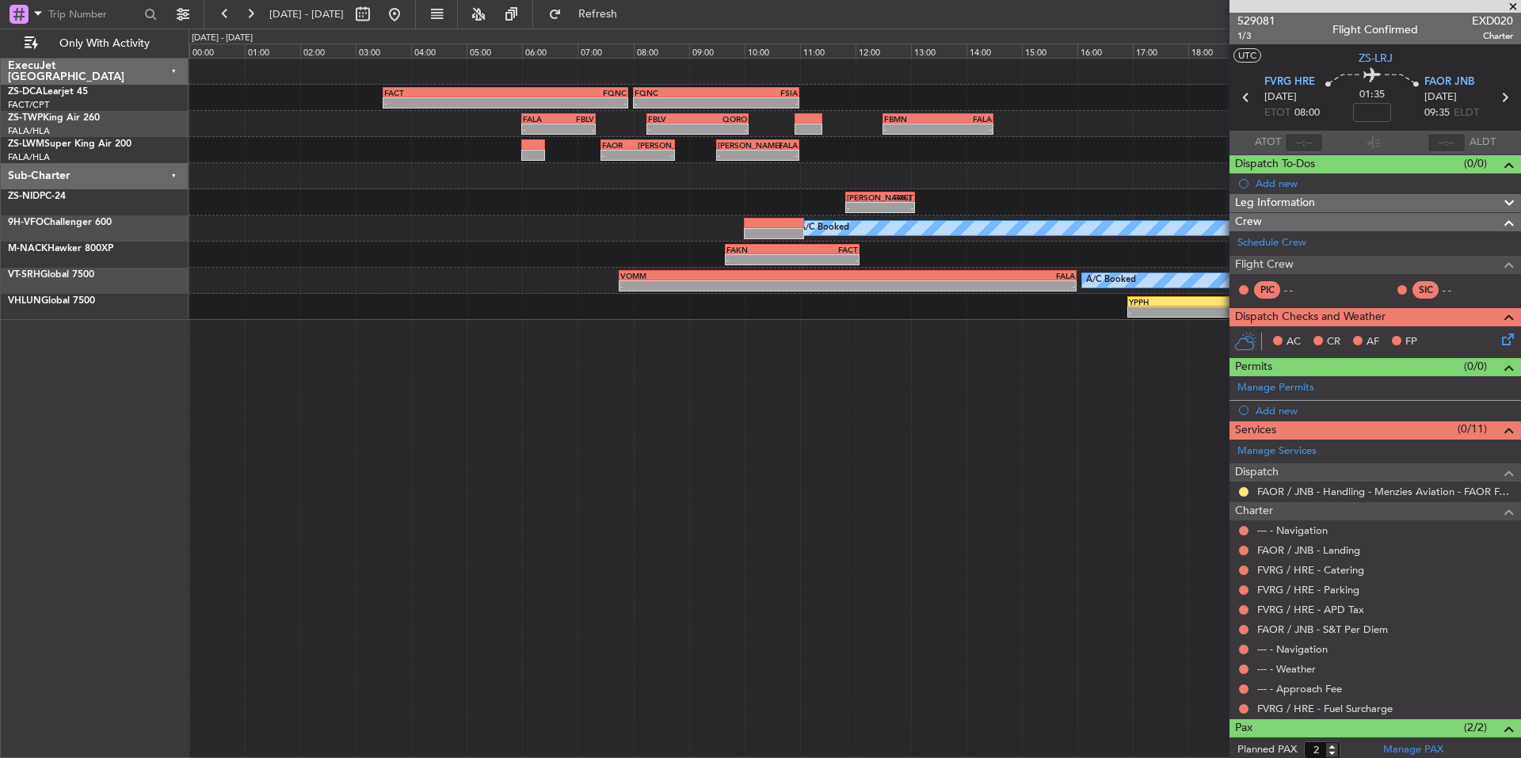
click at [1511, 3] on span at bounding box center [1513, 7] width 16 height 14
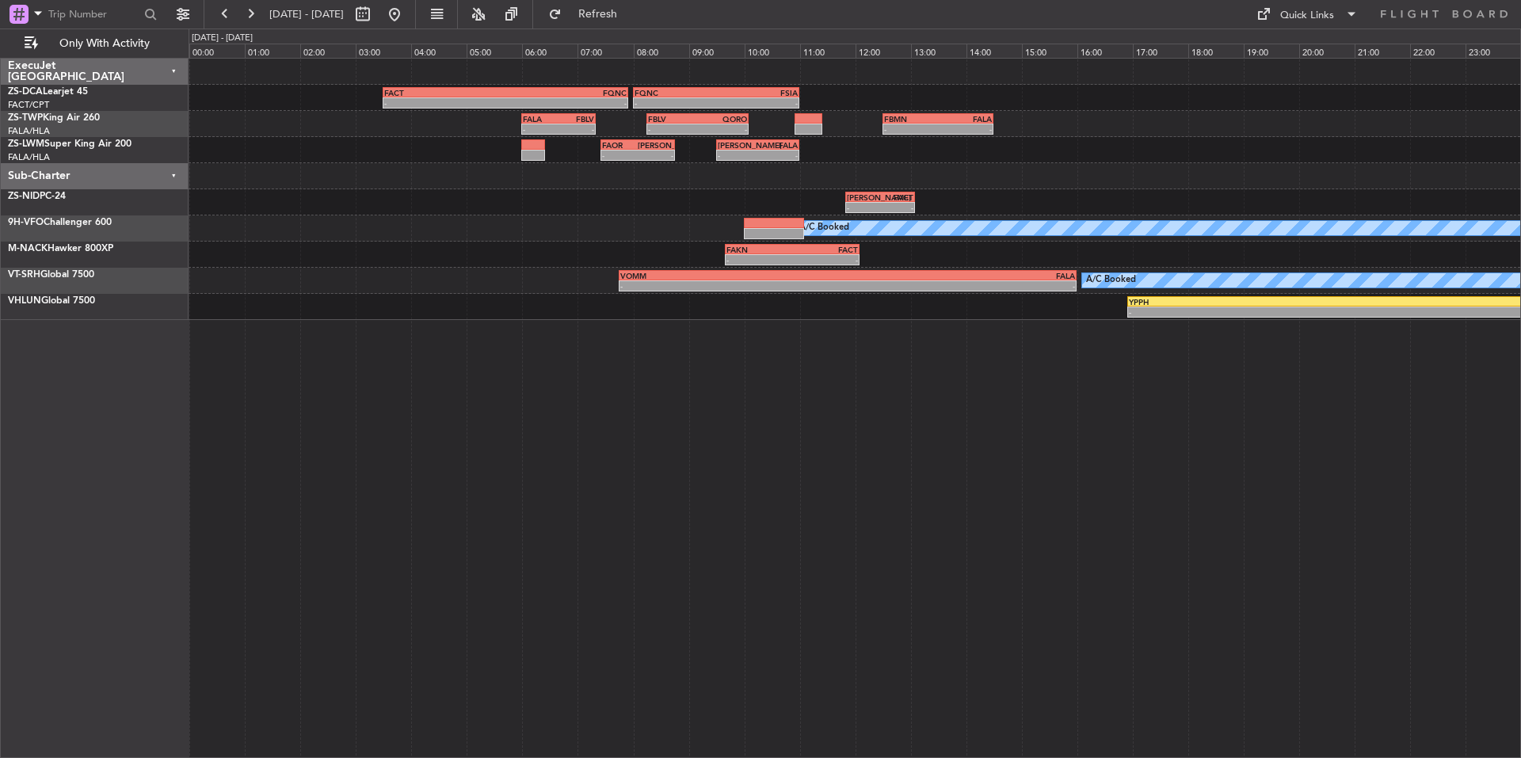
type input "0"
click at [246, 15] on button at bounding box center [250, 14] width 25 height 25
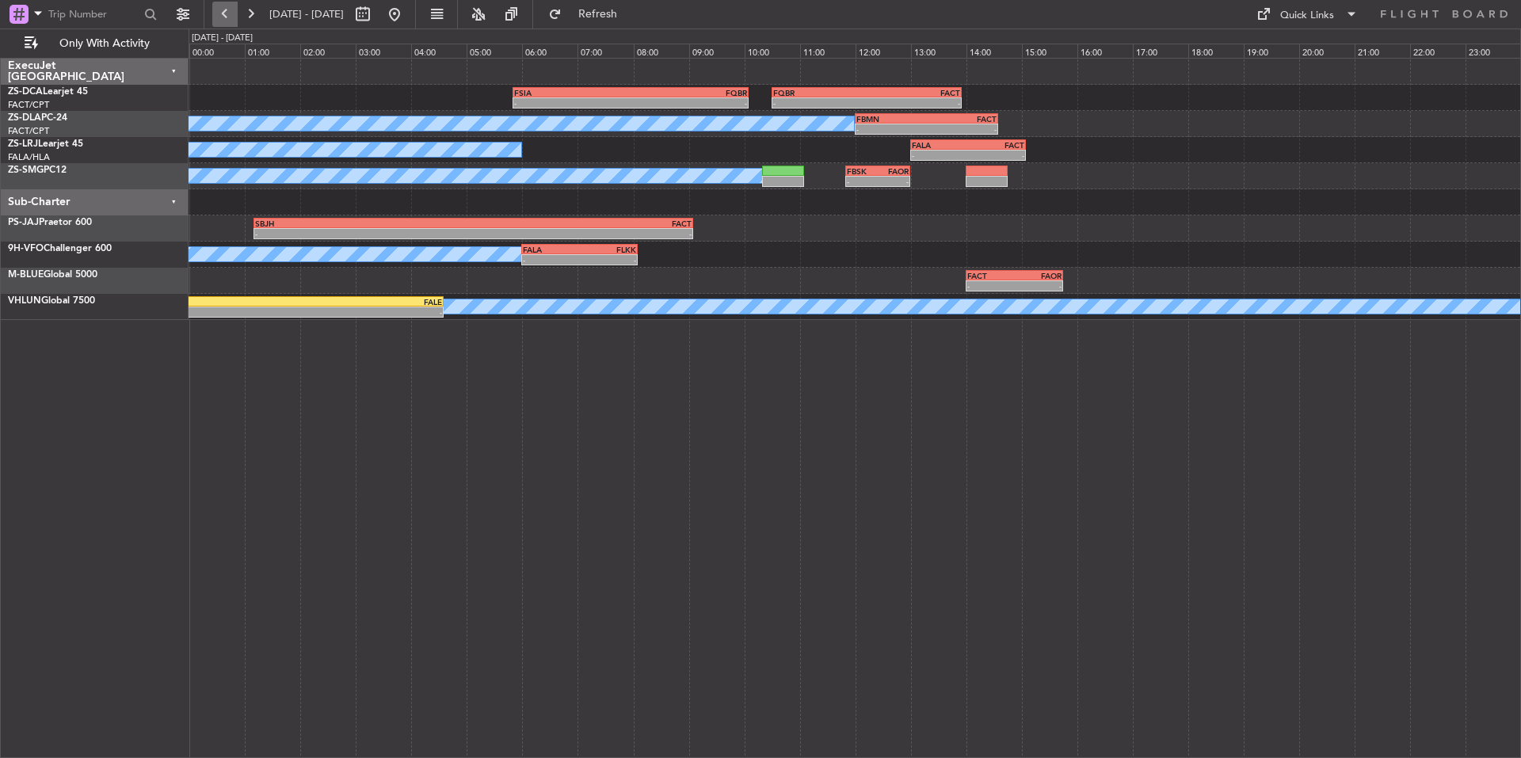
click at [234, 15] on button at bounding box center [224, 14] width 25 height 25
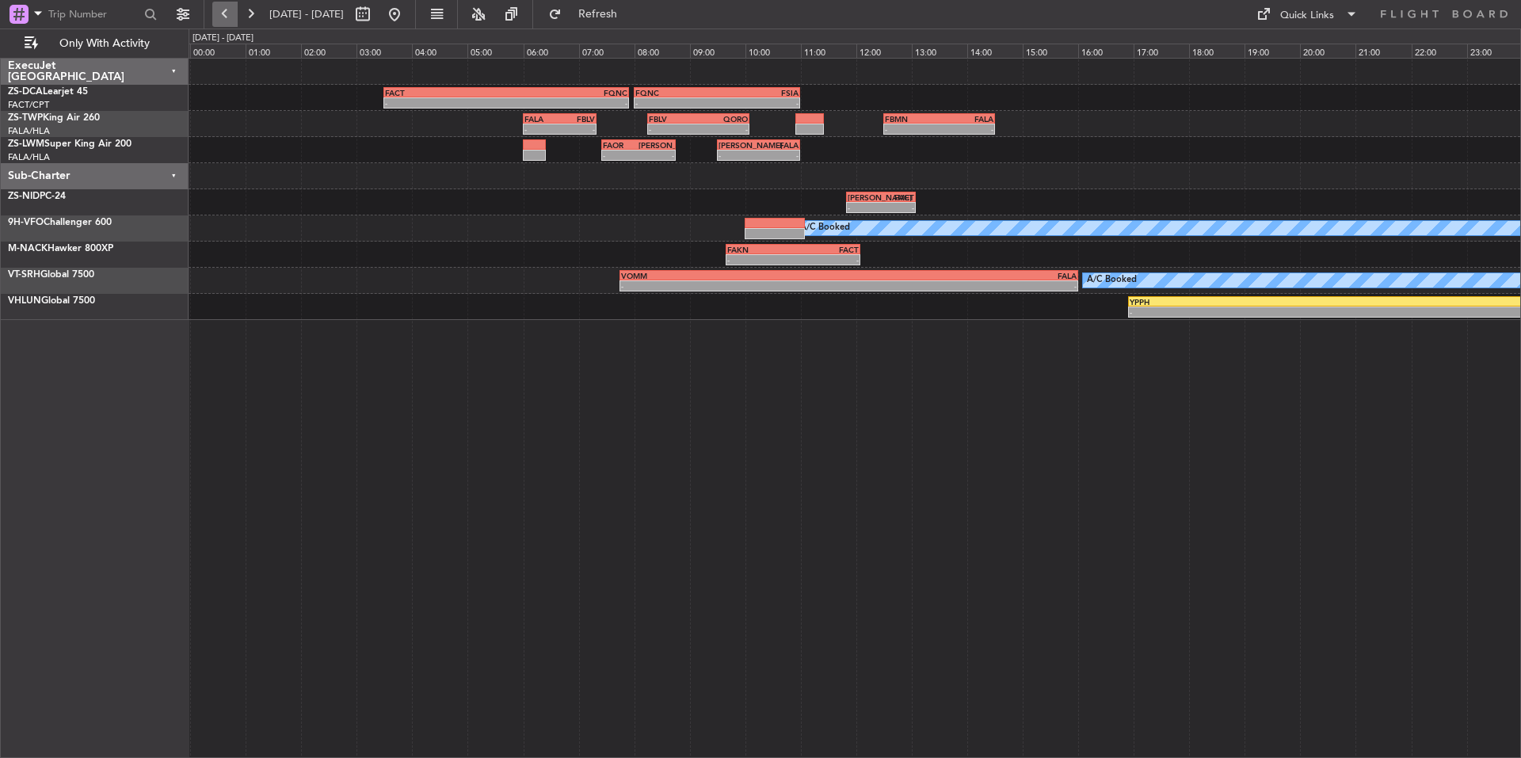
click at [225, 24] on button at bounding box center [224, 14] width 25 height 25
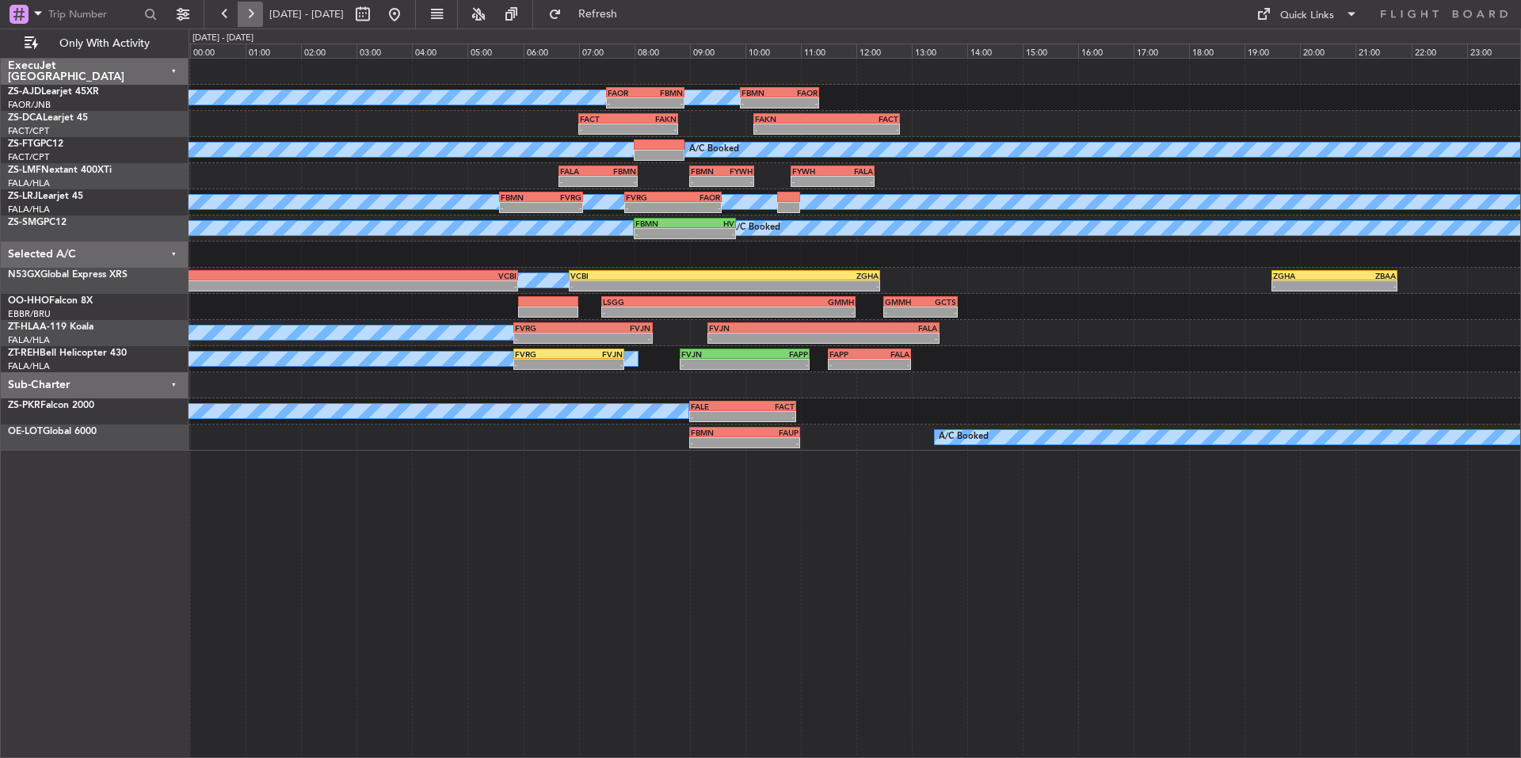
click at [252, 14] on button at bounding box center [250, 14] width 25 height 25
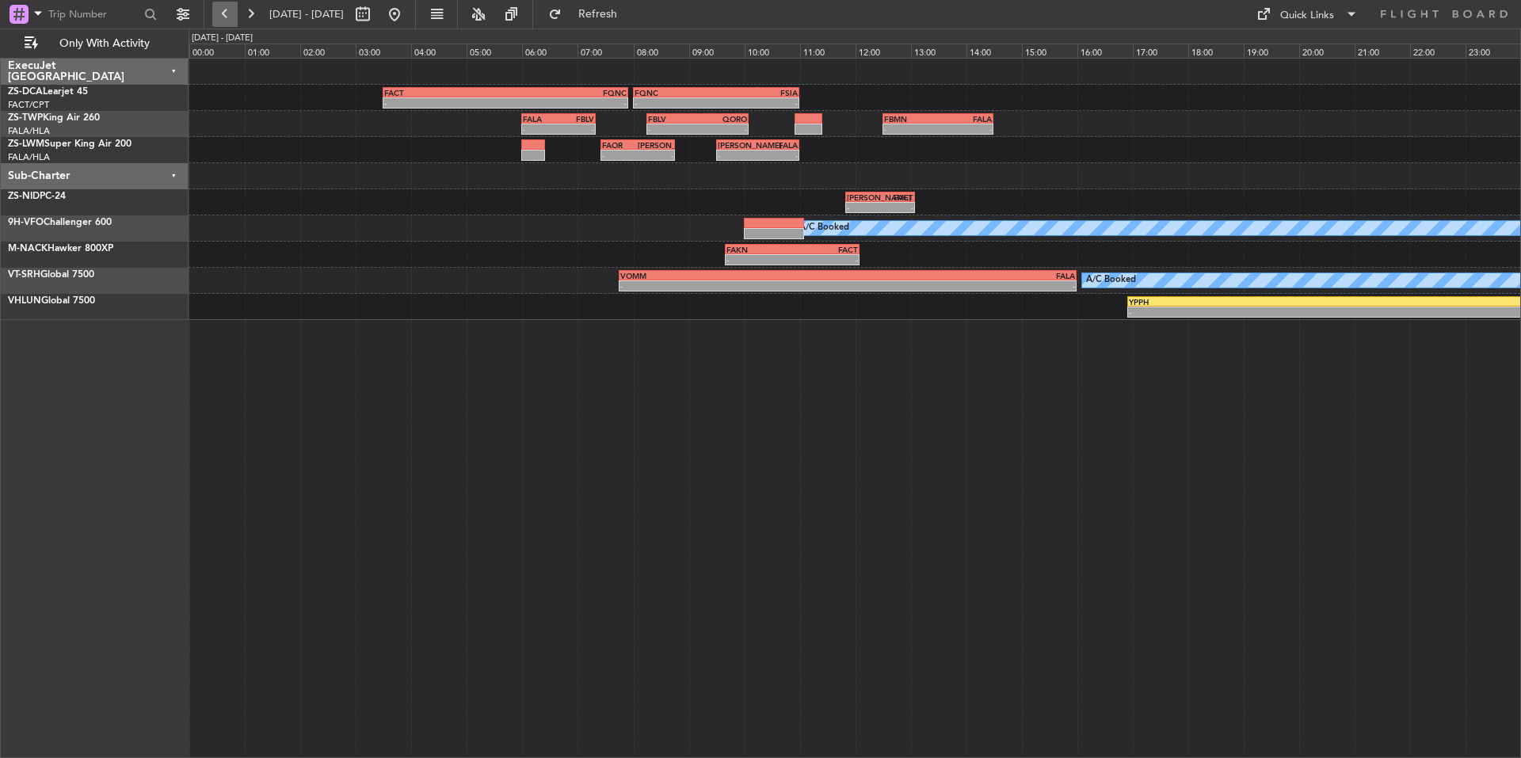
click at [234, 10] on button at bounding box center [224, 14] width 25 height 25
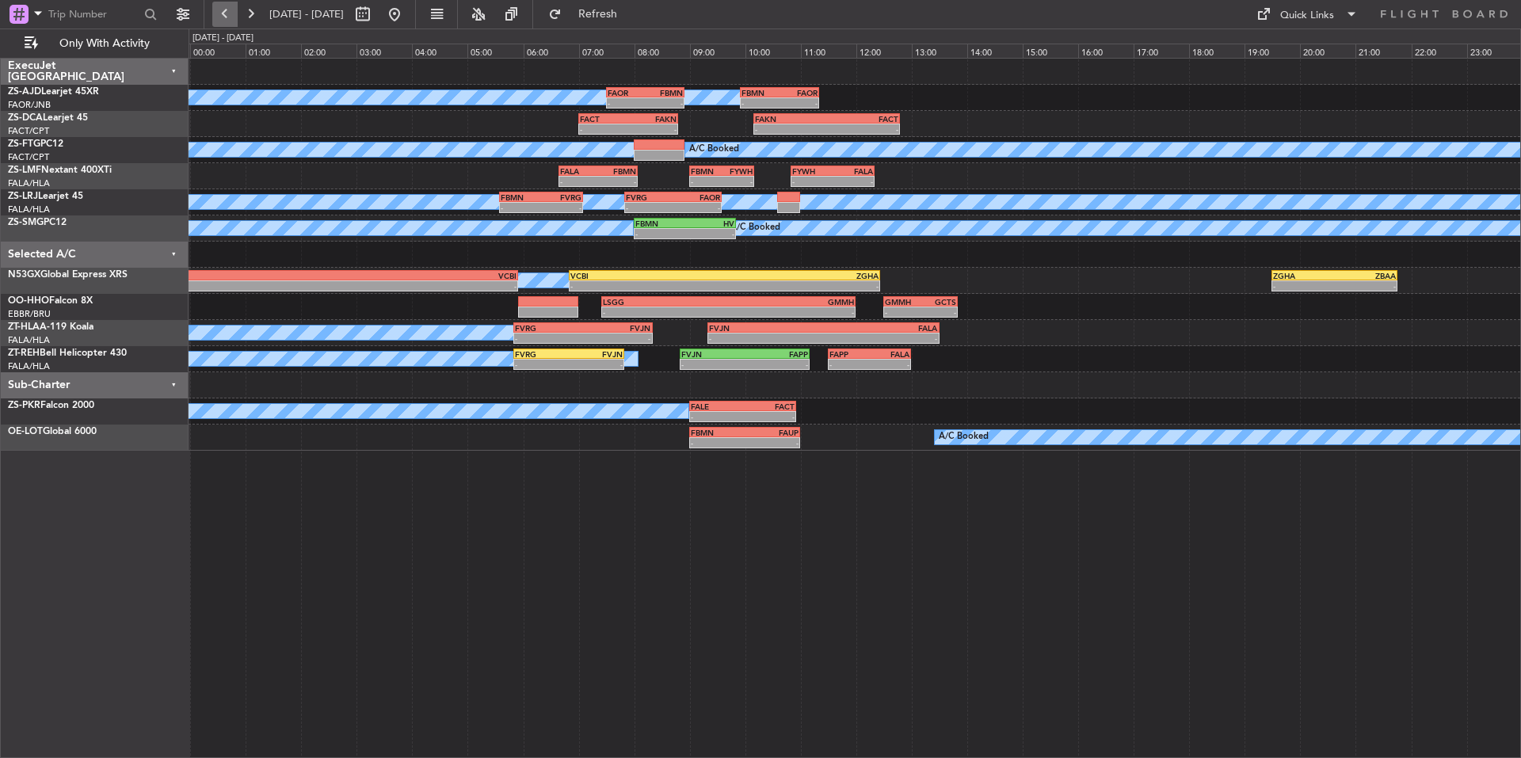
click at [234, 10] on button at bounding box center [224, 14] width 25 height 25
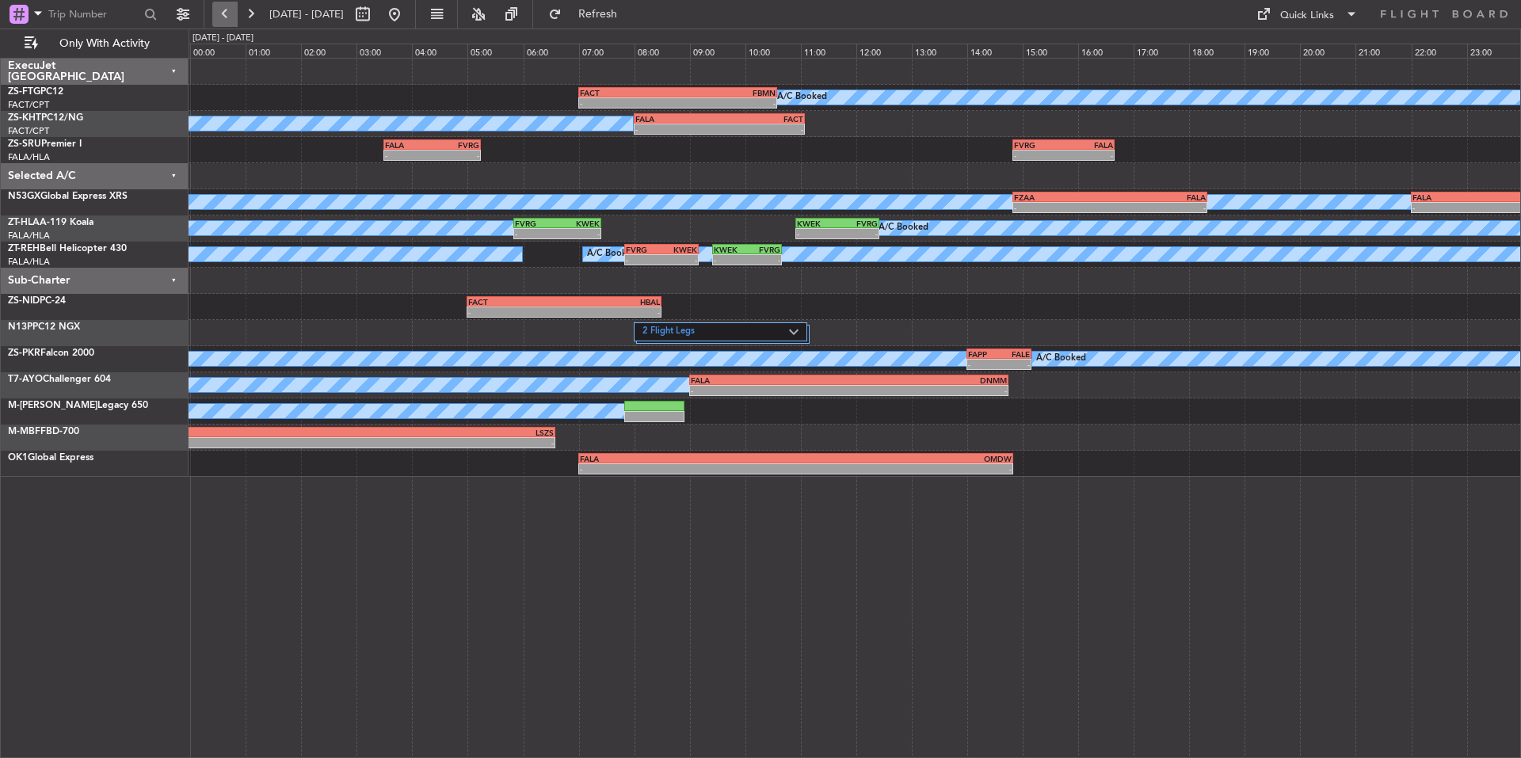
click at [234, 10] on button at bounding box center [224, 14] width 25 height 25
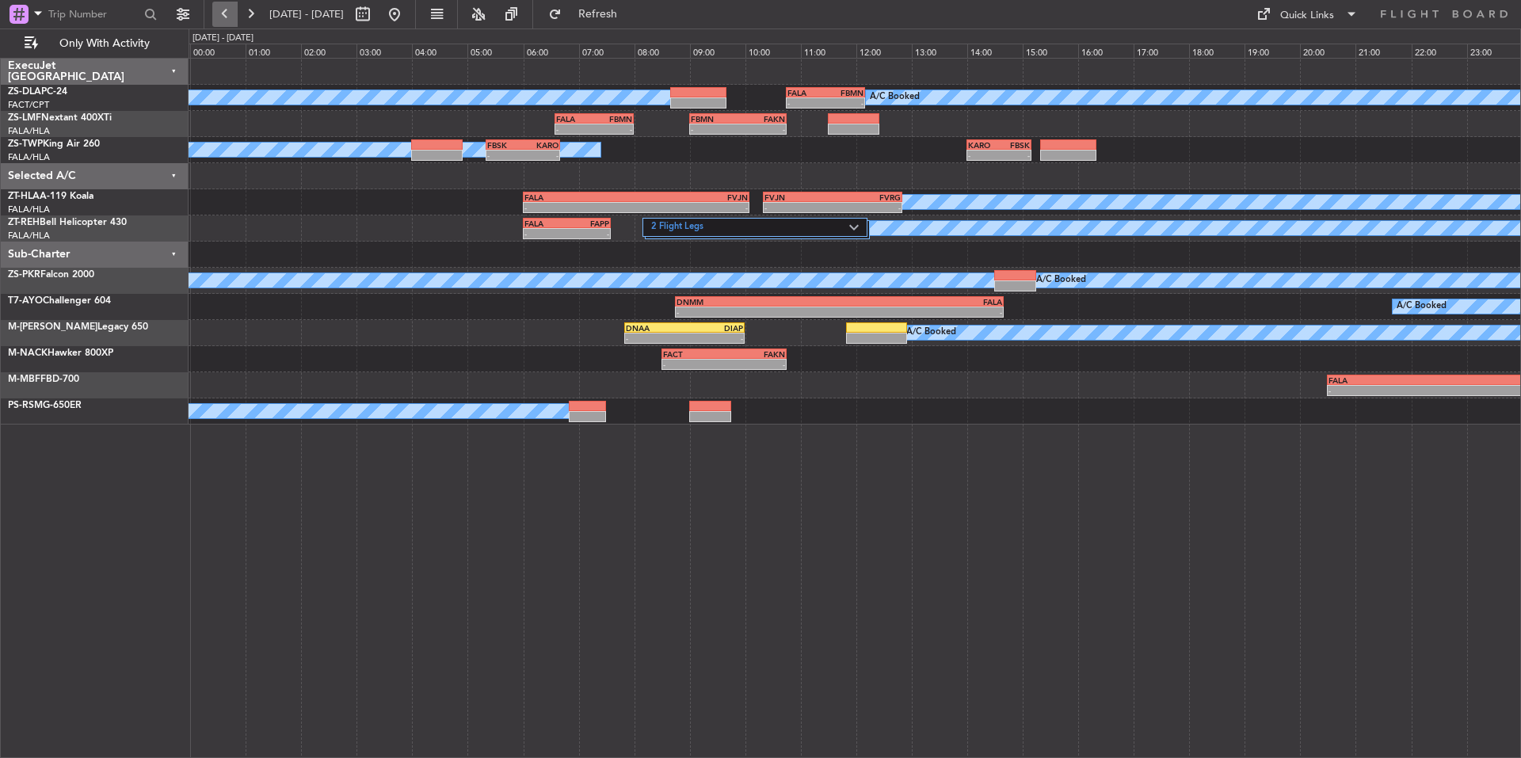
click at [231, 10] on button at bounding box center [224, 14] width 25 height 25
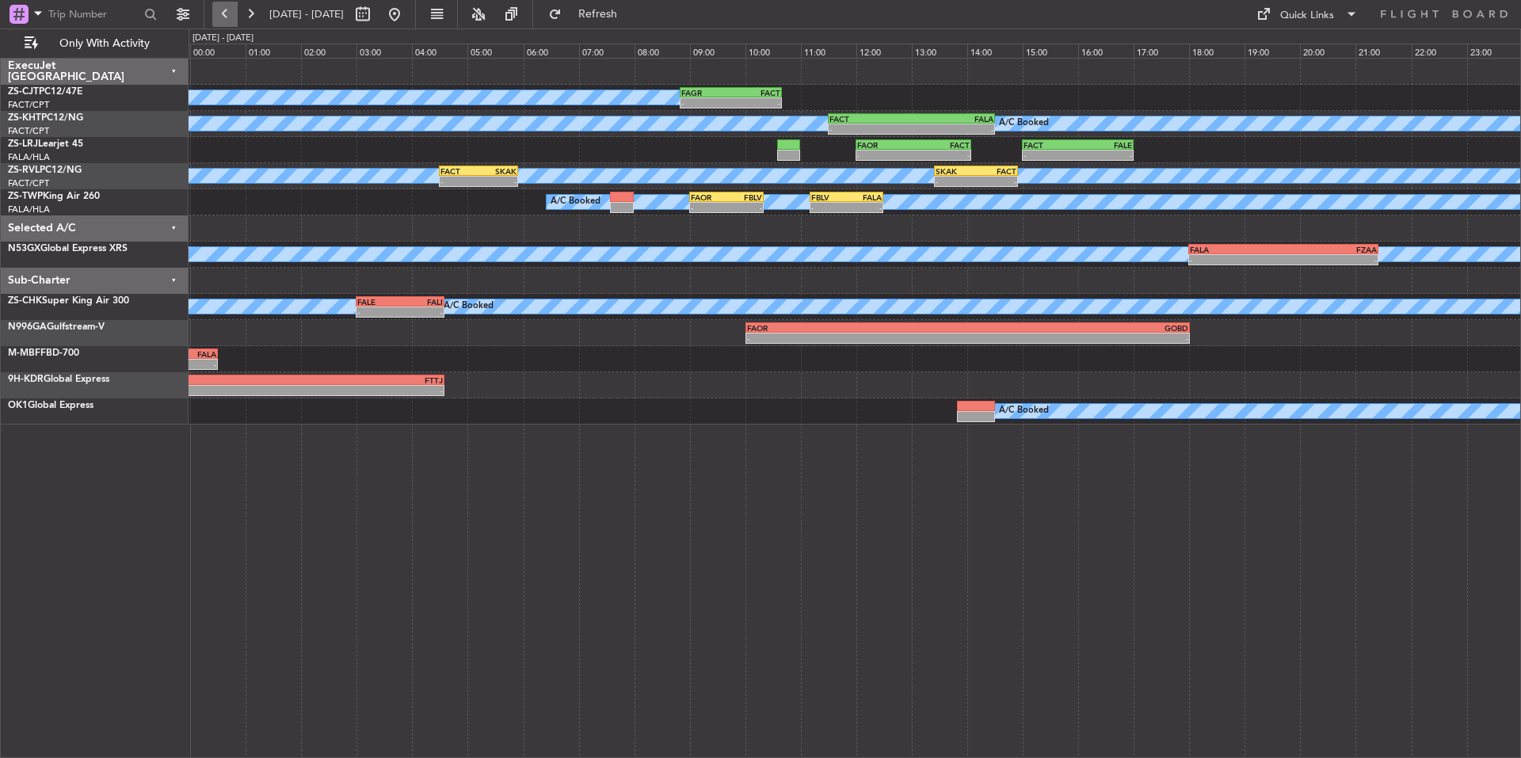
click at [223, 2] on button at bounding box center [224, 14] width 25 height 25
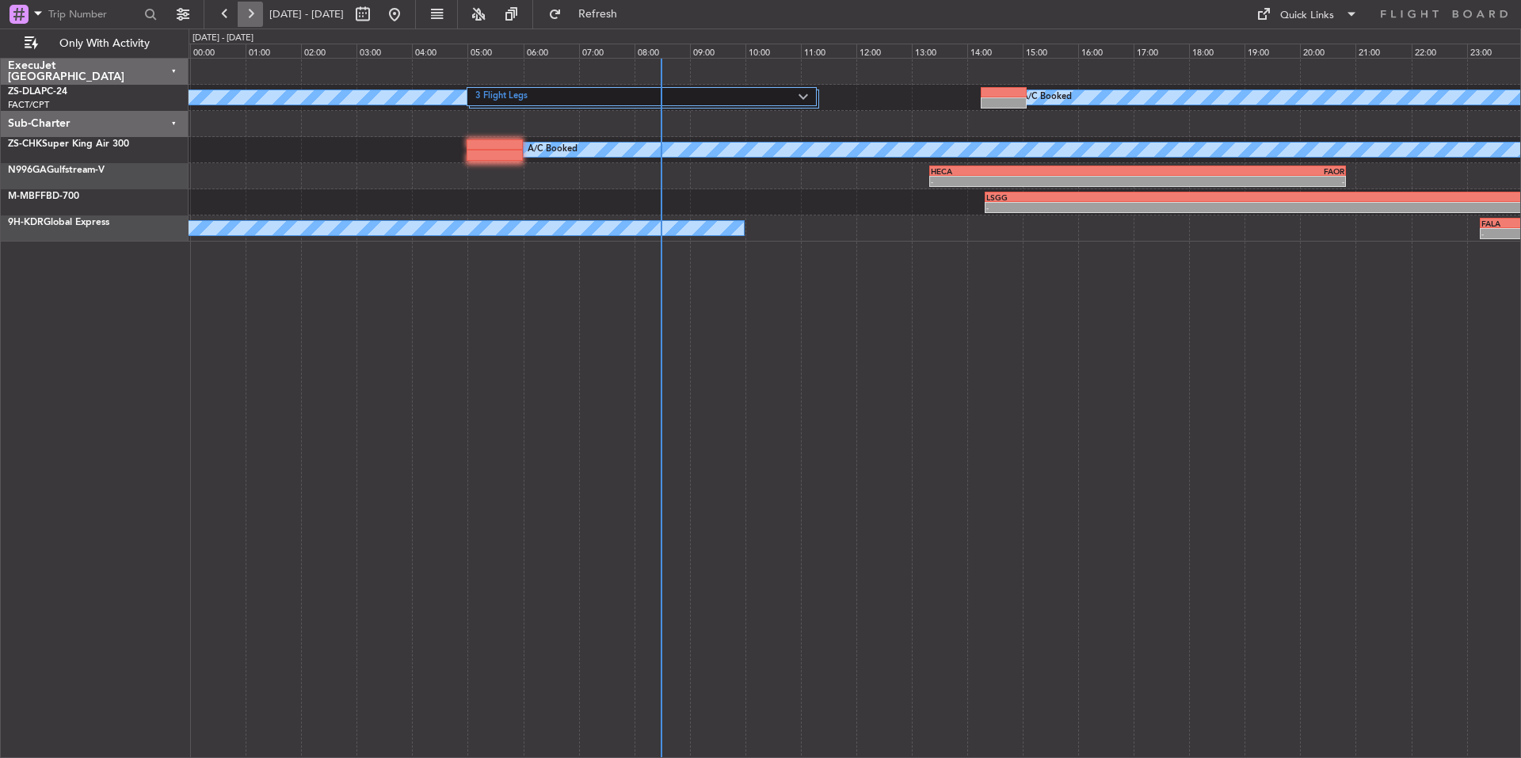
click at [243, 6] on button at bounding box center [250, 14] width 25 height 25
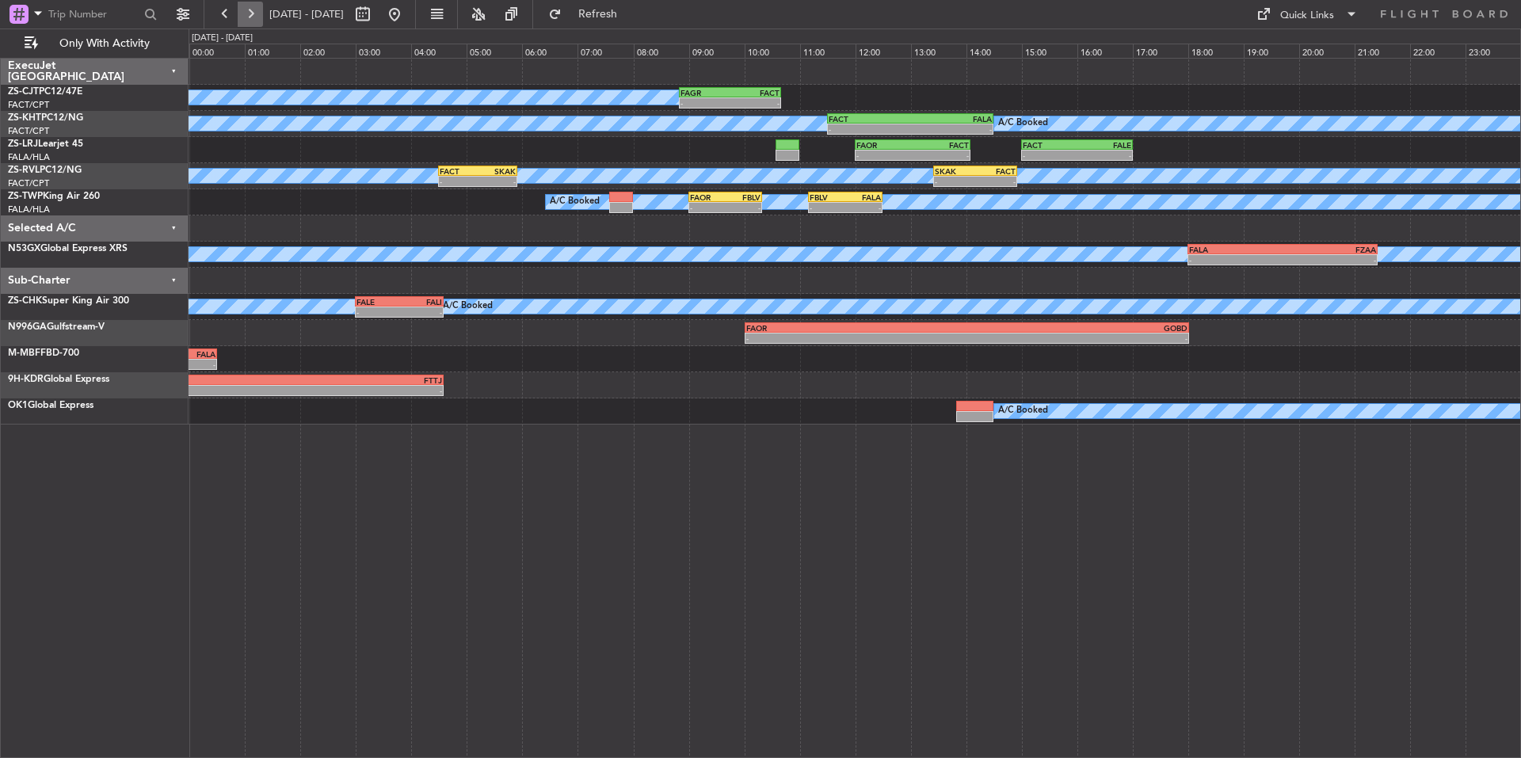
click at [255, 11] on button at bounding box center [250, 14] width 25 height 25
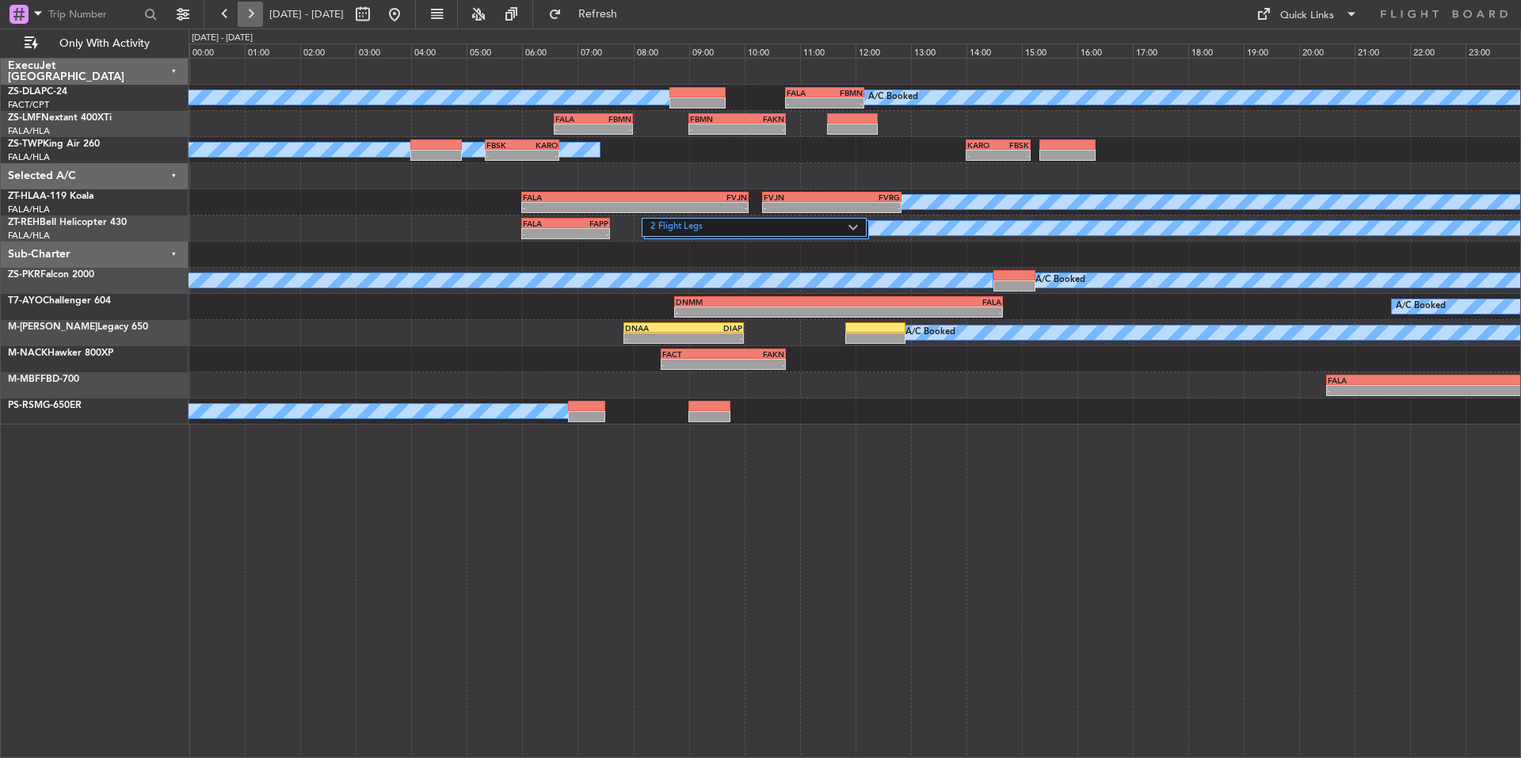
click at [250, 25] on button at bounding box center [250, 14] width 25 height 25
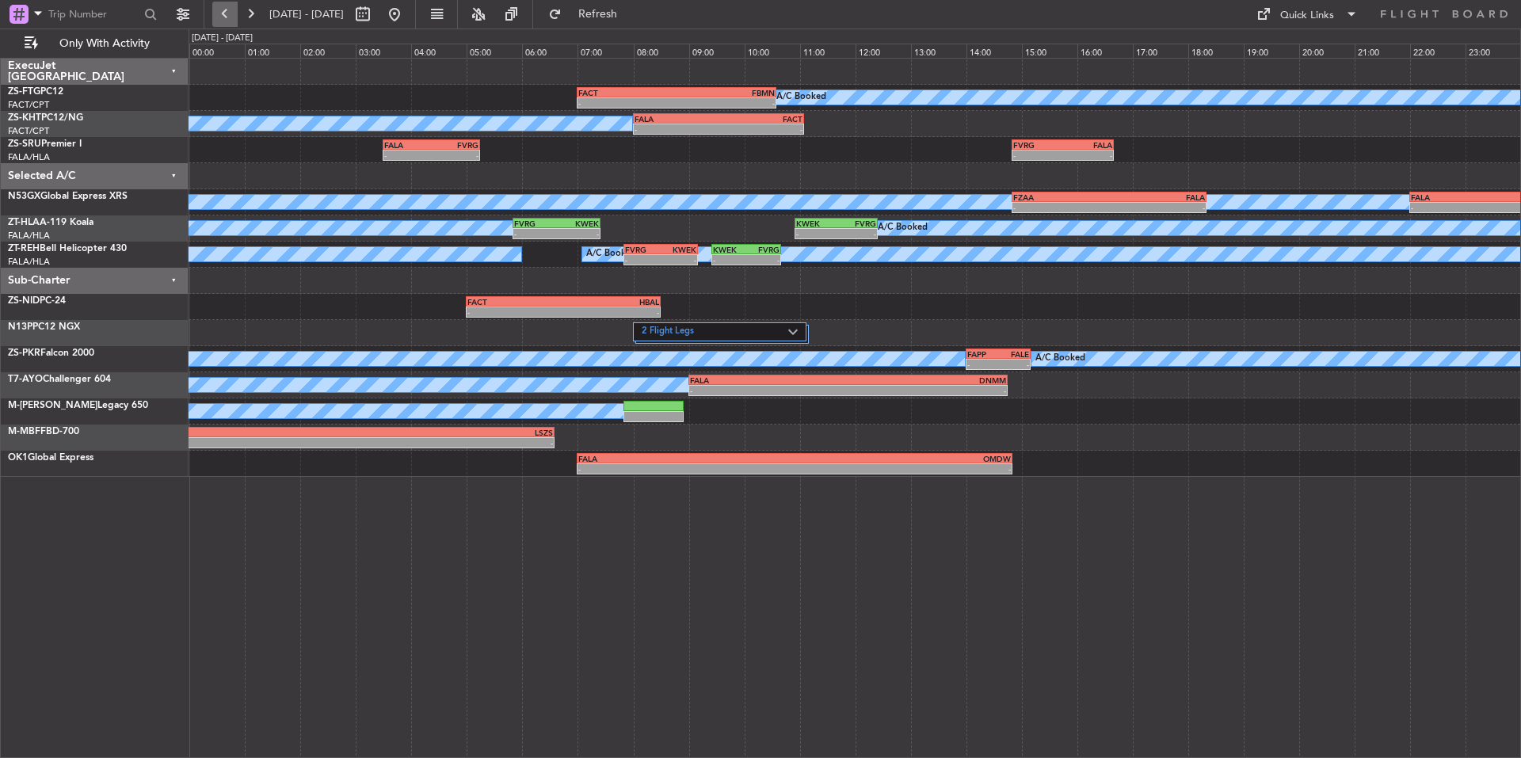
click at [219, 16] on button at bounding box center [224, 14] width 25 height 25
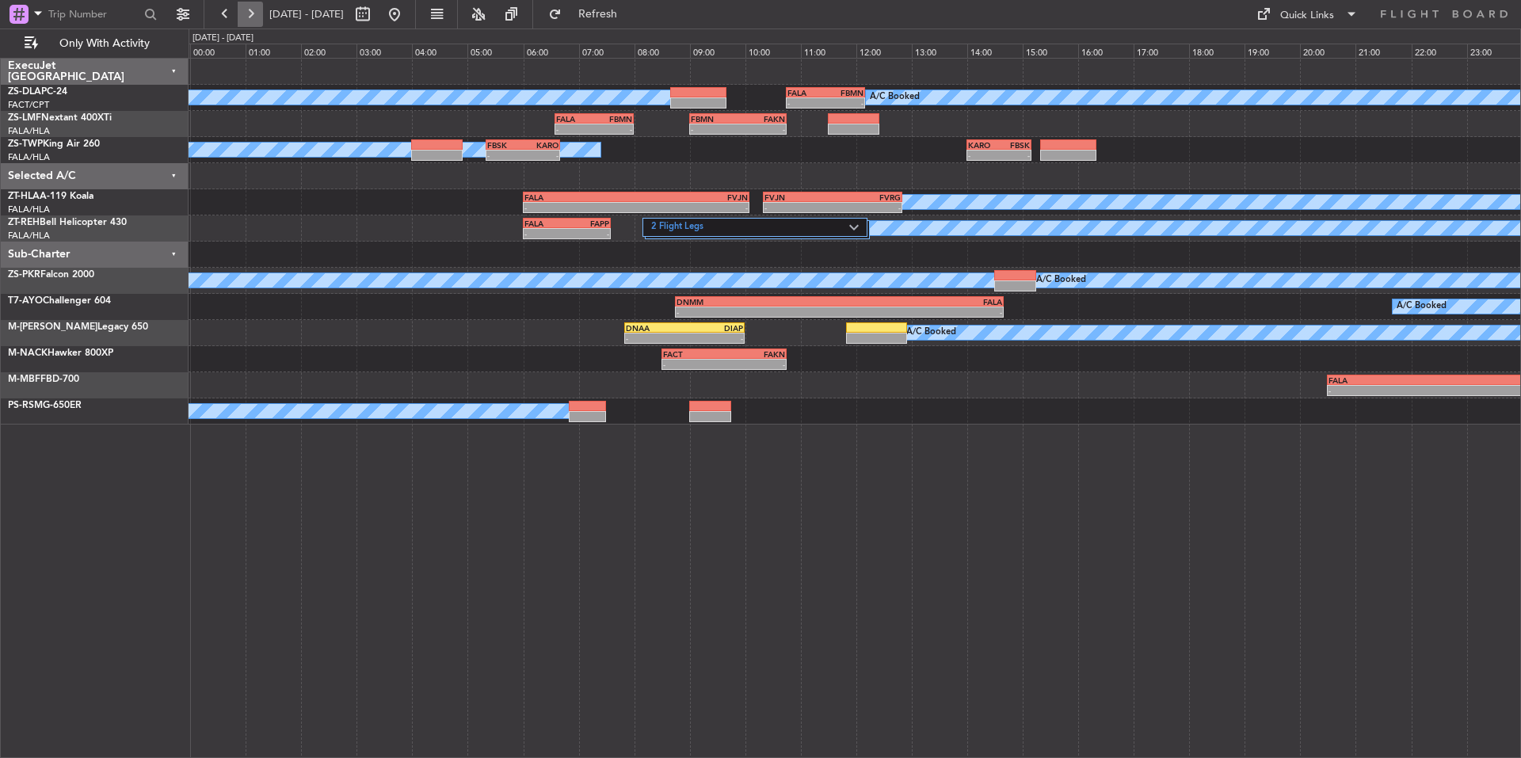
click at [260, 8] on button at bounding box center [250, 14] width 25 height 25
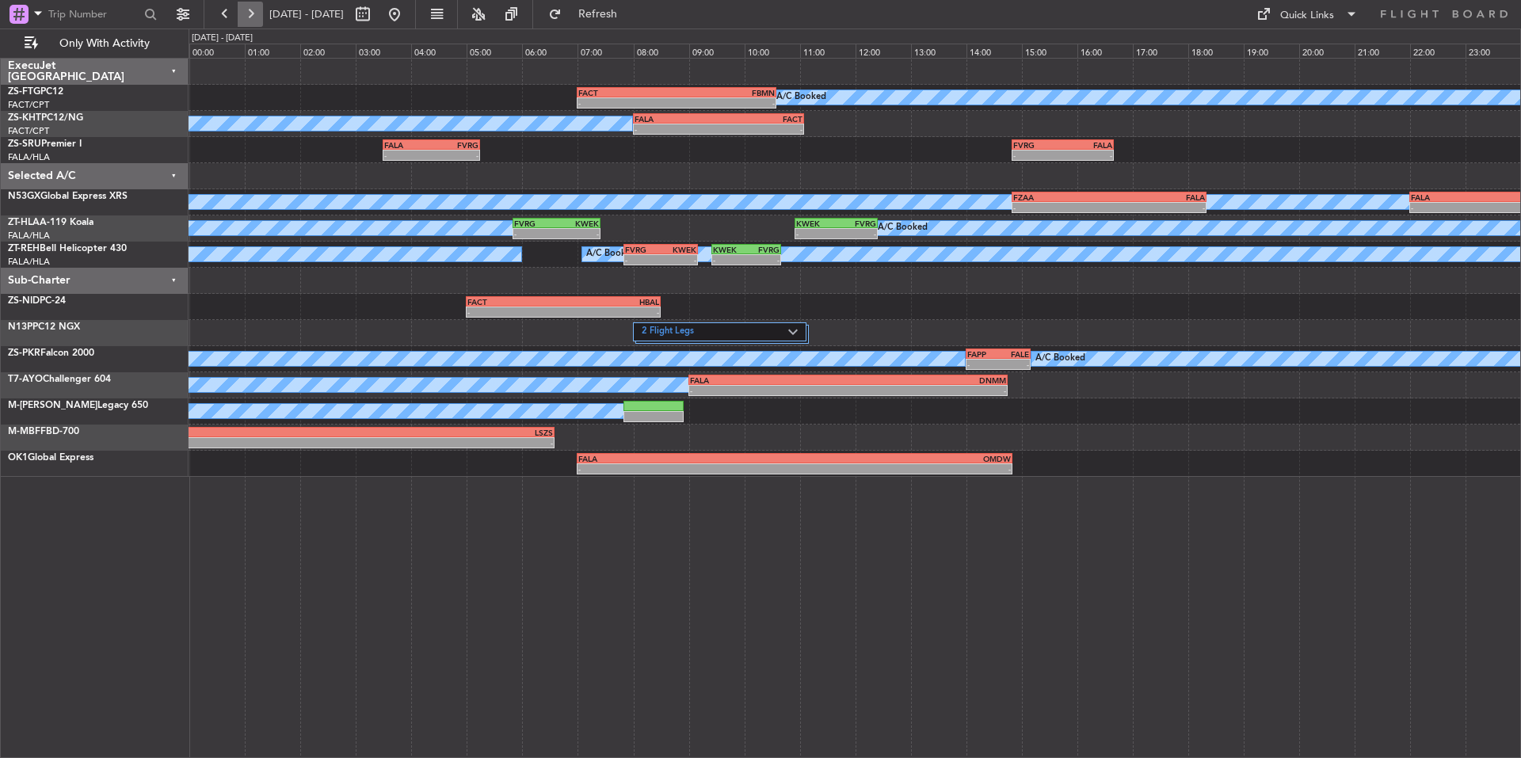
click at [260, 8] on button at bounding box center [250, 14] width 25 height 25
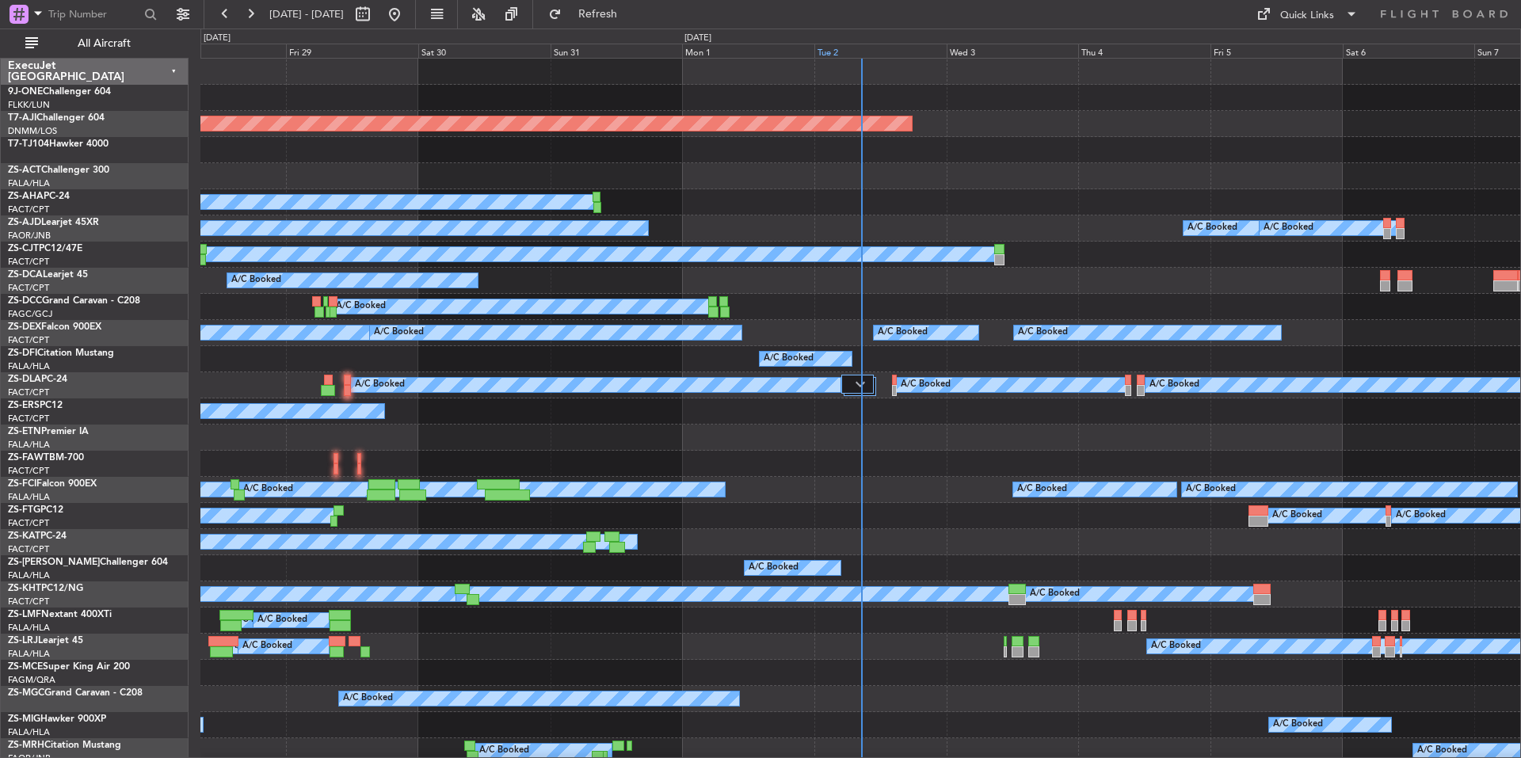
click at [898, 48] on div "Tue 2" at bounding box center [880, 51] width 132 height 14
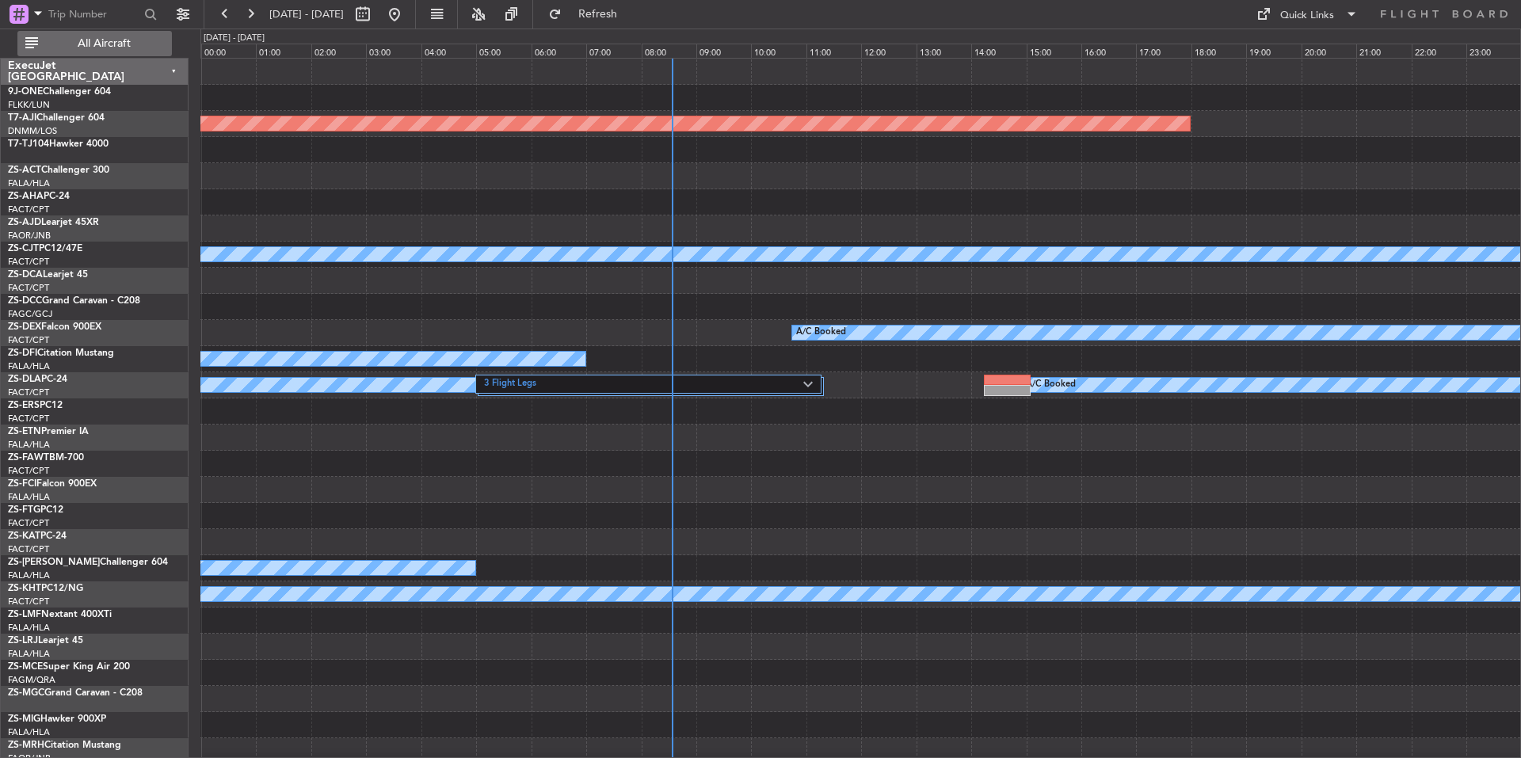
click at [135, 48] on span "All Aircraft" at bounding box center [104, 43] width 126 height 11
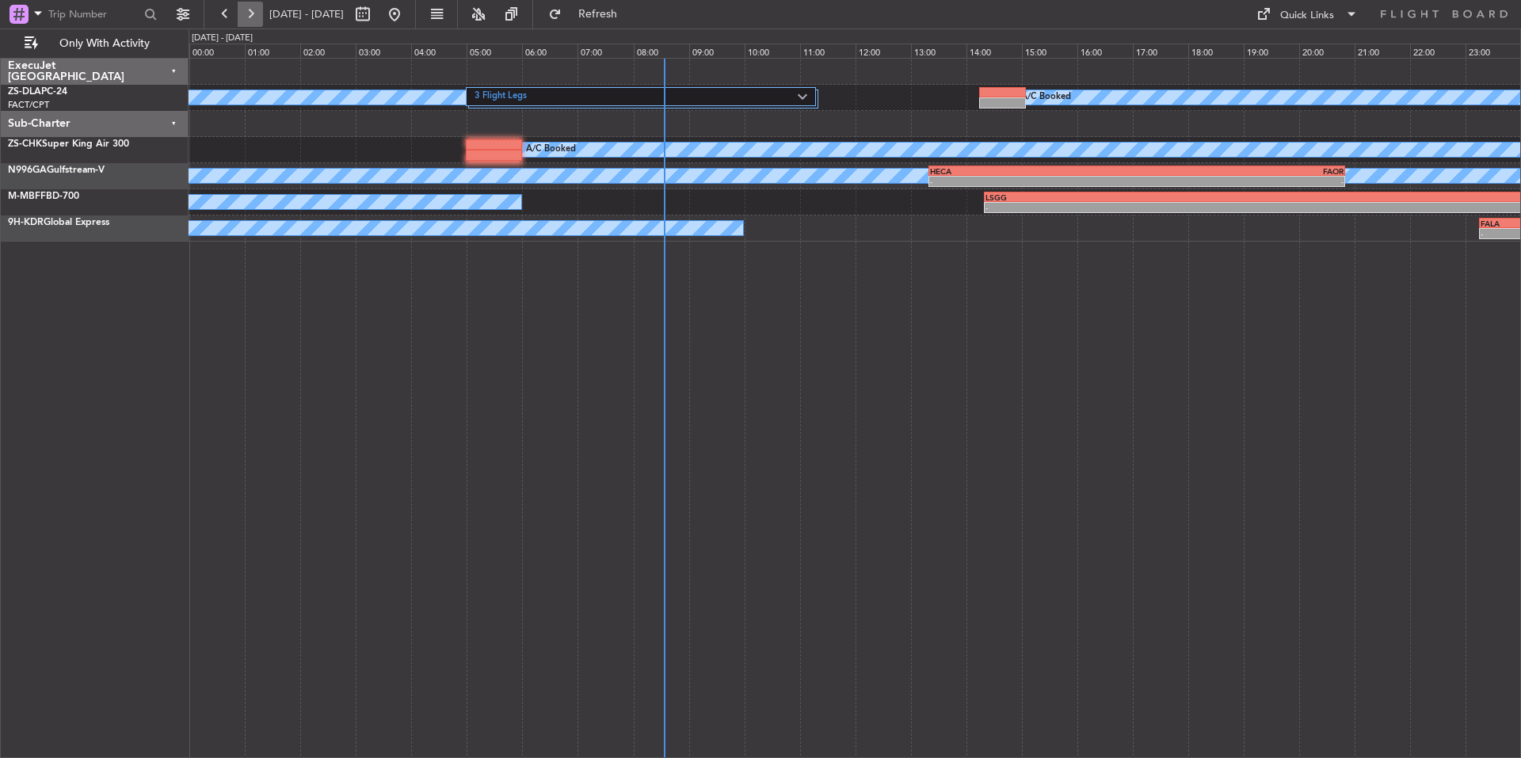
click at [255, 16] on button at bounding box center [250, 14] width 25 height 25
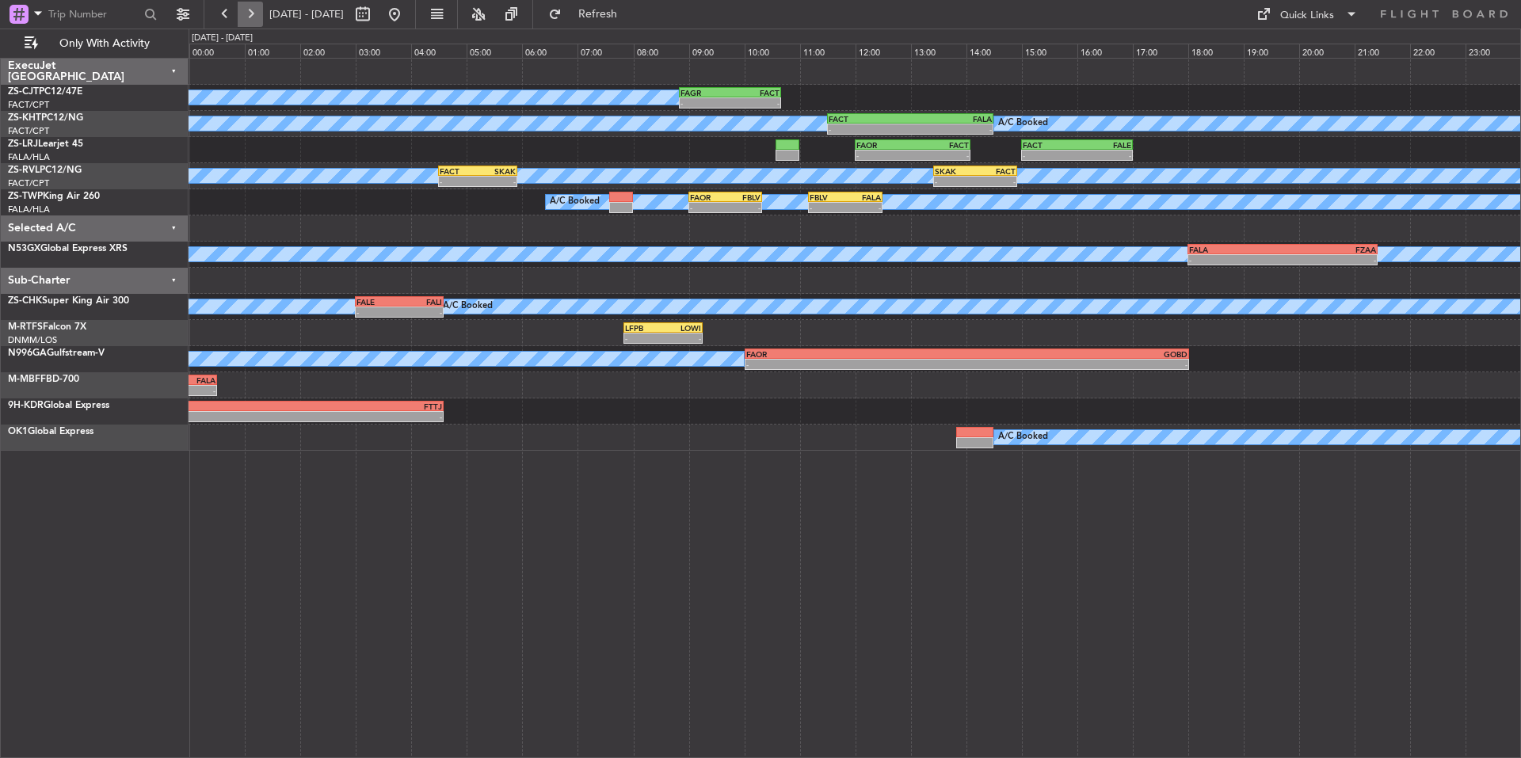
click at [250, 13] on button at bounding box center [250, 14] width 25 height 25
